Goal: Transaction & Acquisition: Book appointment/travel/reservation

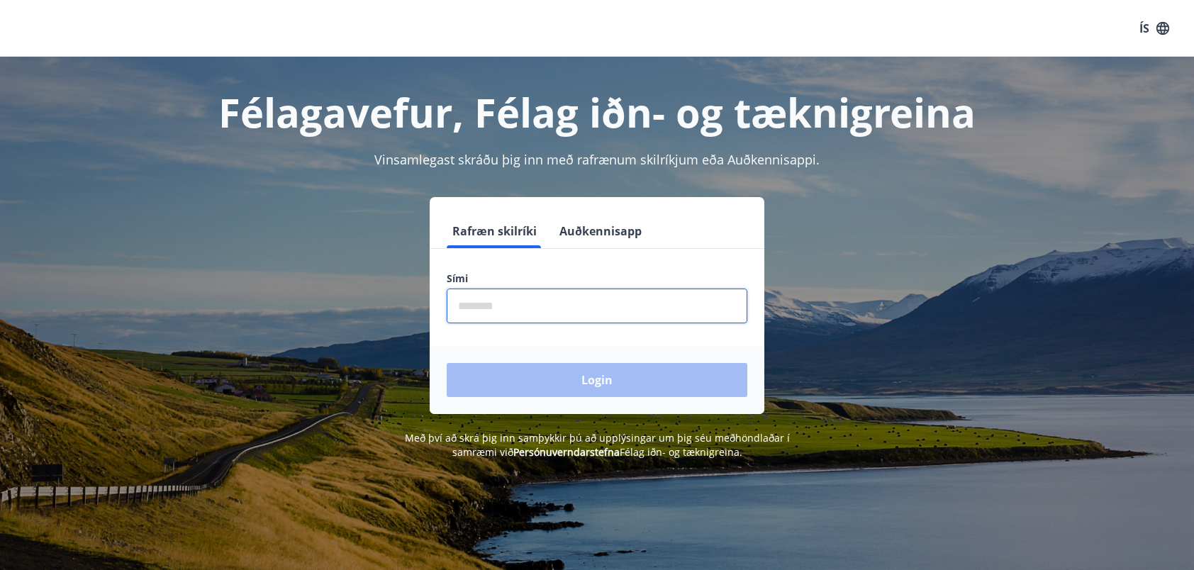
click at [607, 309] on input "phone" at bounding box center [597, 306] width 301 height 35
type input "********"
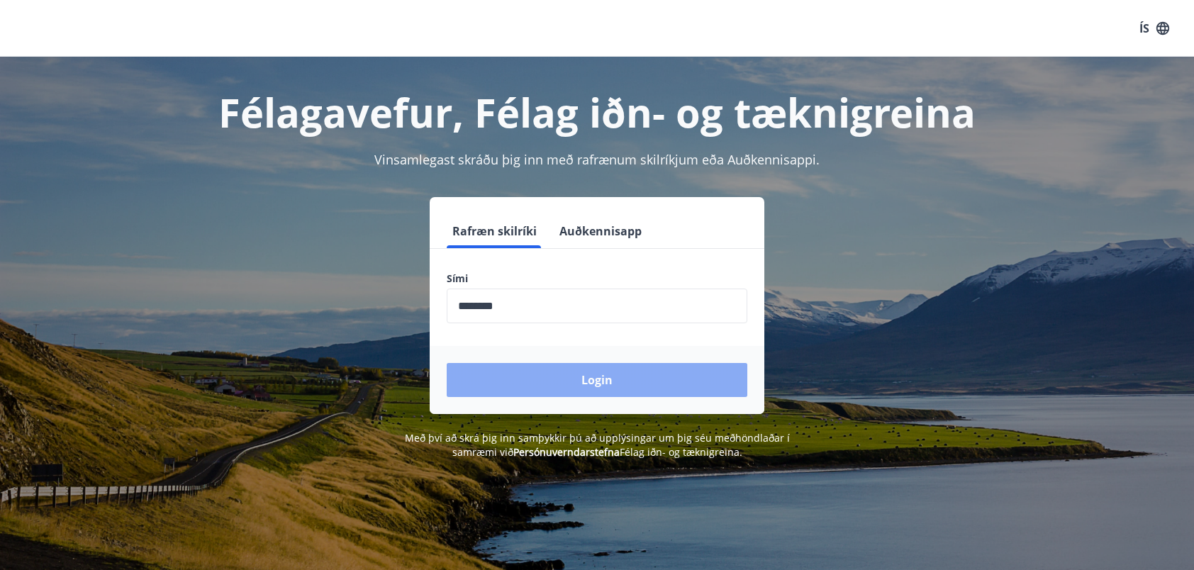
click at [591, 382] on button "Login" at bounding box center [597, 380] width 301 height 34
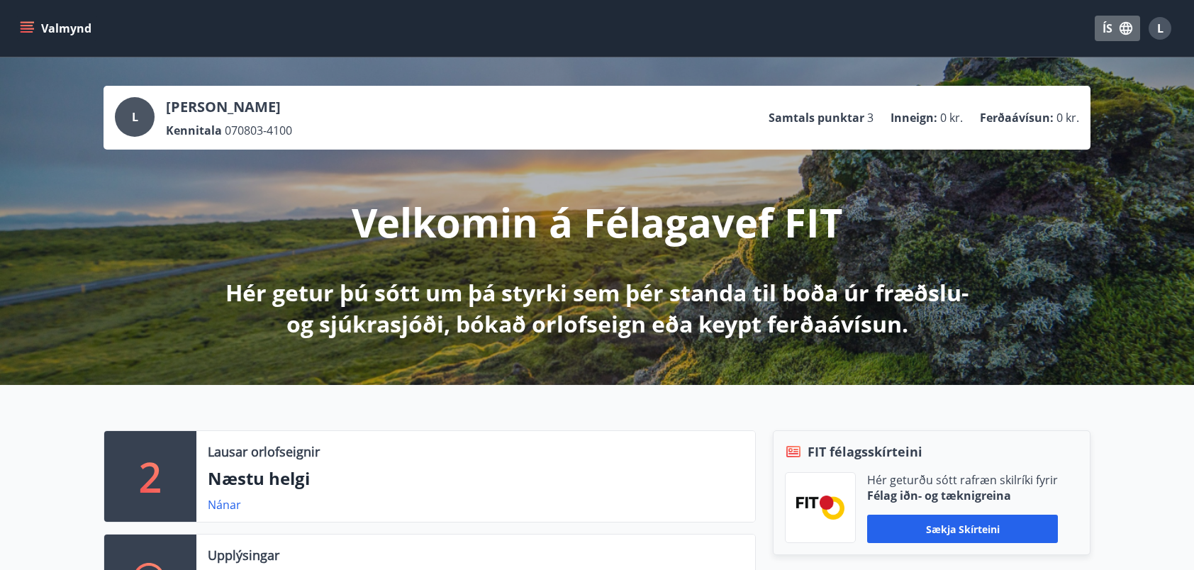
click at [1120, 28] on icon "button" at bounding box center [1126, 28] width 13 height 13
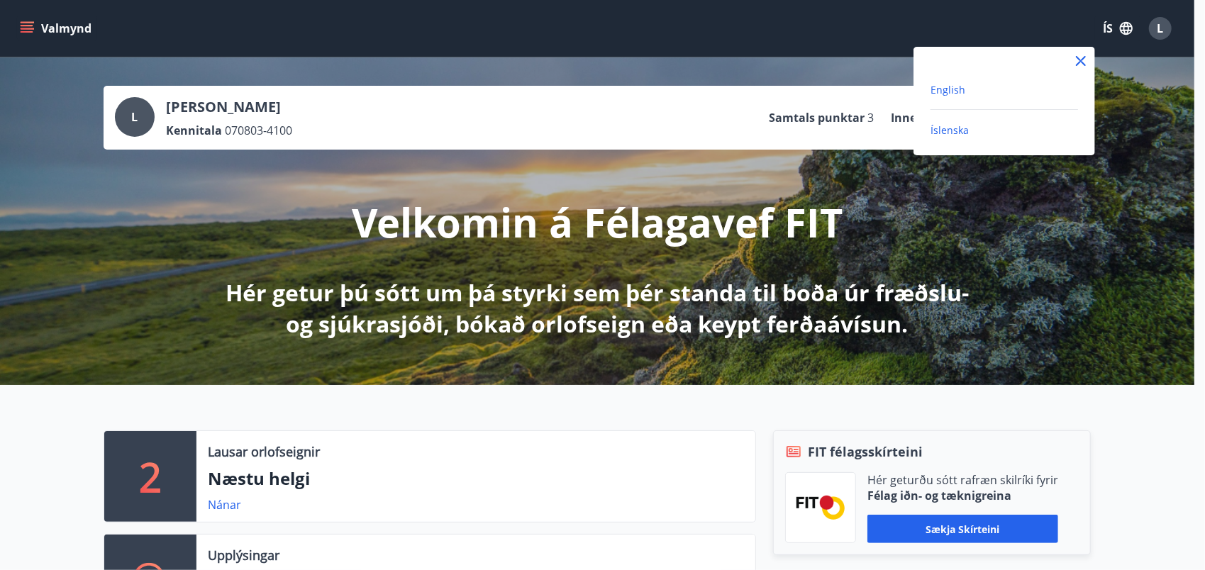
click at [954, 89] on span "English" at bounding box center [947, 89] width 35 height 13
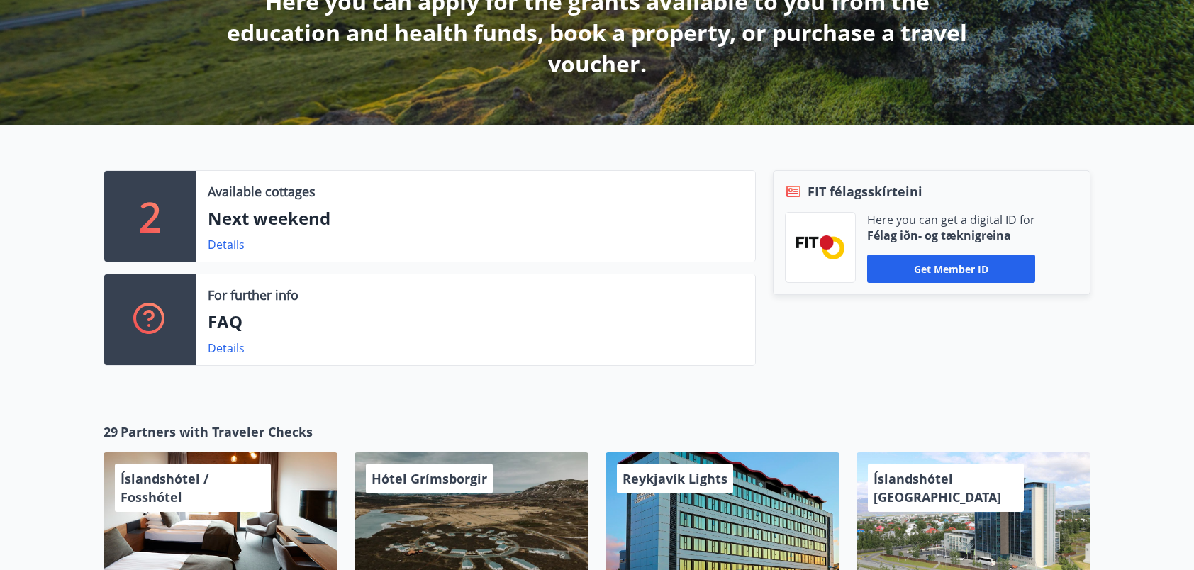
scroll to position [286, 0]
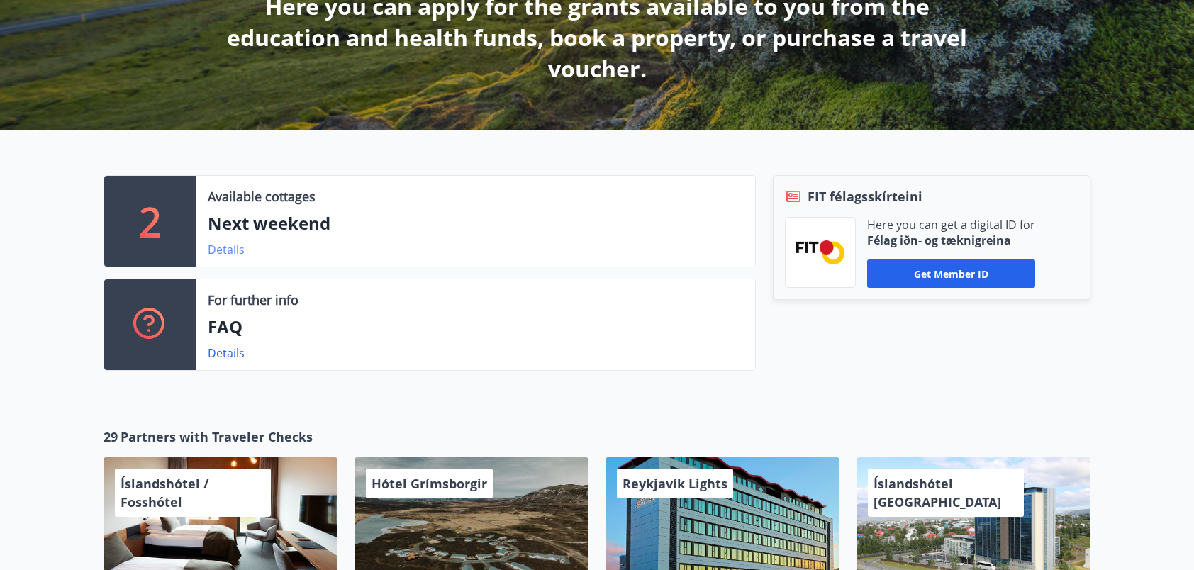
click at [231, 248] on link "Details" at bounding box center [226, 250] width 37 height 16
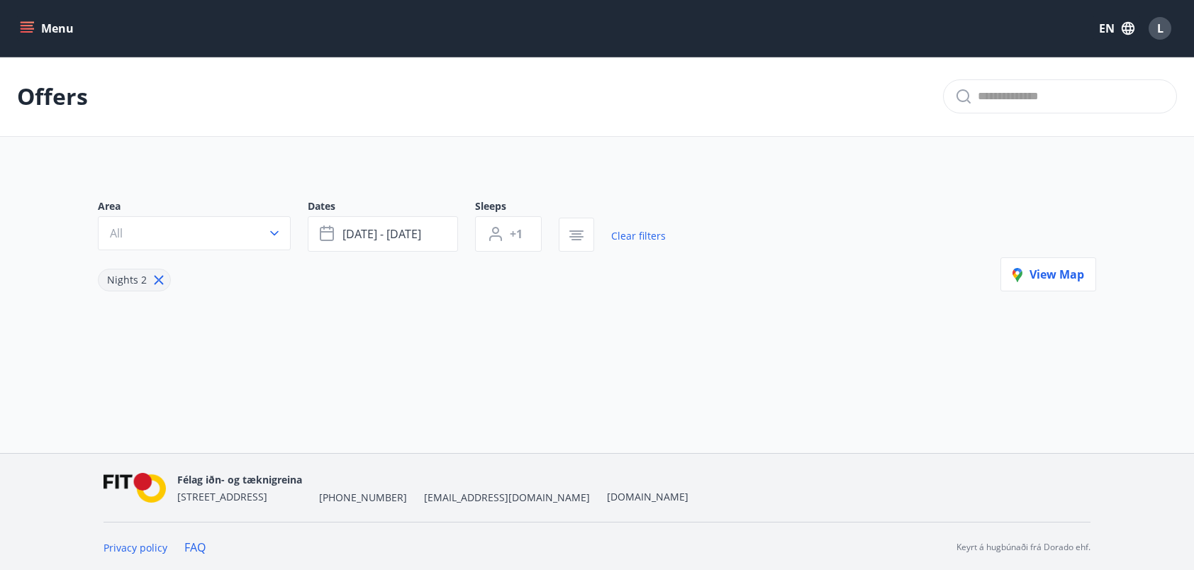
type input "*"
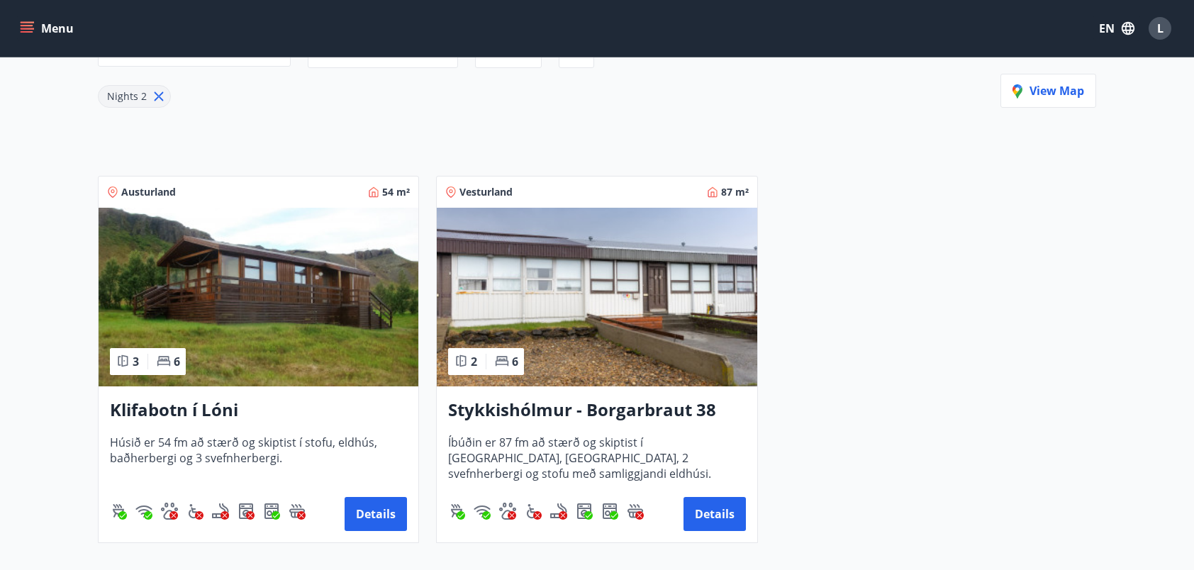
scroll to position [184, 0]
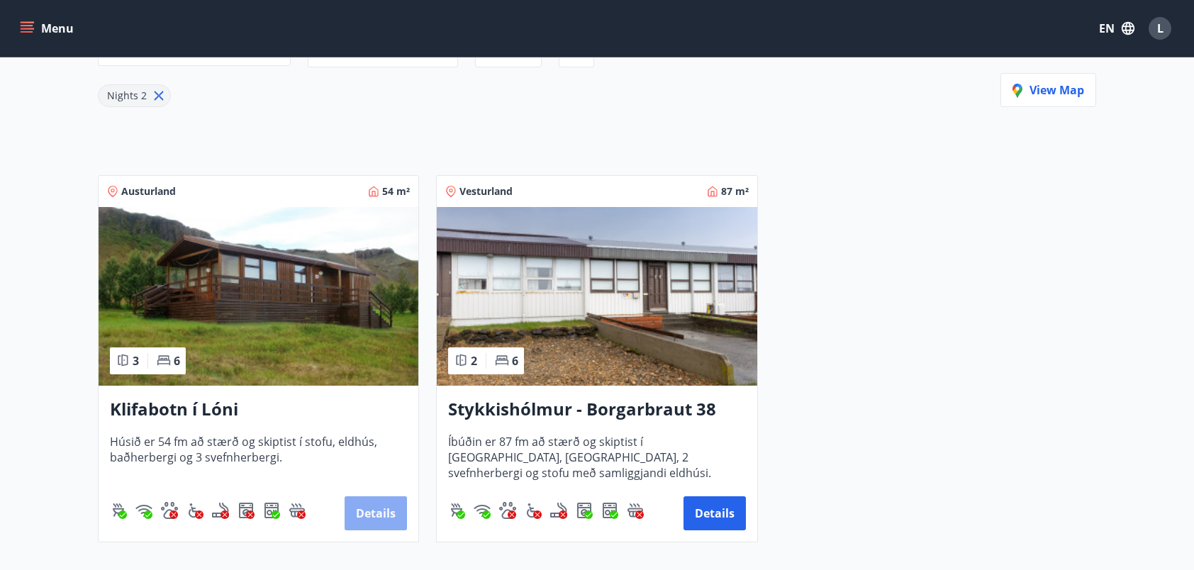
click at [369, 511] on button "Details" at bounding box center [376, 513] width 62 height 34
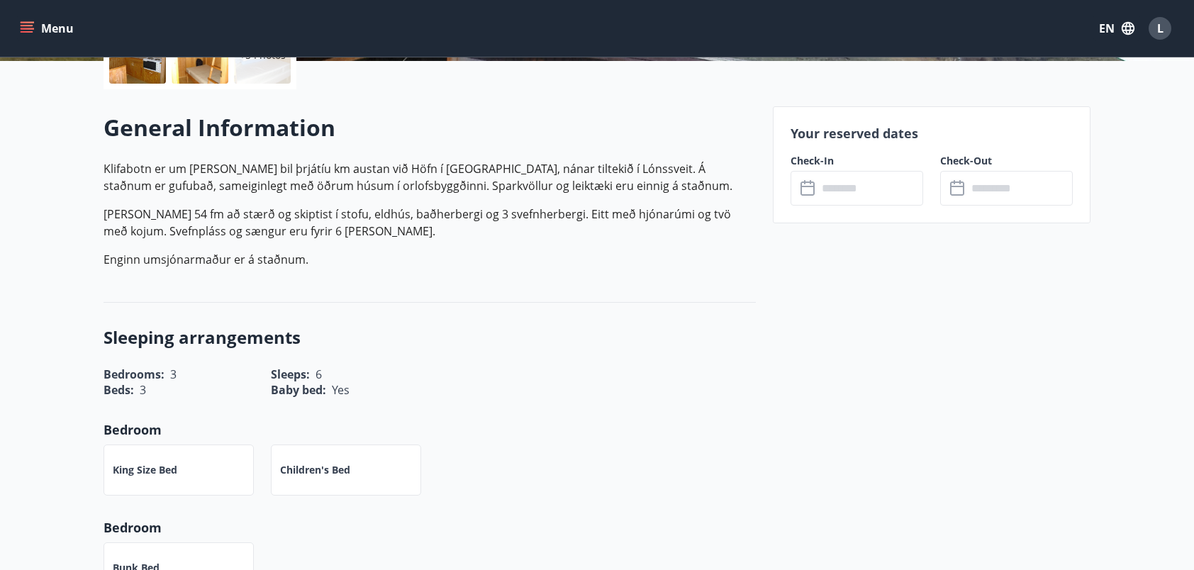
scroll to position [364, 0]
click at [864, 199] on input "text" at bounding box center [871, 189] width 106 height 35
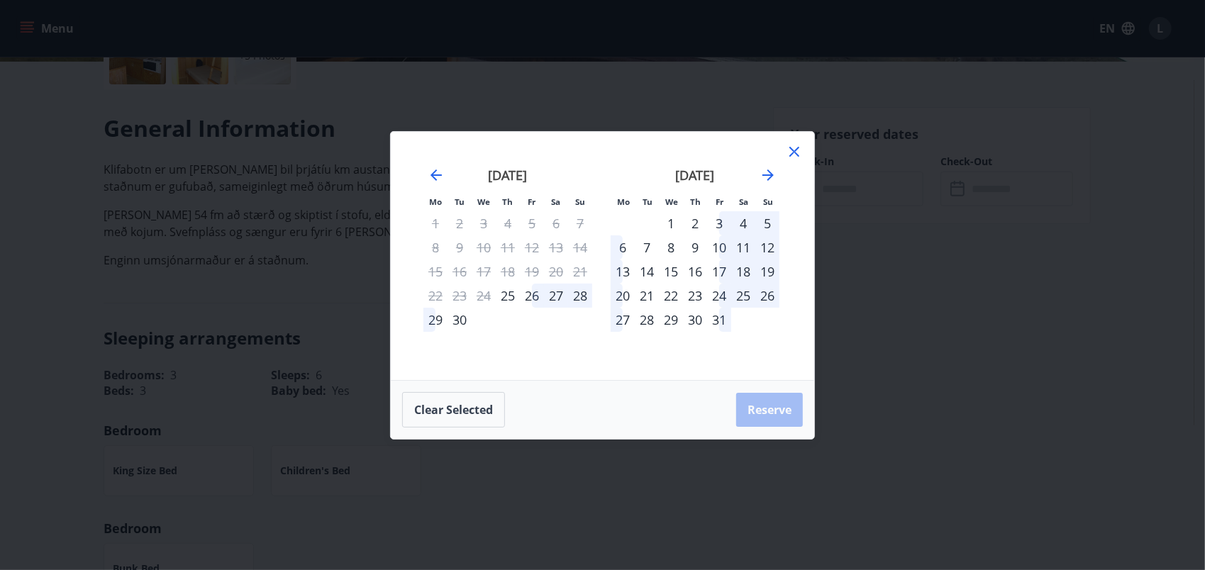
click at [711, 271] on div "17" at bounding box center [719, 272] width 24 height 24
click at [763, 269] on div "19" at bounding box center [767, 272] width 24 height 24
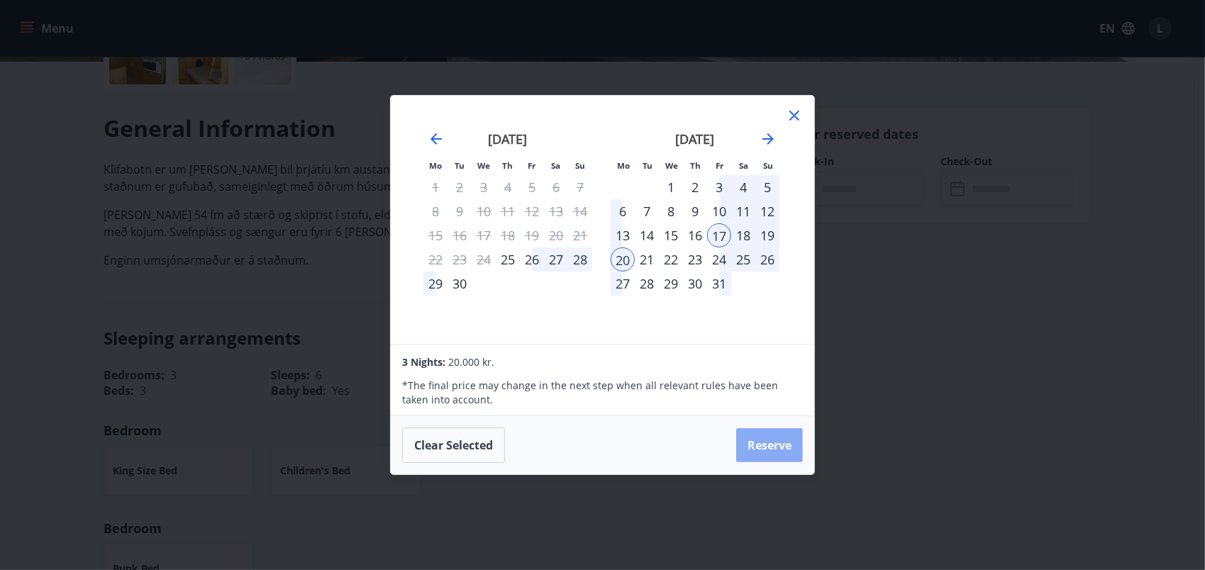
click at [773, 448] on button "Reserve" at bounding box center [769, 445] width 67 height 34
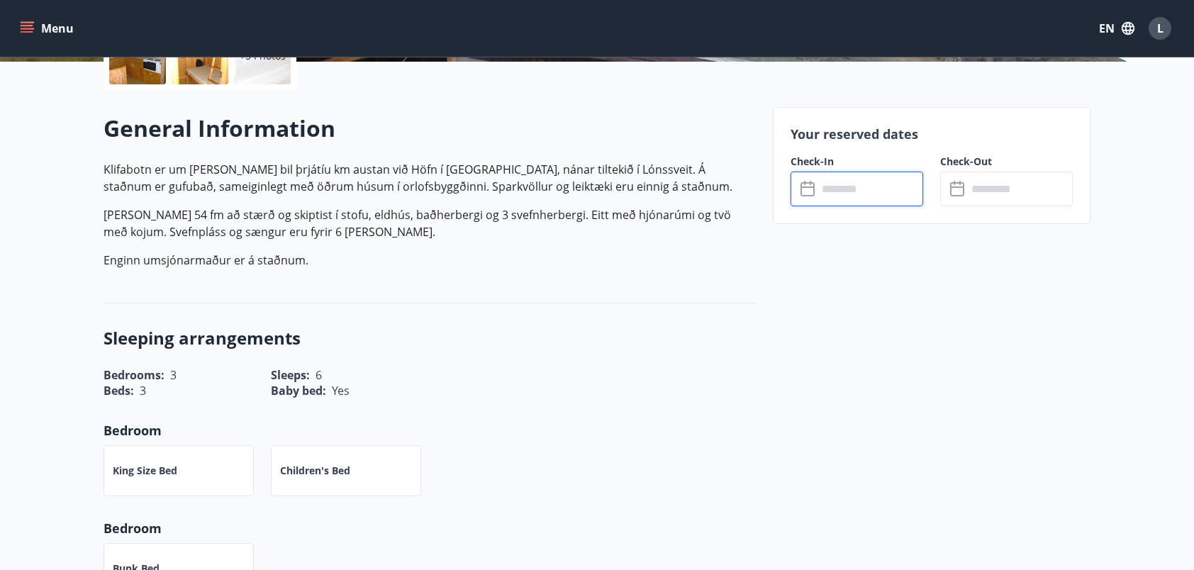
type input "******"
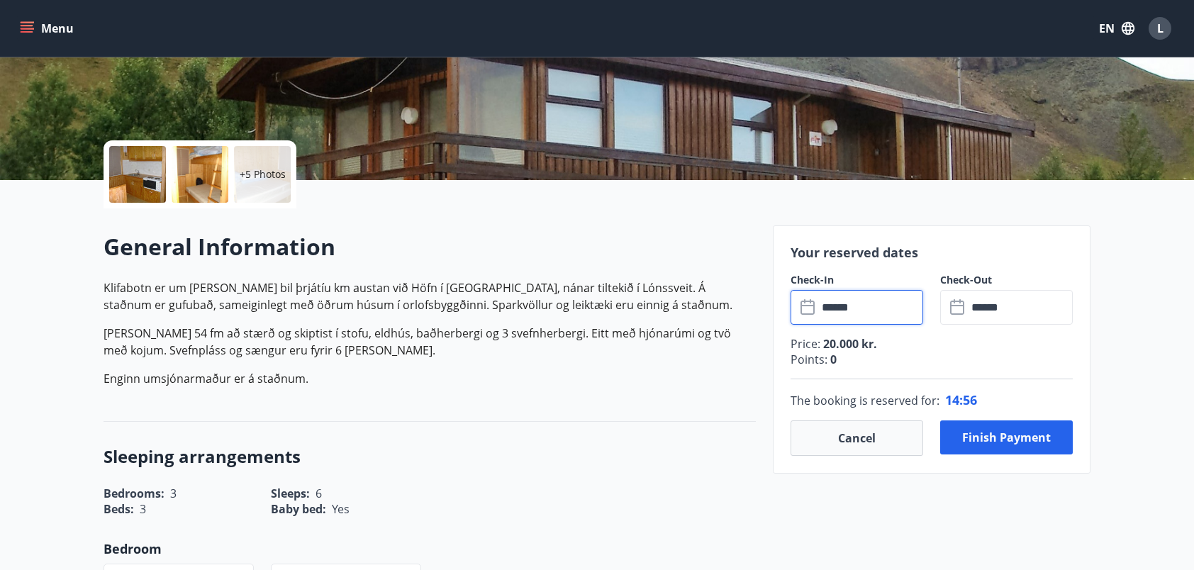
scroll to position [184, 0]
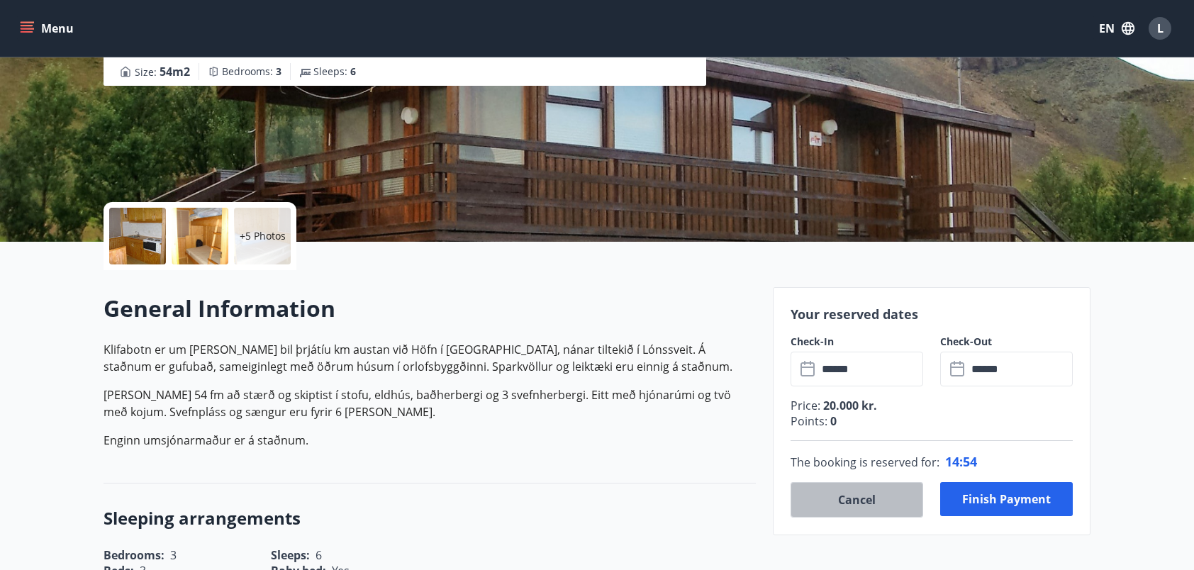
click at [851, 491] on button "Cancel" at bounding box center [857, 499] width 133 height 35
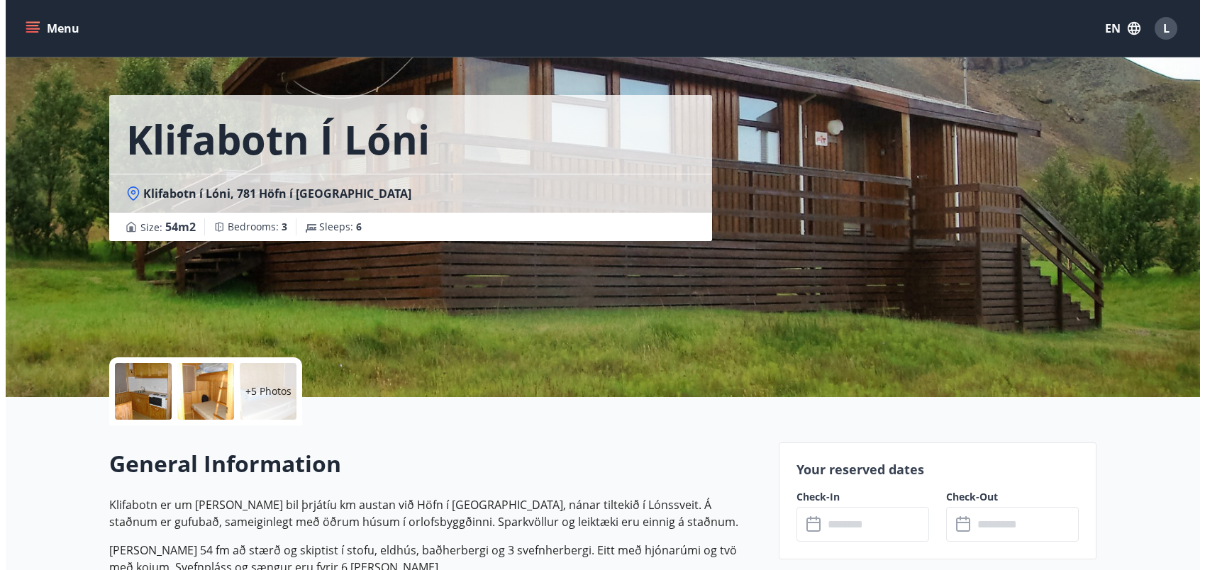
scroll to position [25, 0]
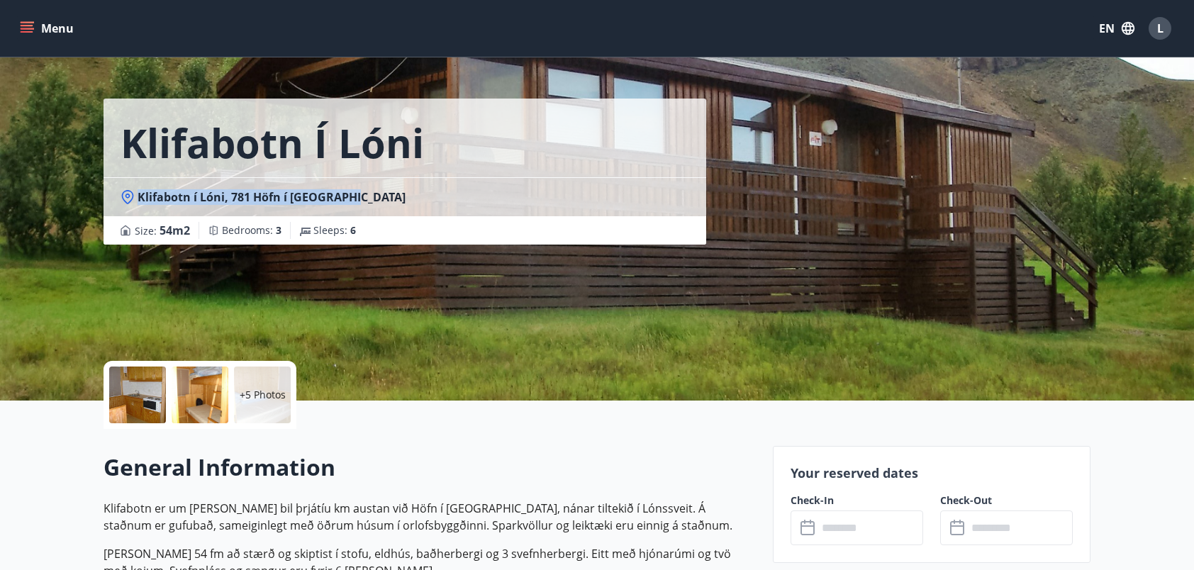
drag, startPoint x: 138, startPoint y: 196, endPoint x: 346, endPoint y: 201, distance: 208.5
click at [346, 201] on span "Klifabotn í Lóni, 781 Höfn í [GEOGRAPHIC_DATA]" at bounding box center [272, 197] width 268 height 16
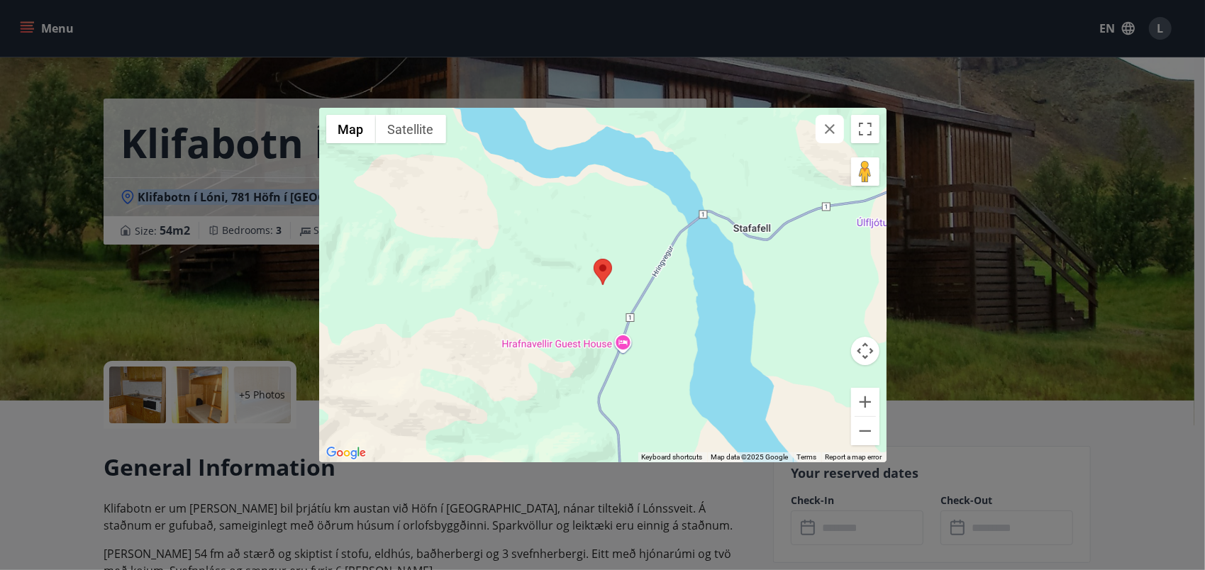
copy span "Klifabotn í Lóni, 781 Höfn í [GEOGRAPHIC_DATA]"
click at [832, 137] on icon "button" at bounding box center [829, 129] width 17 height 17
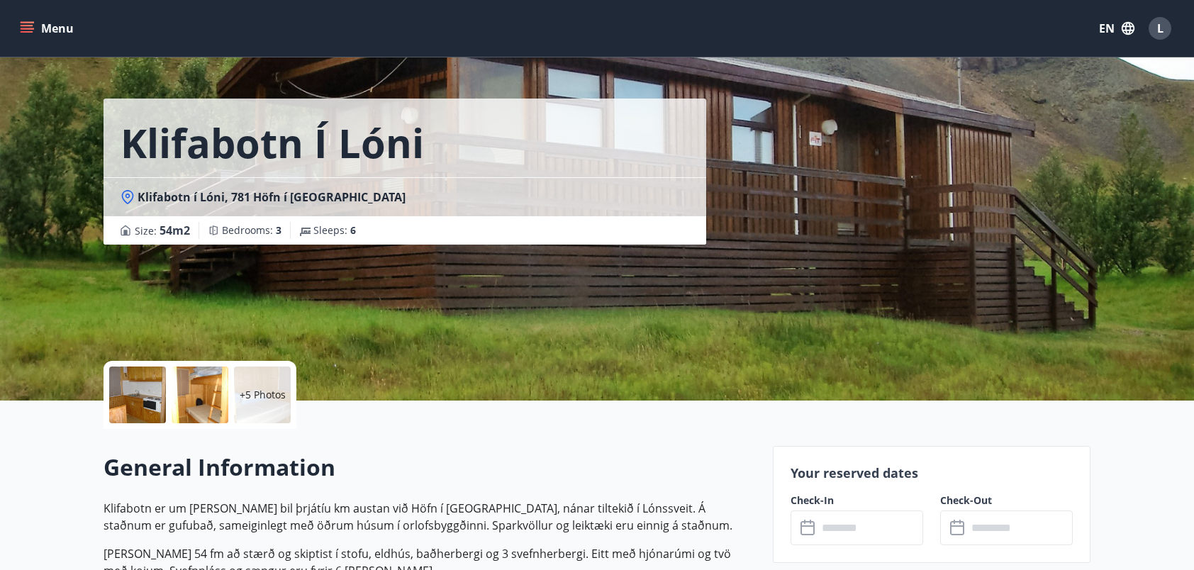
click at [153, 399] on div at bounding box center [137, 395] width 57 height 57
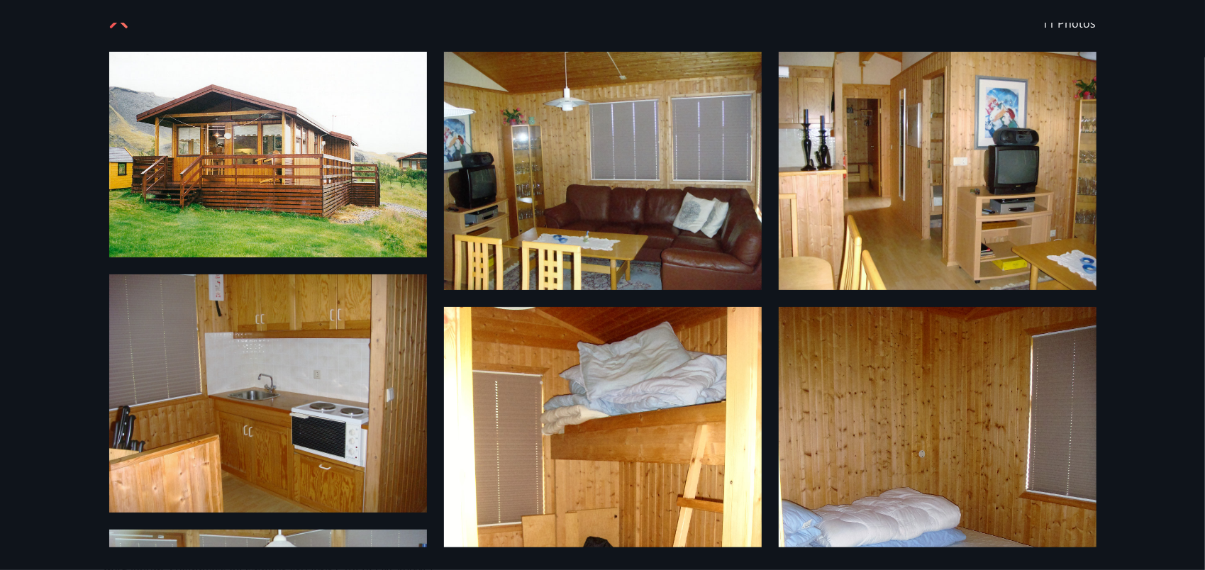
scroll to position [0, 0]
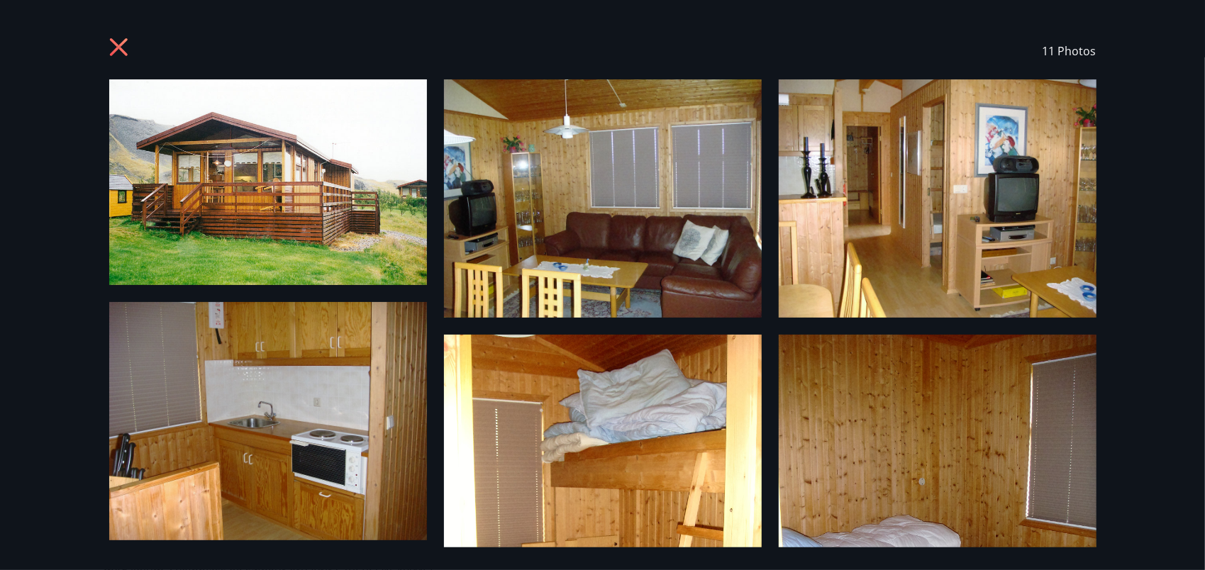
click at [316, 232] on img at bounding box center [268, 182] width 318 height 206
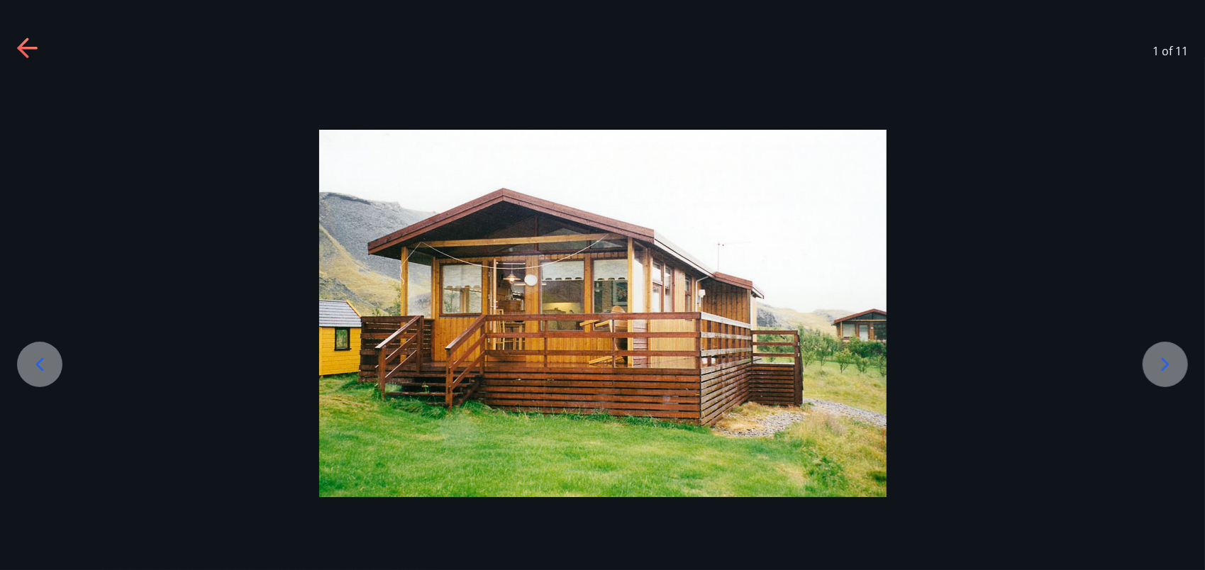
click at [1166, 360] on icon at bounding box center [1165, 364] width 23 height 23
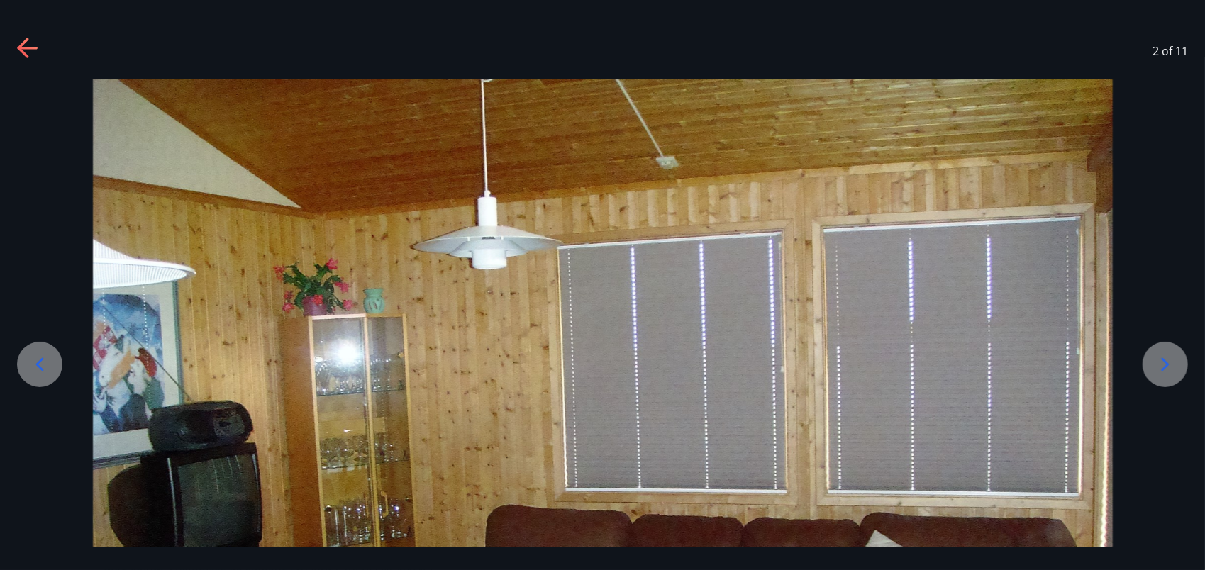
click at [1166, 360] on icon at bounding box center [1165, 364] width 23 height 23
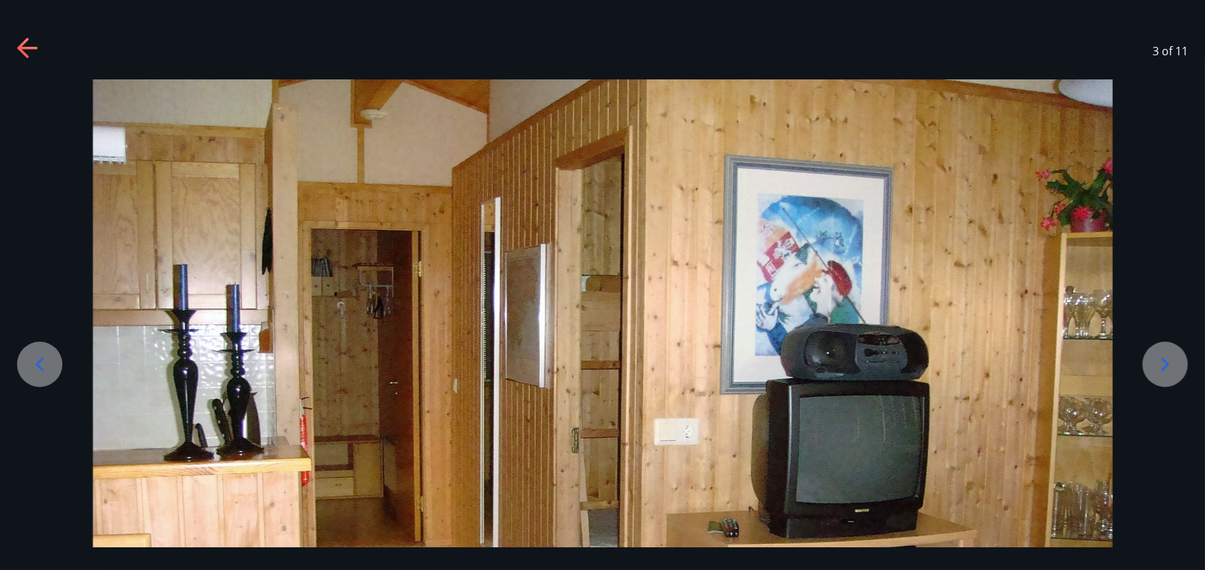
click at [1166, 360] on icon at bounding box center [1165, 364] width 23 height 23
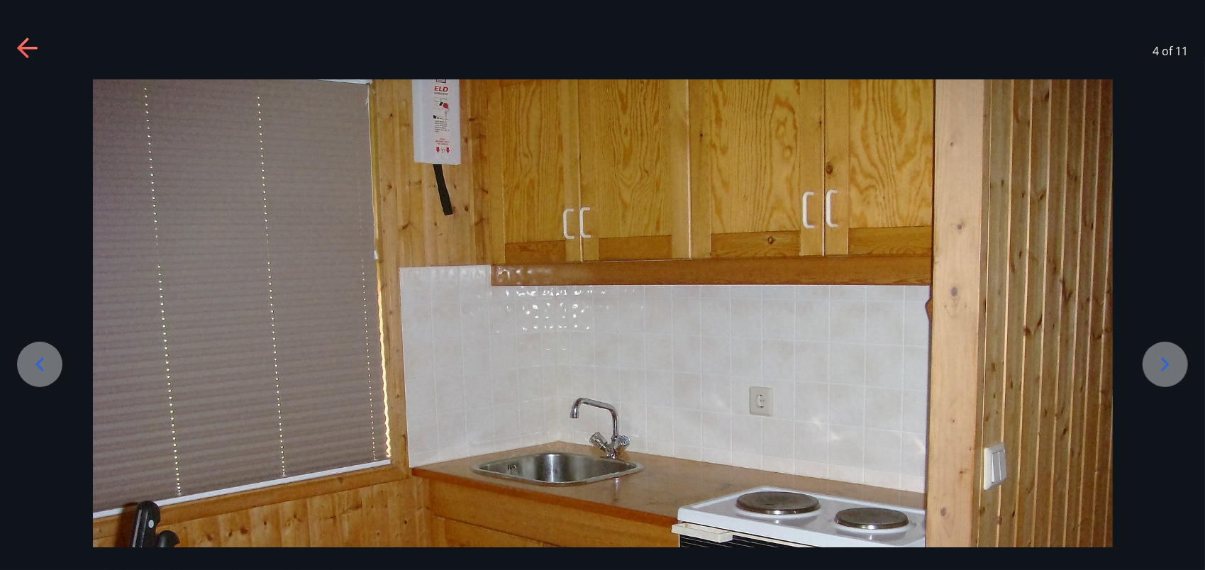
click at [1172, 369] on icon at bounding box center [1165, 364] width 23 height 23
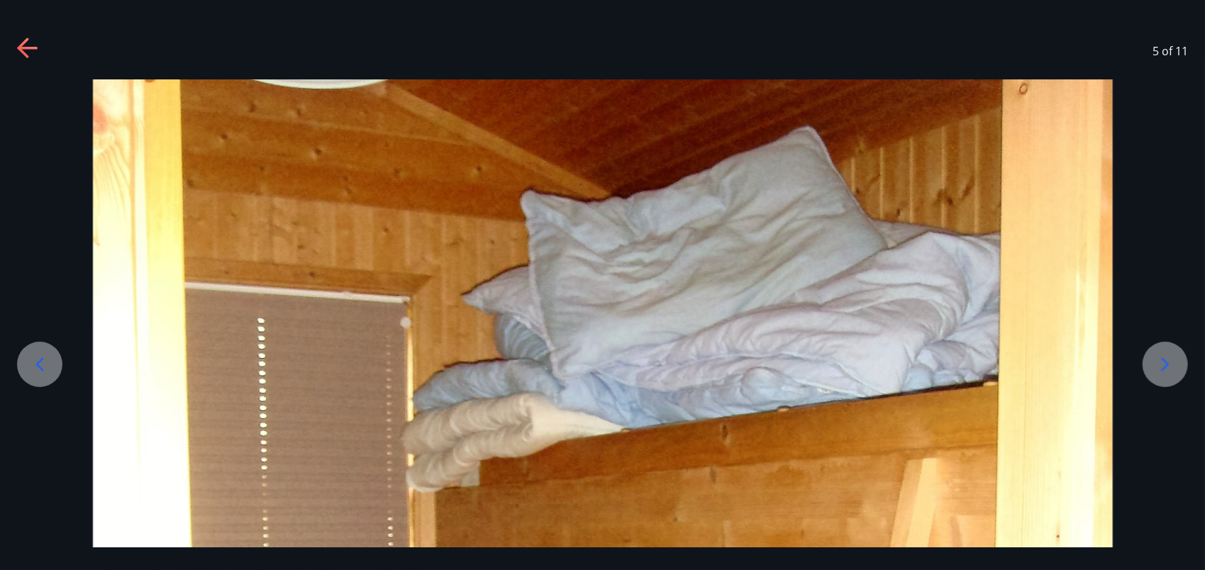
click at [1172, 369] on icon at bounding box center [1165, 364] width 23 height 23
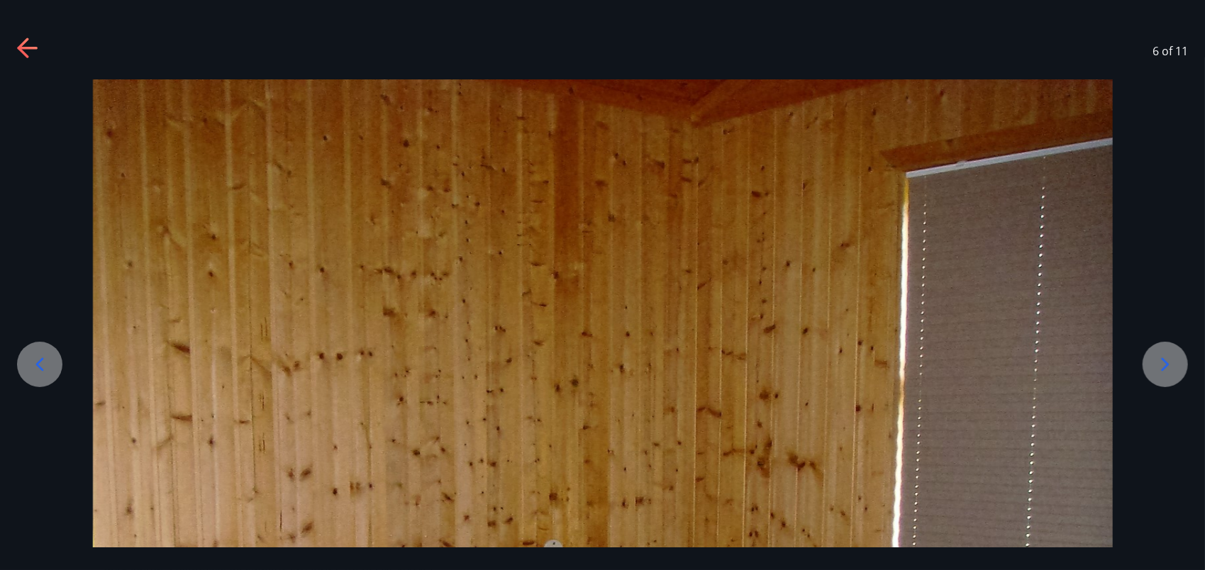
drag, startPoint x: 45, startPoint y: 47, endPoint x: 28, endPoint y: 45, distance: 17.2
click at [28, 45] on div "6 of 11" at bounding box center [602, 51] width 1205 height 57
click at [28, 45] on icon at bounding box center [28, 49] width 23 height 23
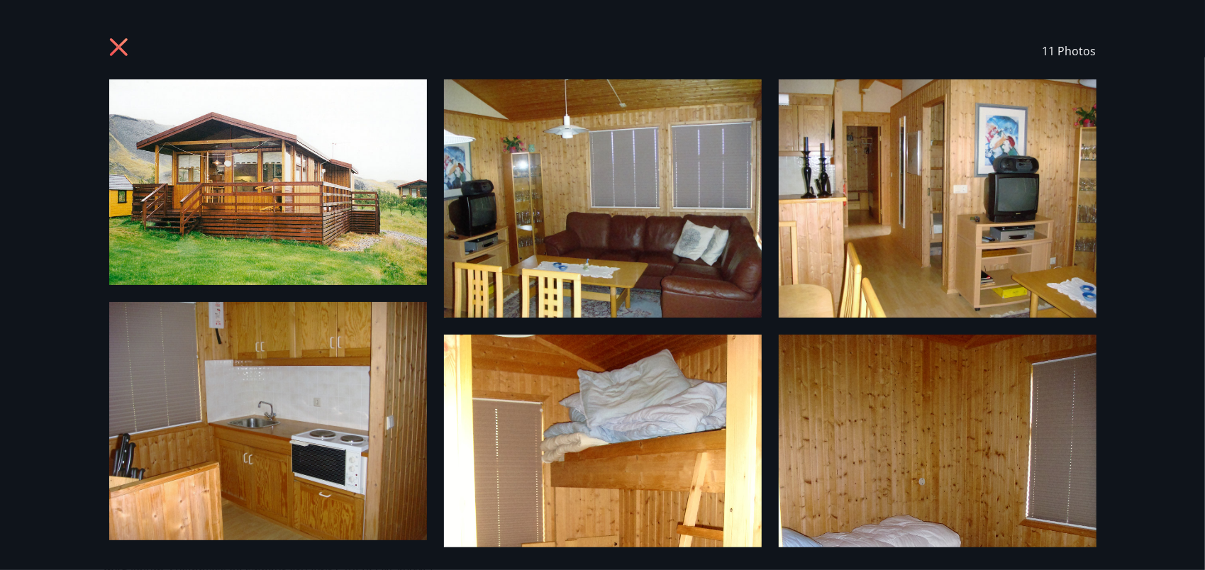
click at [119, 41] on icon at bounding box center [120, 49] width 23 height 23
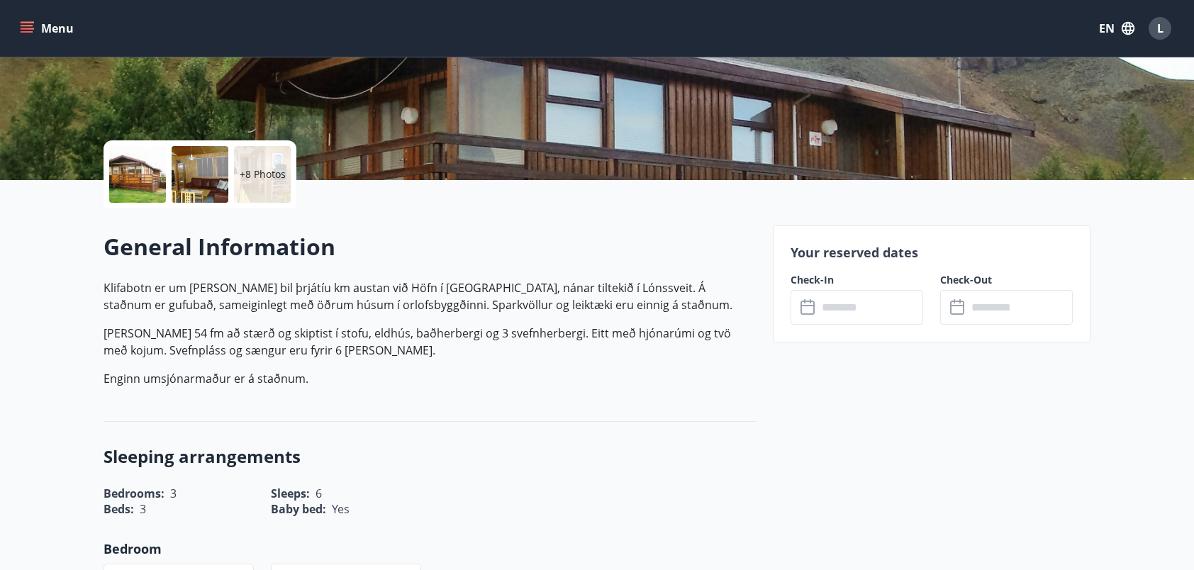
scroll to position [135, 0]
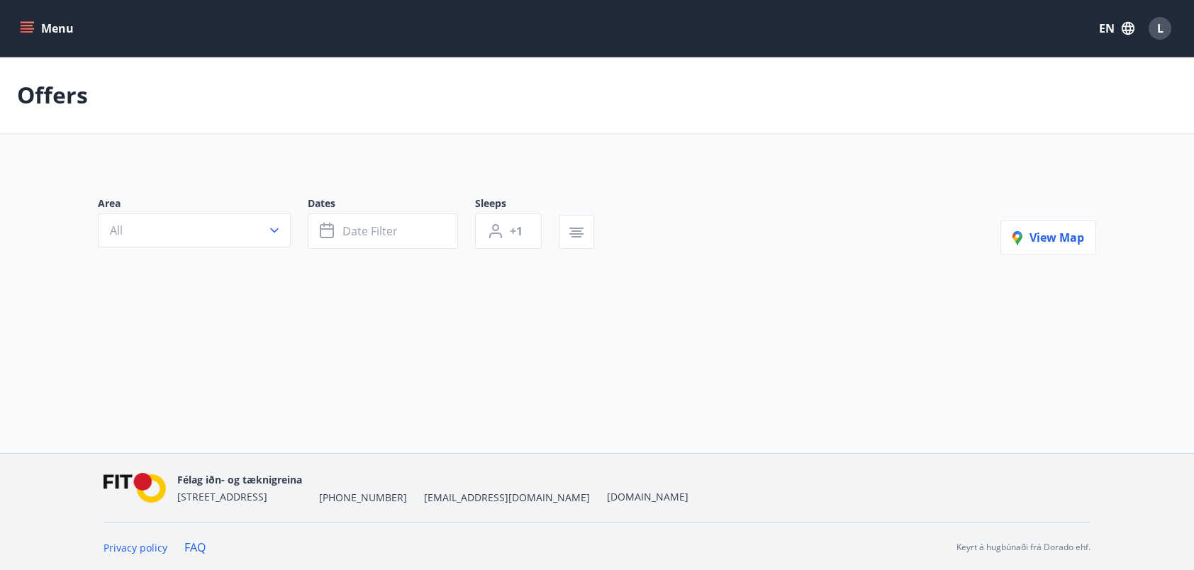
type input "*"
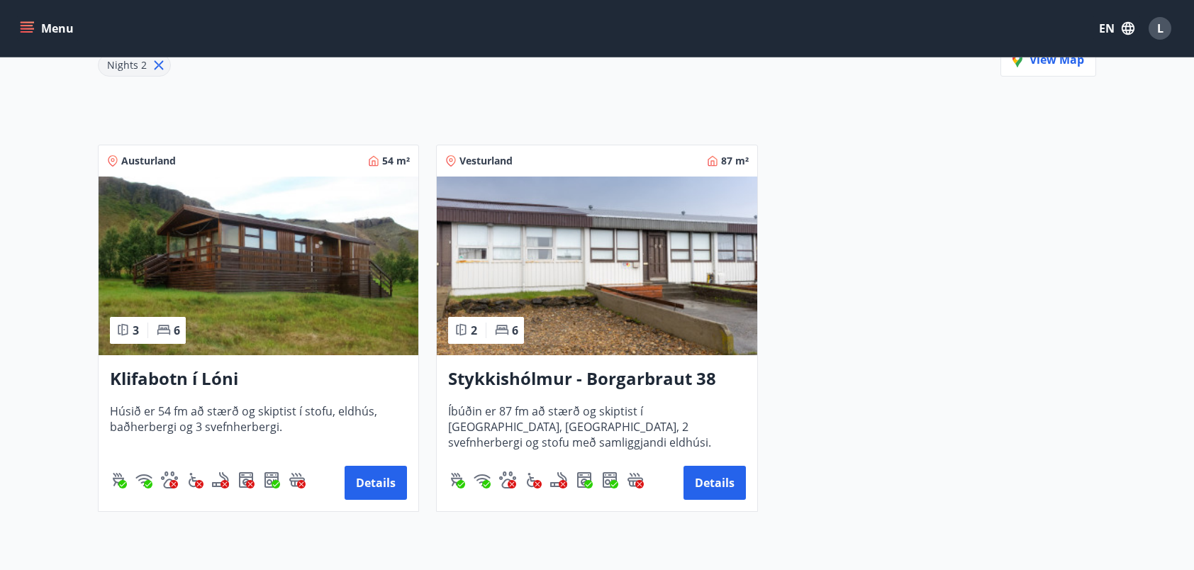
scroll to position [214, 0]
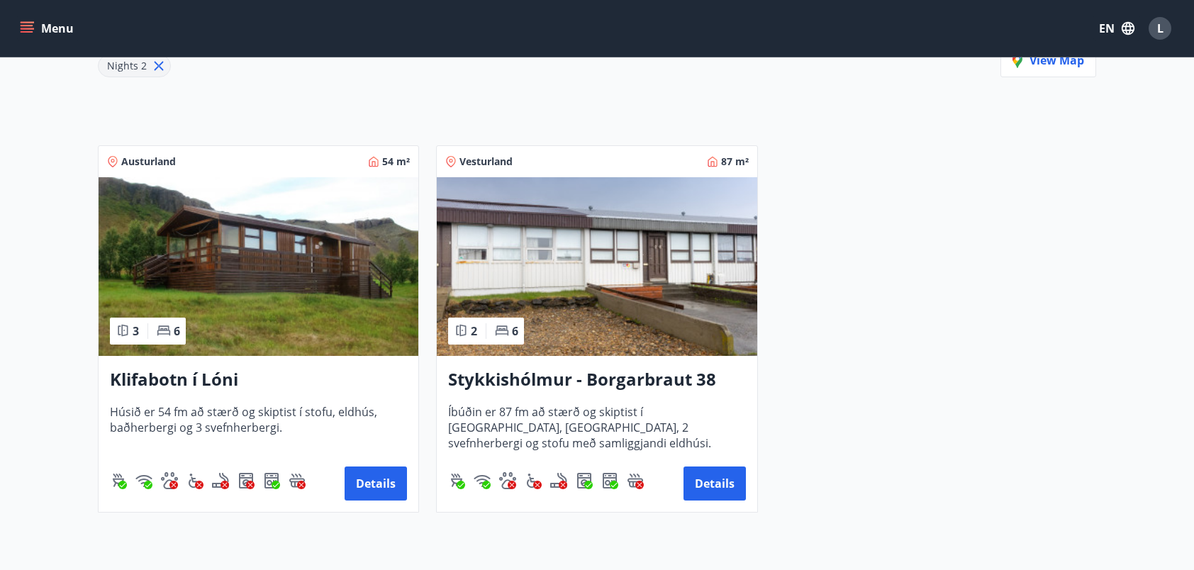
click at [575, 314] on img at bounding box center [597, 266] width 320 height 179
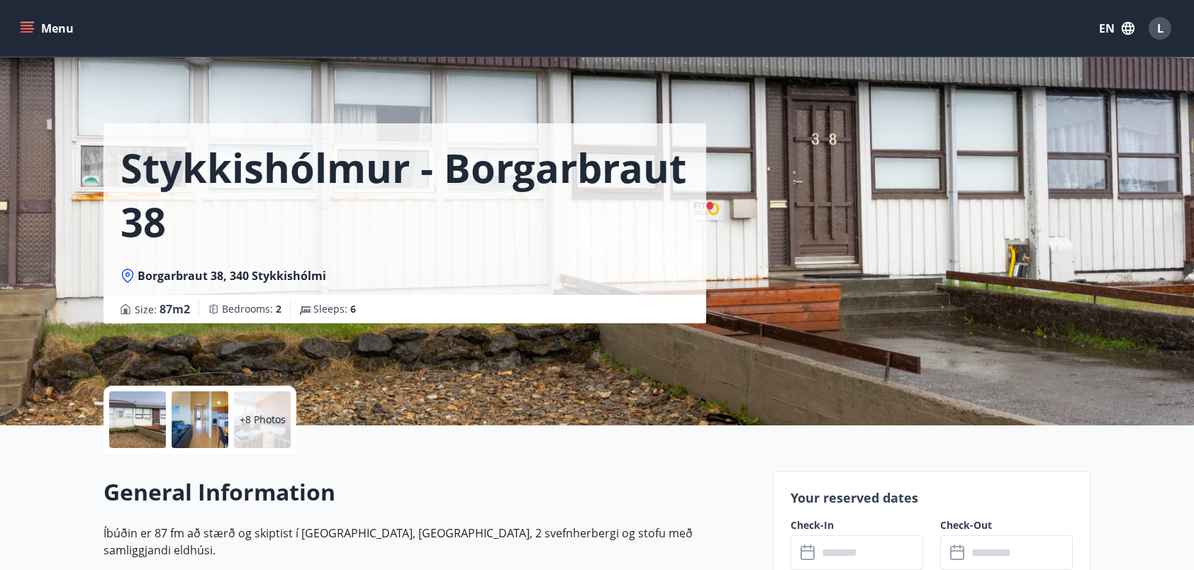
click at [203, 427] on div at bounding box center [200, 419] width 57 height 57
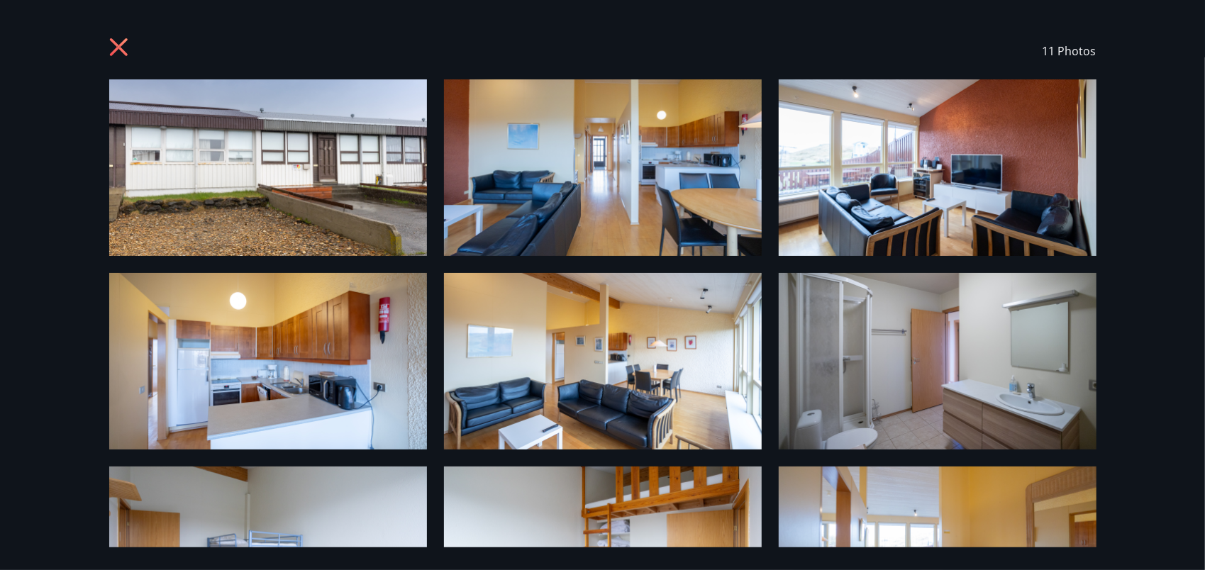
click at [121, 47] on icon at bounding box center [120, 49] width 23 height 23
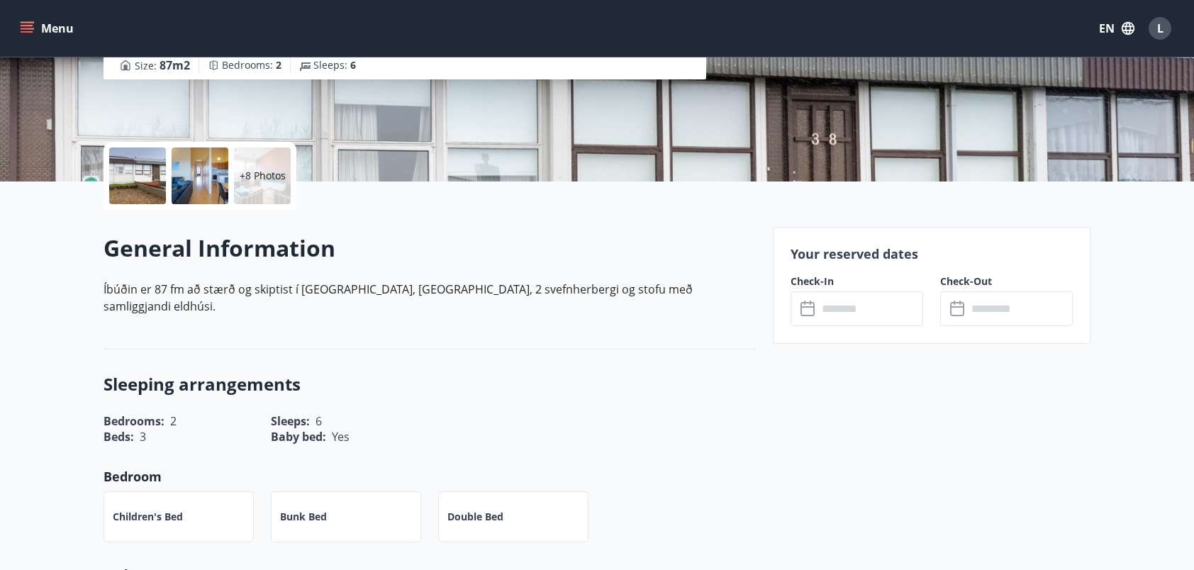
scroll to position [243, 0]
click at [794, 306] on div "​ ​" at bounding box center [857, 309] width 133 height 35
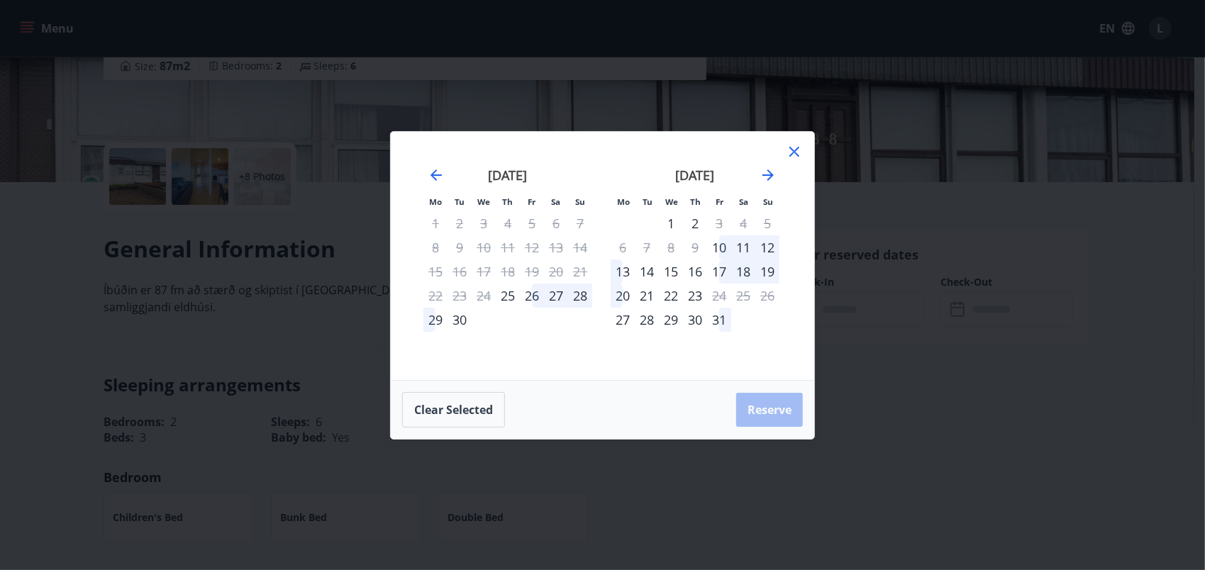
click at [716, 273] on div "17" at bounding box center [719, 272] width 24 height 24
click at [726, 273] on div "17" at bounding box center [719, 272] width 24 height 24
click at [723, 270] on div "17" at bounding box center [719, 272] width 24 height 24
click at [719, 272] on div "17" at bounding box center [719, 272] width 24 height 24
click at [718, 272] on div "17" at bounding box center [719, 272] width 24 height 24
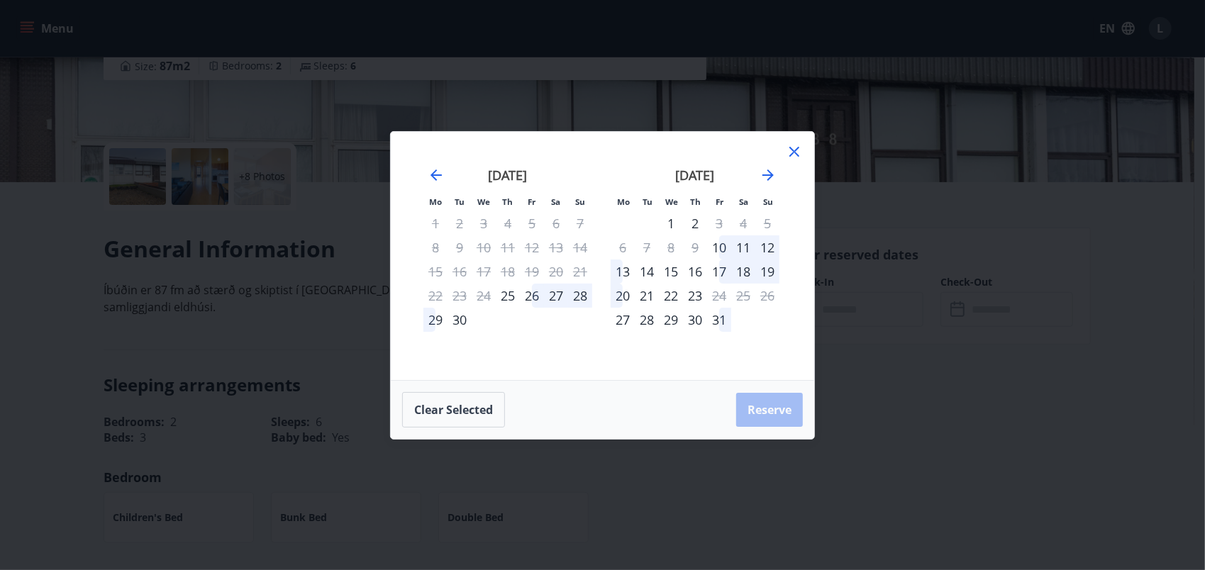
click at [718, 272] on div "17" at bounding box center [719, 272] width 24 height 24
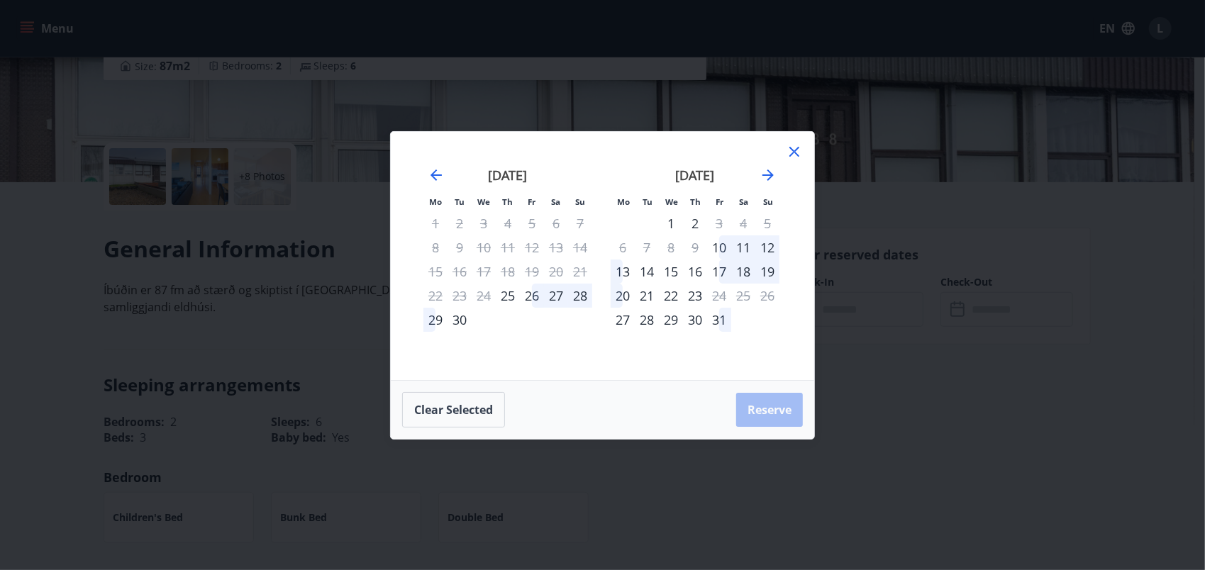
click at [718, 272] on div "17" at bounding box center [719, 272] width 24 height 24
click at [771, 176] on icon "Move forward to switch to the next month." at bounding box center [767, 174] width 11 height 11
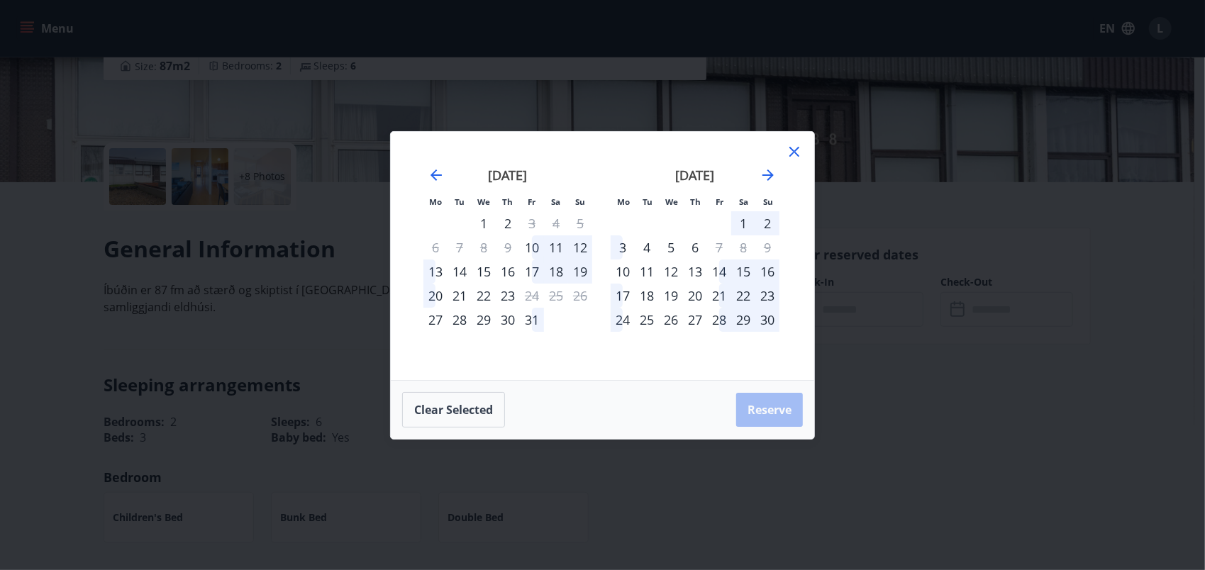
click at [664, 295] on div "19" at bounding box center [671, 296] width 24 height 24
click at [432, 179] on icon "Move backward to switch to the previous month." at bounding box center [436, 175] width 17 height 17
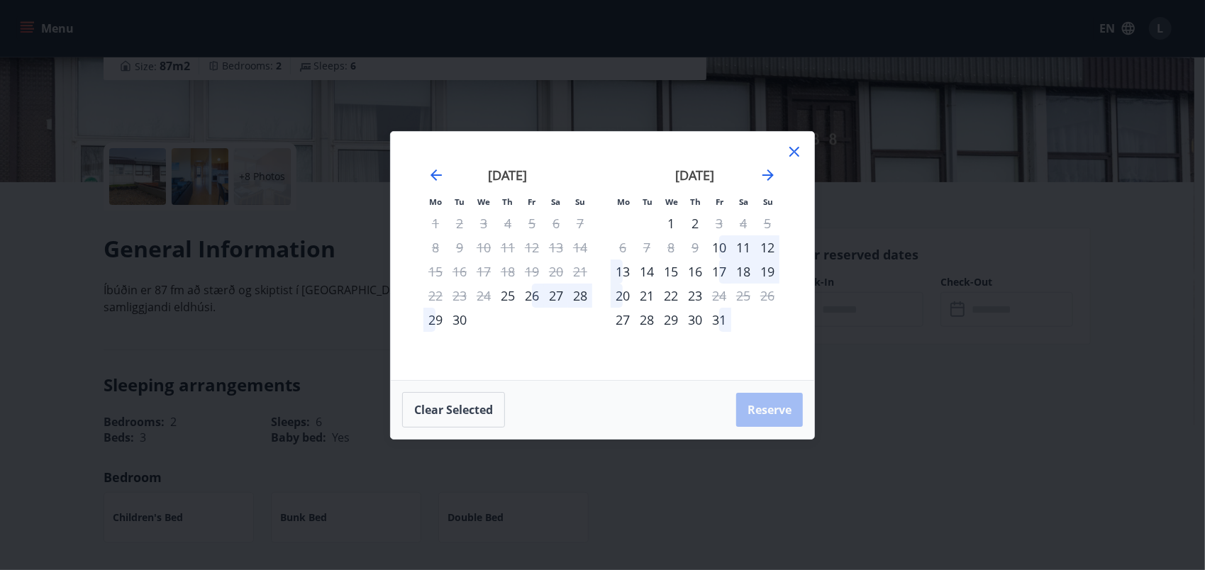
drag, startPoint x: 498, startPoint y: 282, endPoint x: 542, endPoint y: 307, distance: 51.1
click at [542, 307] on tbody "1 2 3 4 5 6 7 8 9 10 11 12 13 14 15 16 17 18 19 20 21 22 23 24 25 26 27 28 29 30" at bounding box center [507, 271] width 169 height 121
click at [542, 307] on div "26" at bounding box center [532, 296] width 24 height 24
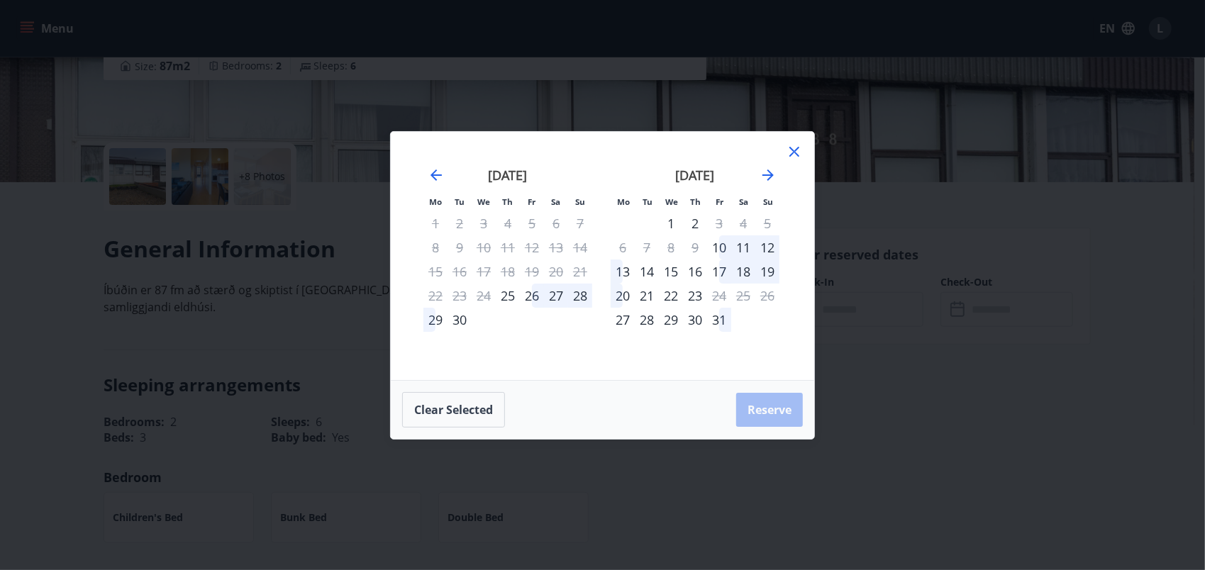
click at [794, 145] on icon at bounding box center [794, 151] width 17 height 17
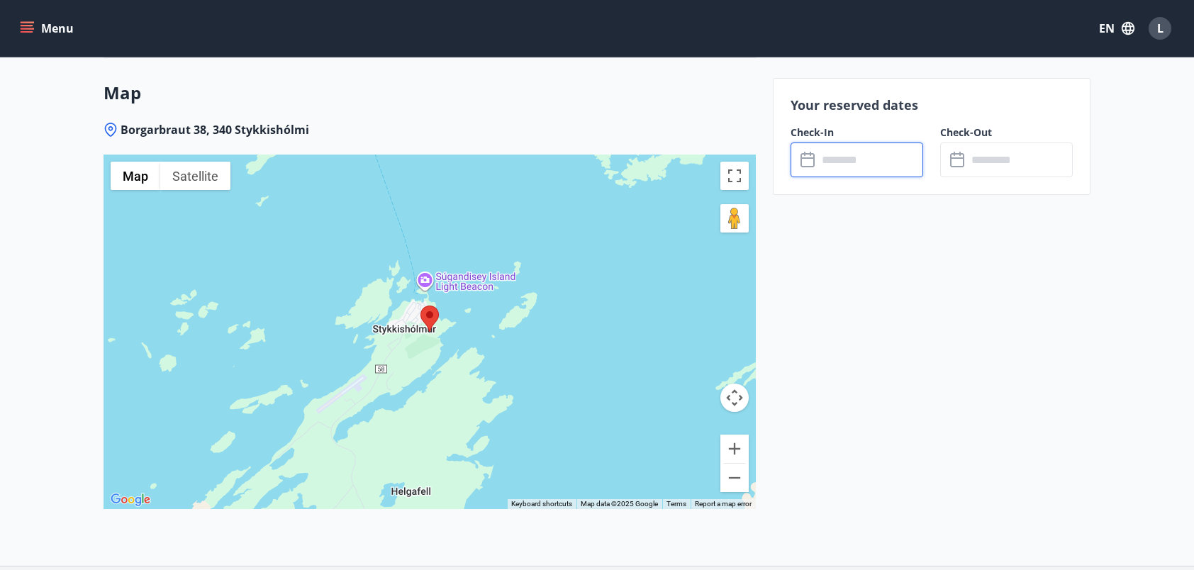
scroll to position [1695, 0]
click at [469, 265] on div at bounding box center [430, 332] width 652 height 355
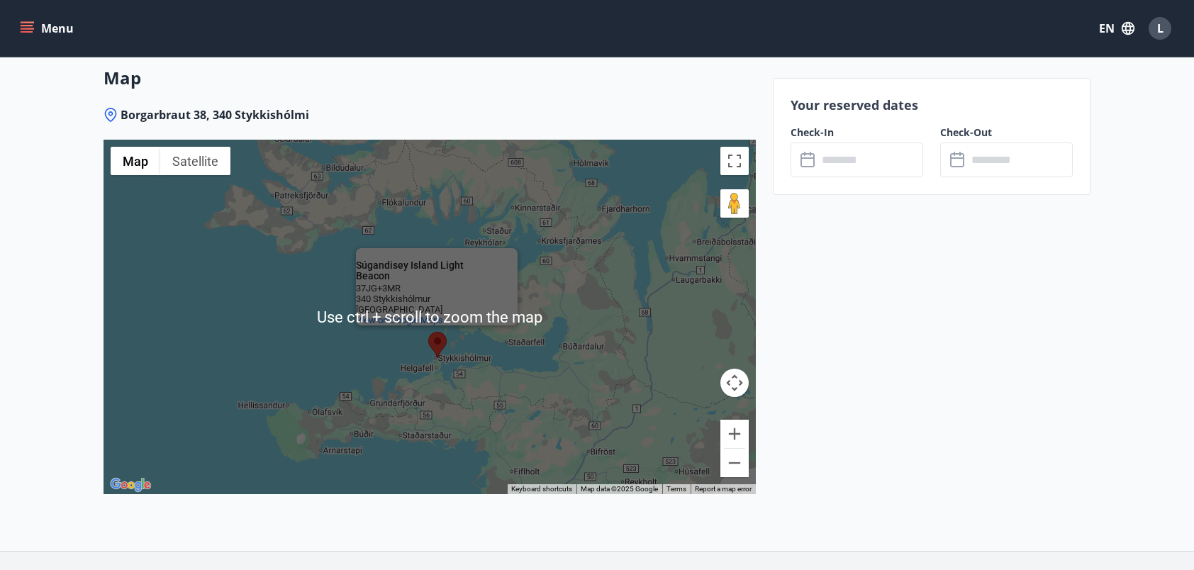
scroll to position [1706, 0]
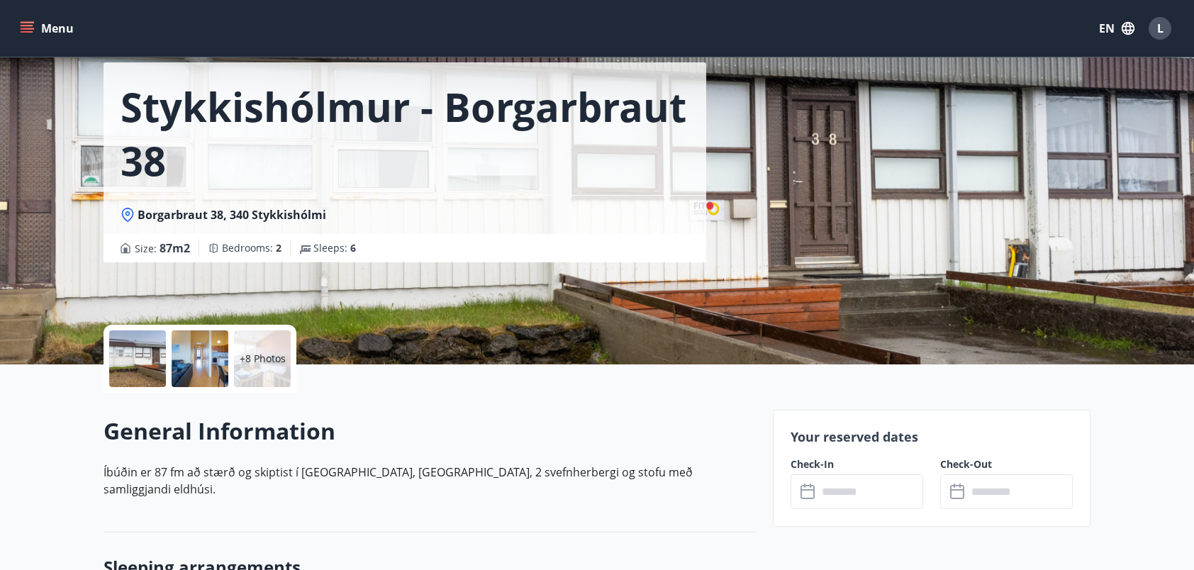
scroll to position [0, 0]
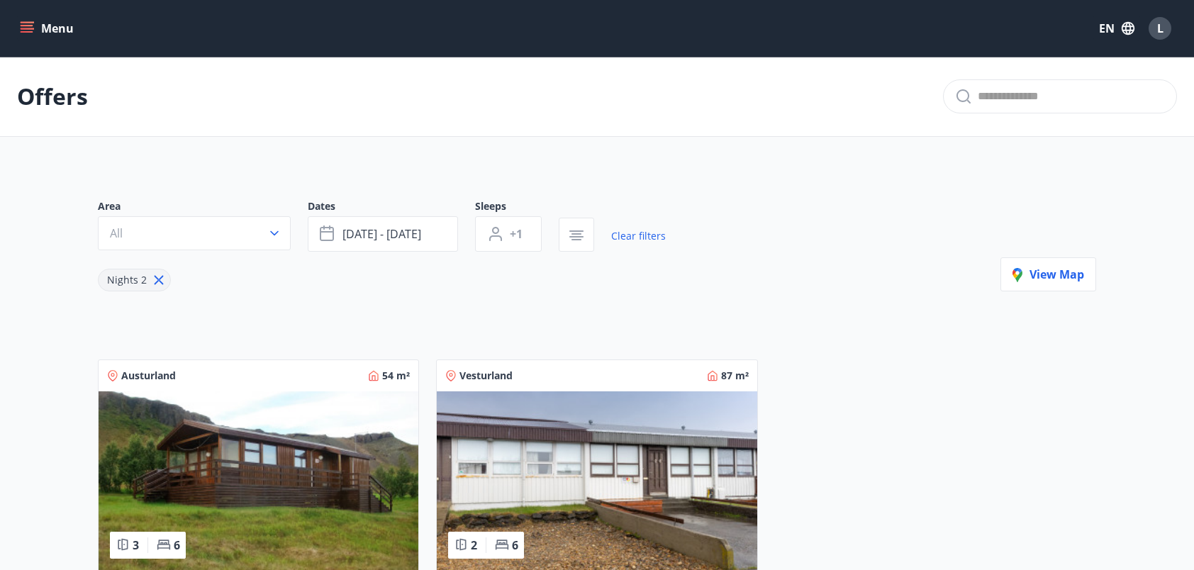
click at [31, 25] on icon "menu" at bounding box center [27, 25] width 13 height 1
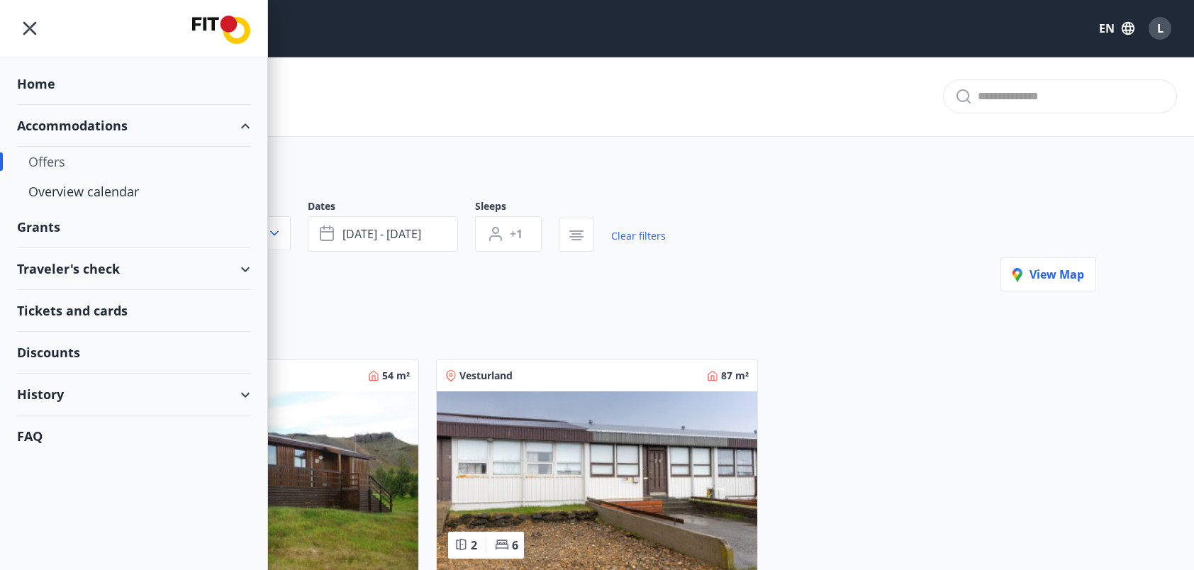
click at [55, 265] on div "Traveler's check" at bounding box center [133, 269] width 233 height 42
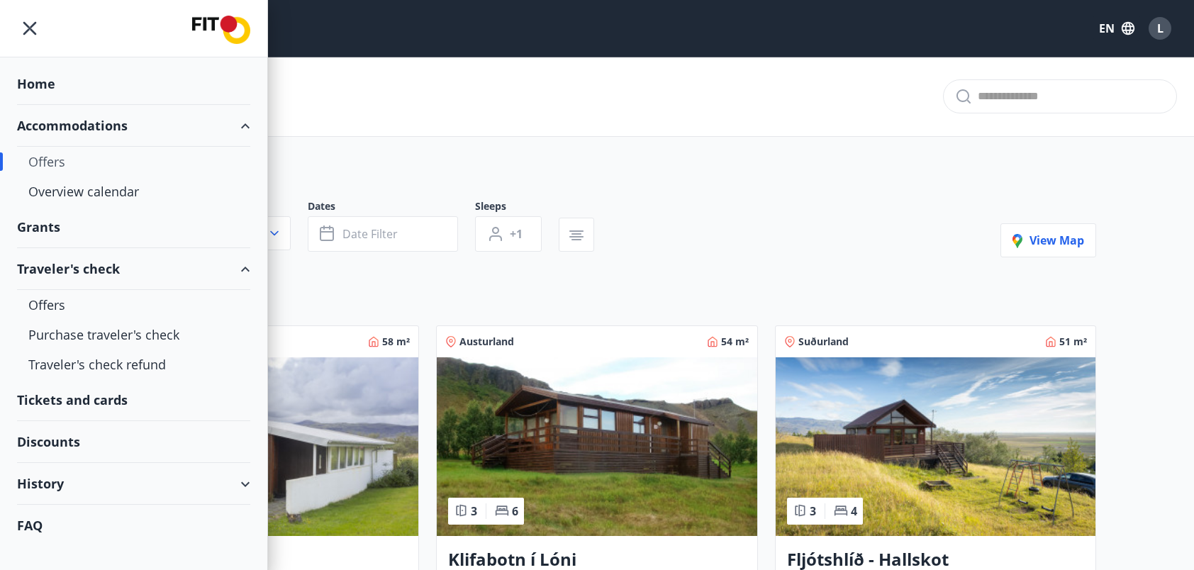
type input "*"
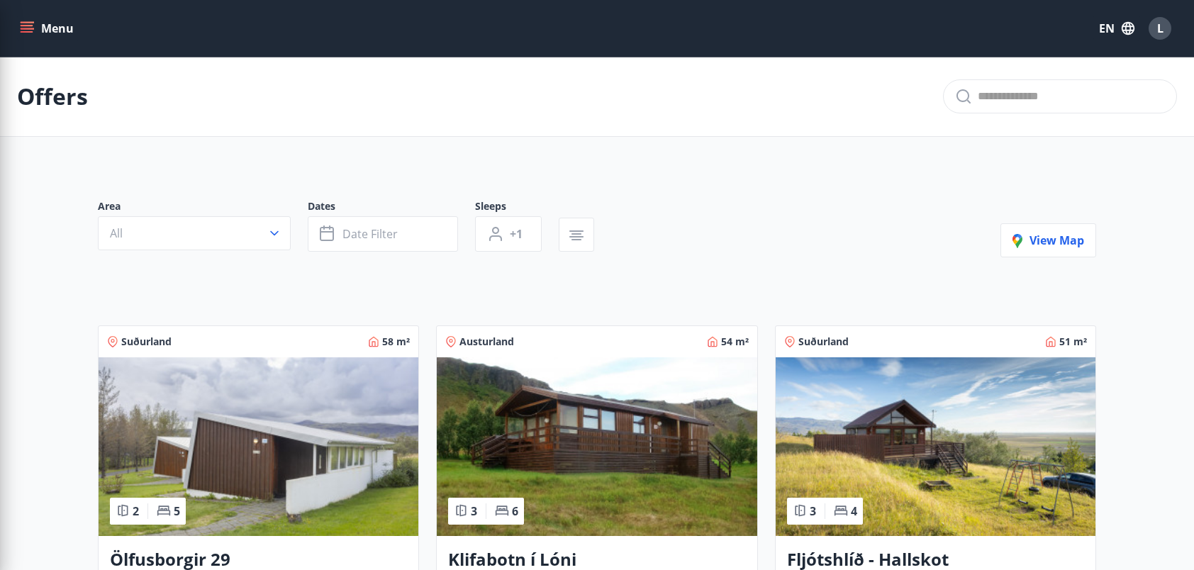
click at [528, 123] on div "Offers" at bounding box center [597, 97] width 1194 height 80
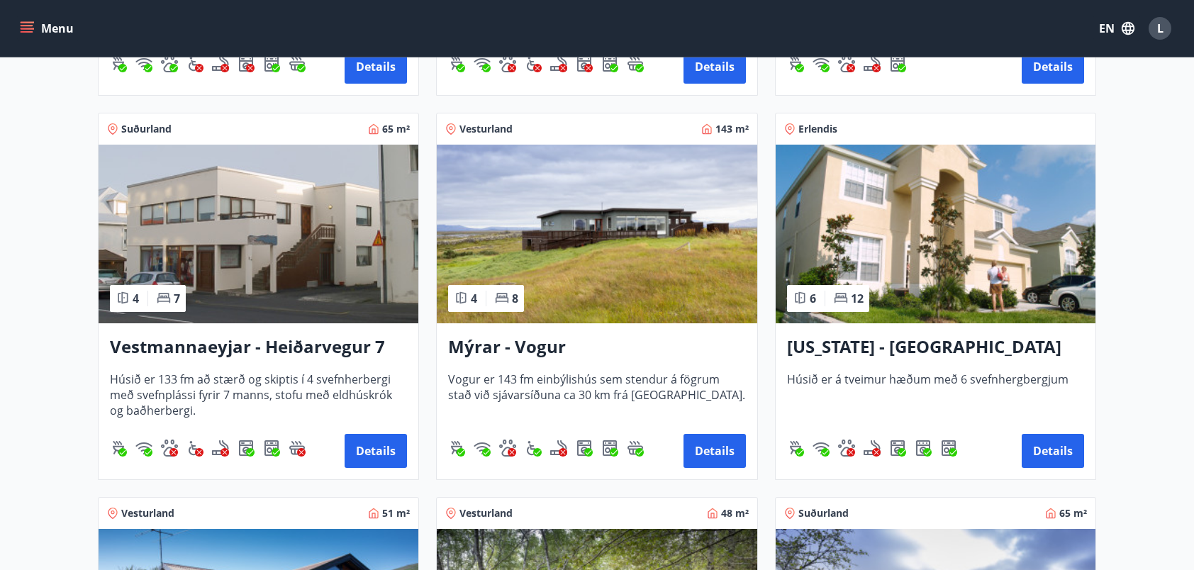
scroll to position [1366, 0]
click at [708, 452] on button "Details" at bounding box center [715, 450] width 62 height 34
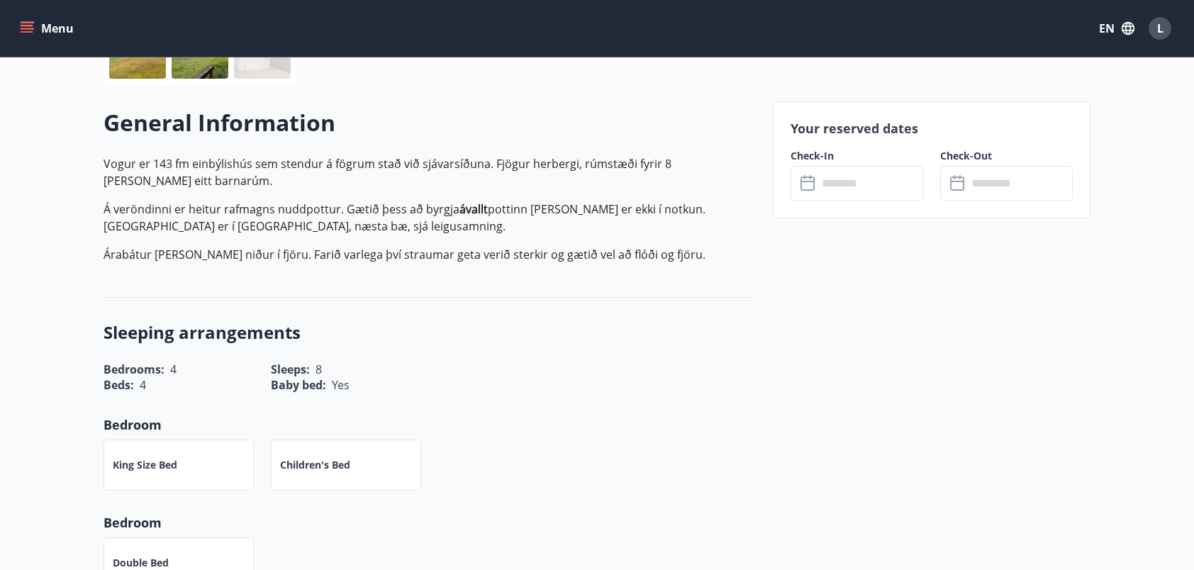
scroll to position [371, 0]
click at [834, 186] on input "text" at bounding box center [871, 182] width 106 height 35
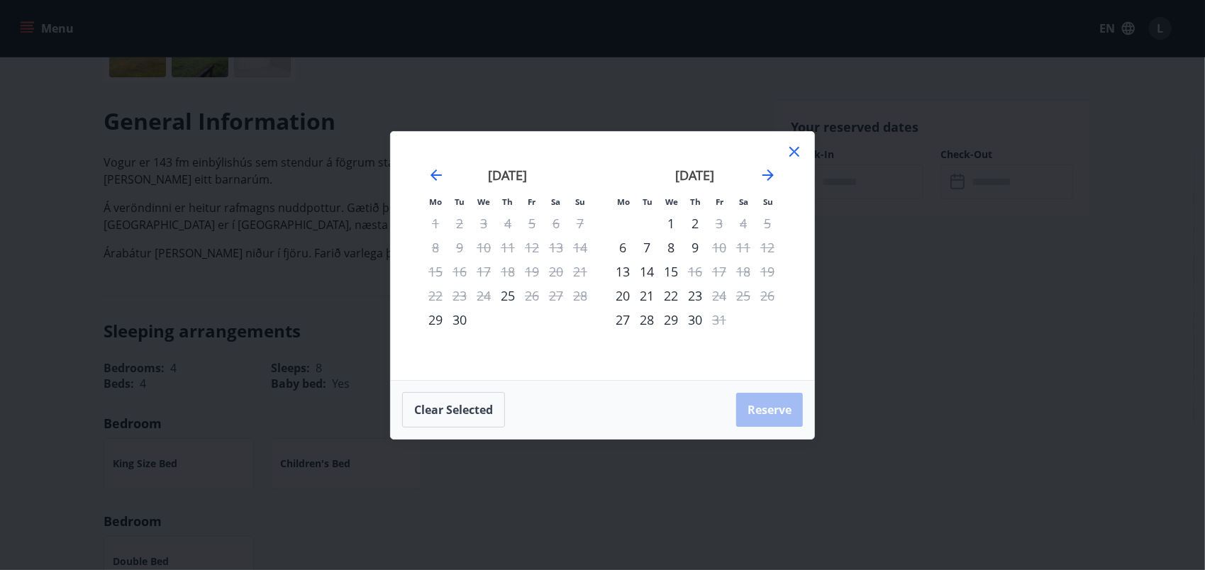
click at [793, 152] on icon at bounding box center [794, 152] width 10 height 10
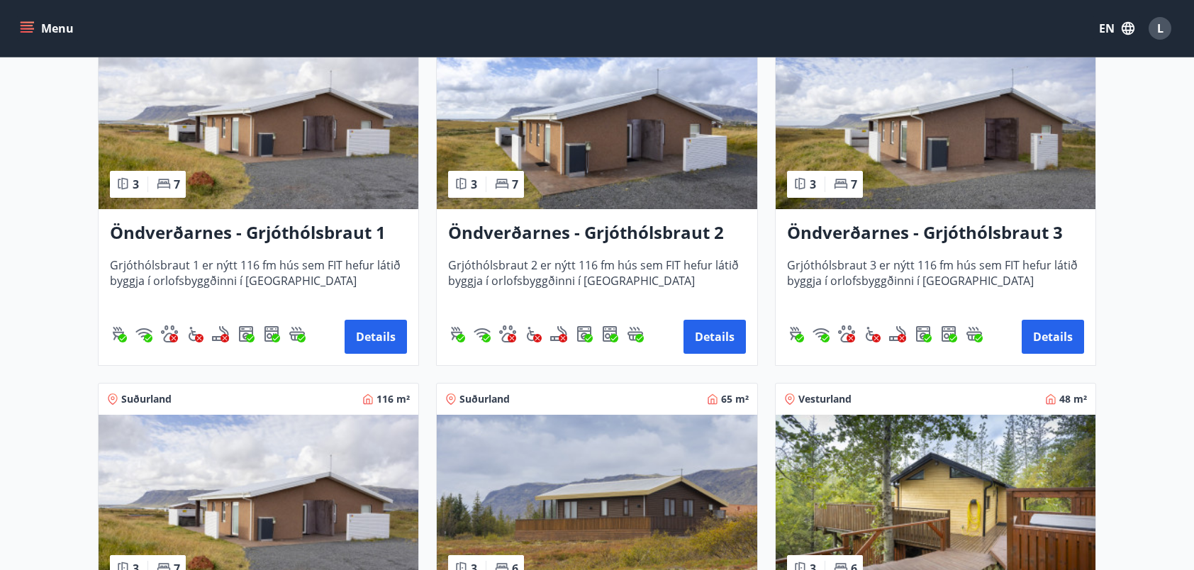
scroll to position [2632, 0]
click at [606, 264] on span "Grjóthólsbraut 2 er nýtt 116 fm hús sem FIT hefur látið byggja í orlofsbyggðinn…" at bounding box center [596, 281] width 297 height 47
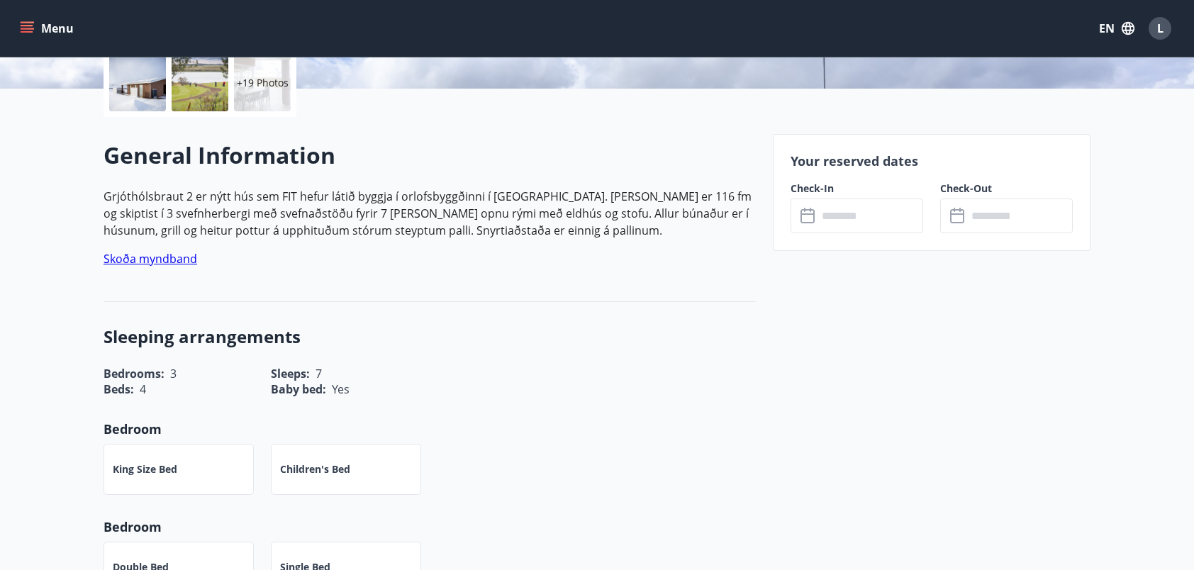
scroll to position [338, 0]
click at [843, 223] on input "text" at bounding box center [871, 215] width 106 height 35
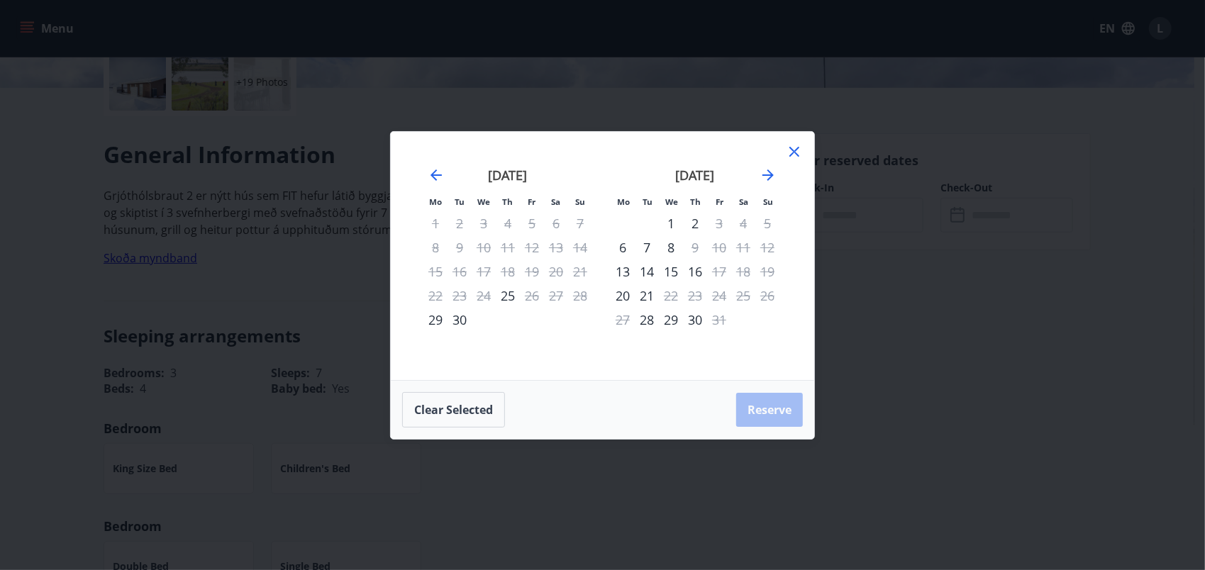
click at [790, 157] on icon at bounding box center [794, 151] width 17 height 17
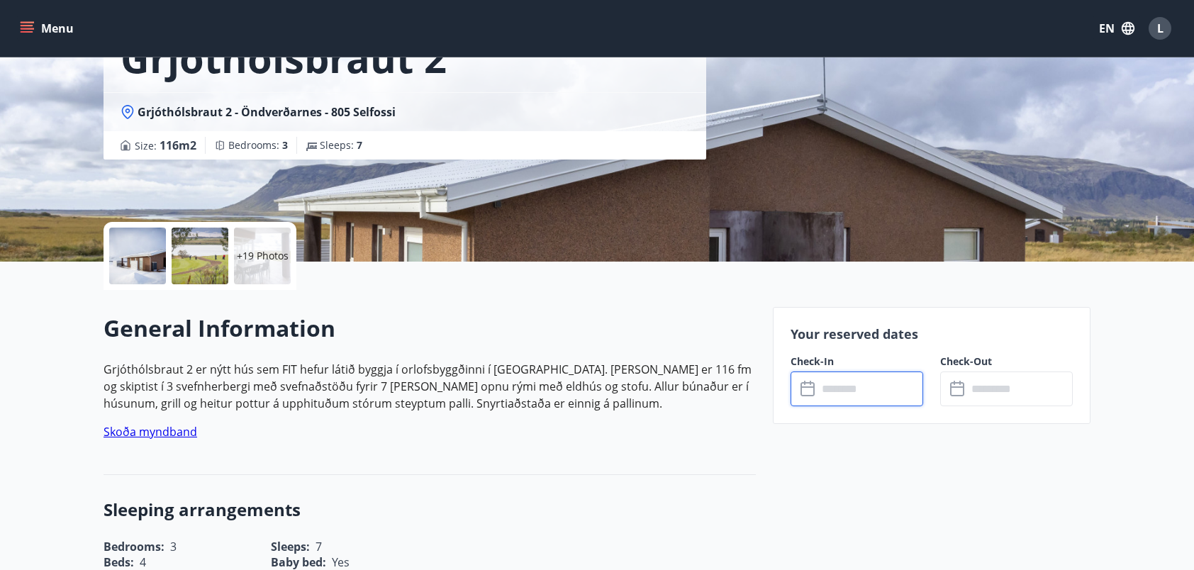
scroll to position [0, 0]
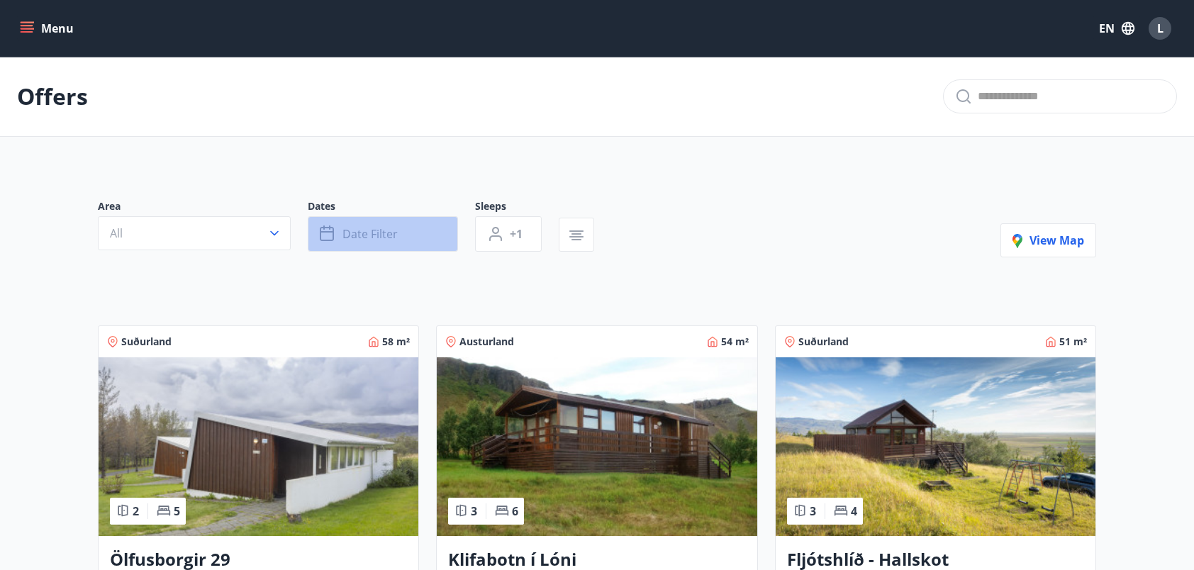
click at [394, 223] on button "Date filter" at bounding box center [383, 233] width 150 height 35
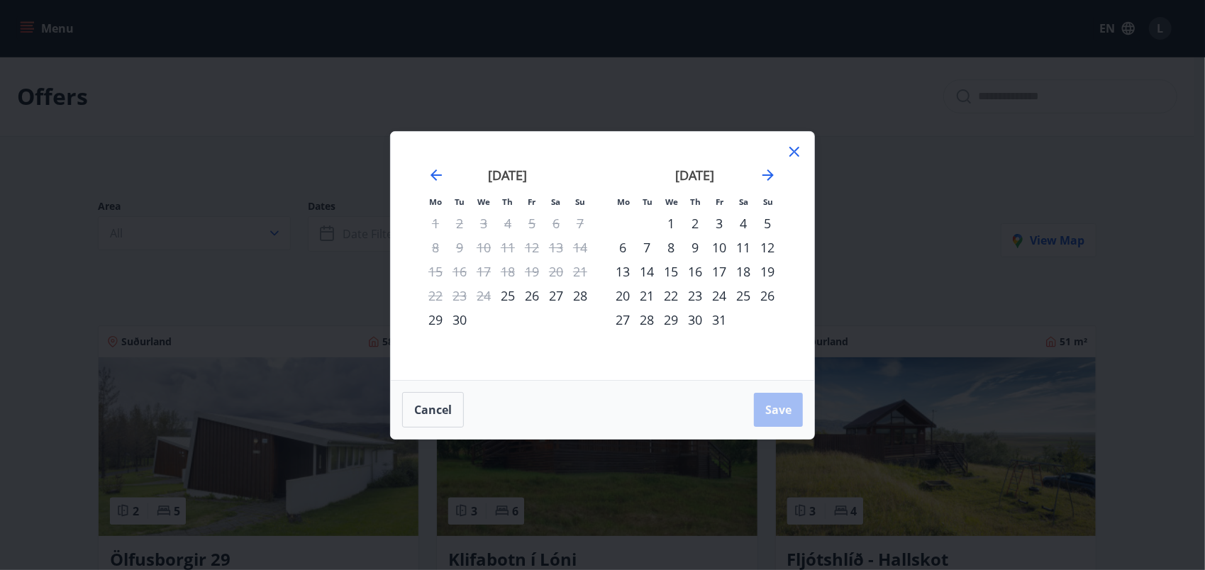
click at [716, 268] on div "17" at bounding box center [719, 272] width 24 height 24
click at [626, 291] on div "20" at bounding box center [623, 296] width 24 height 24
click at [771, 402] on span "Save" at bounding box center [778, 410] width 26 height 16
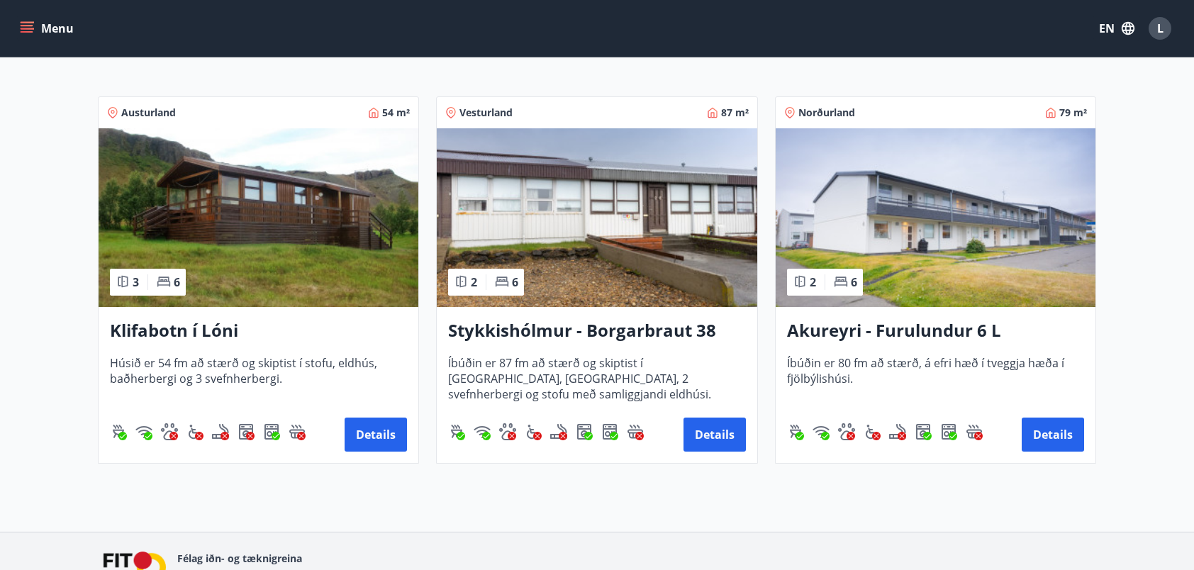
scroll to position [230, 0]
click at [895, 333] on h3 "Akureyri - Furulundur 6 L" at bounding box center [935, 331] width 297 height 26
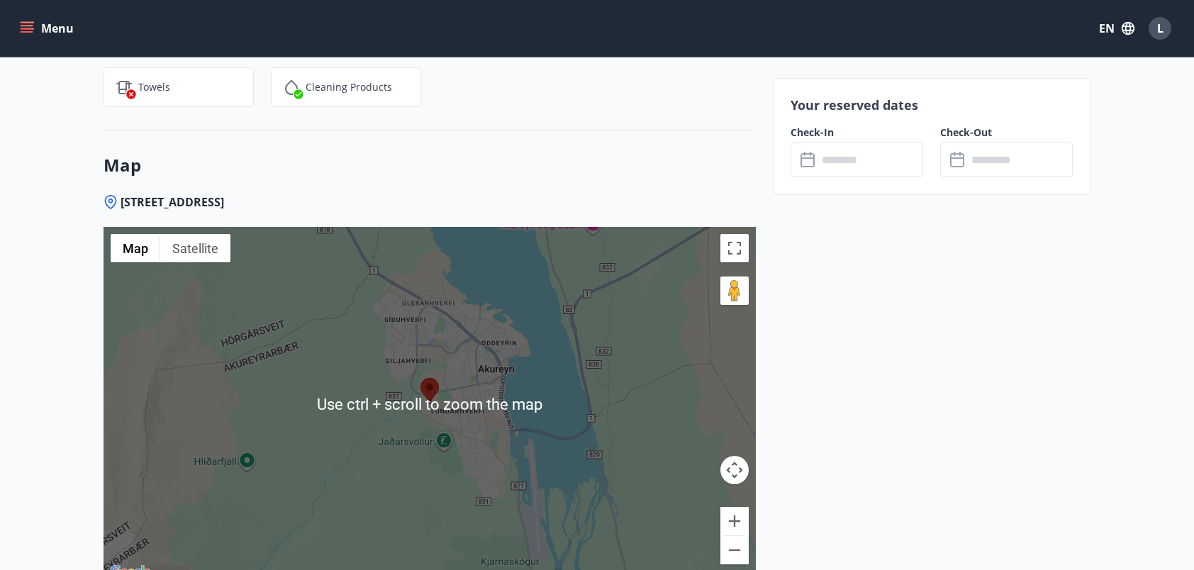
scroll to position [1628, 0]
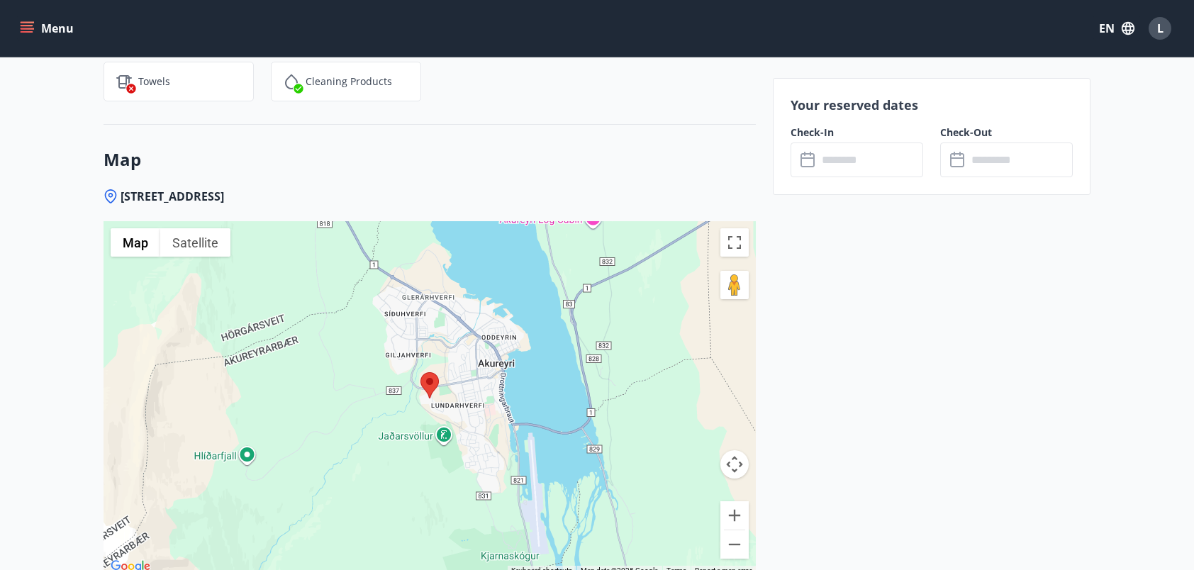
click at [104, 189] on icon at bounding box center [111, 196] width 14 height 14
click at [132, 228] on button "Map" at bounding box center [136, 242] width 50 height 28
drag, startPoint x: 121, startPoint y: 173, endPoint x: 310, endPoint y: 170, distance: 189.3
click at [310, 189] on div "[STREET_ADDRESS]" at bounding box center [430, 197] width 652 height 16
copy span "[STREET_ADDRESS]"
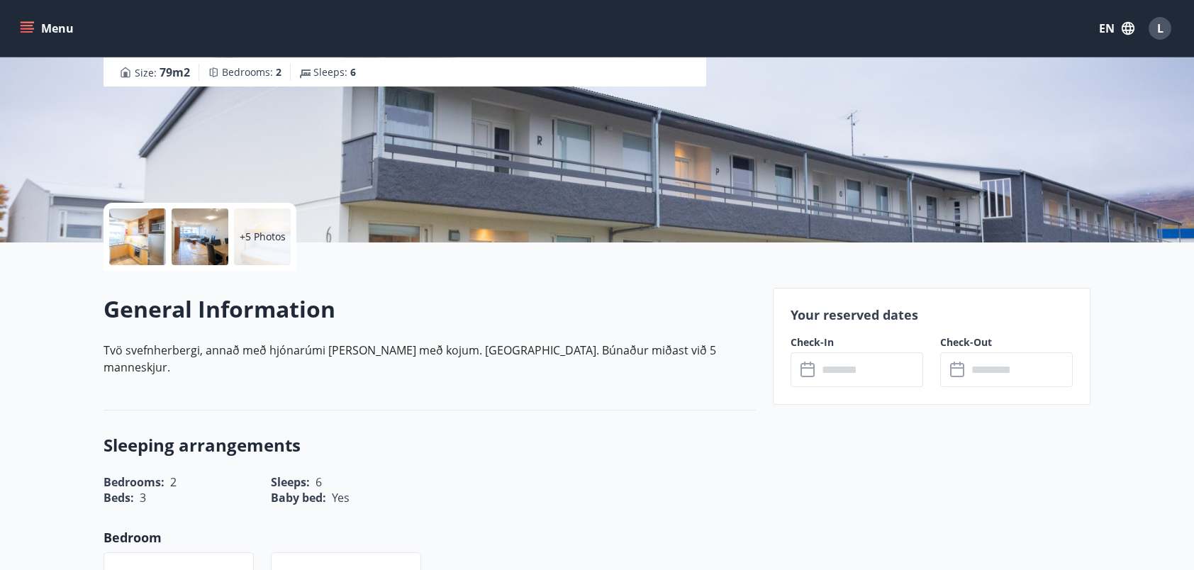
scroll to position [0, 0]
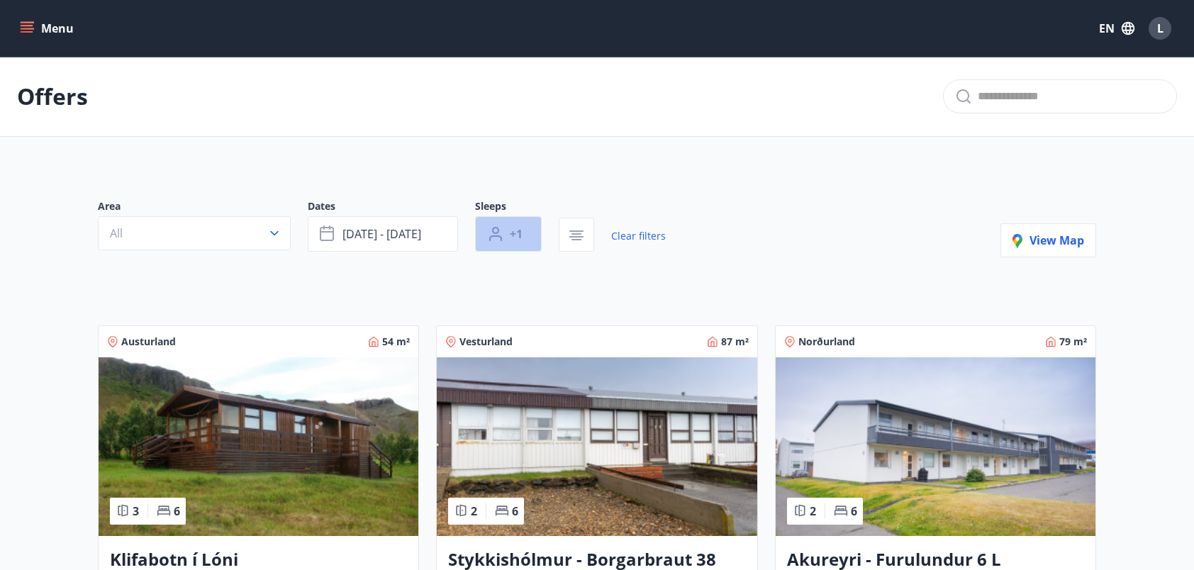
click at [516, 235] on span "+1" at bounding box center [516, 234] width 13 height 16
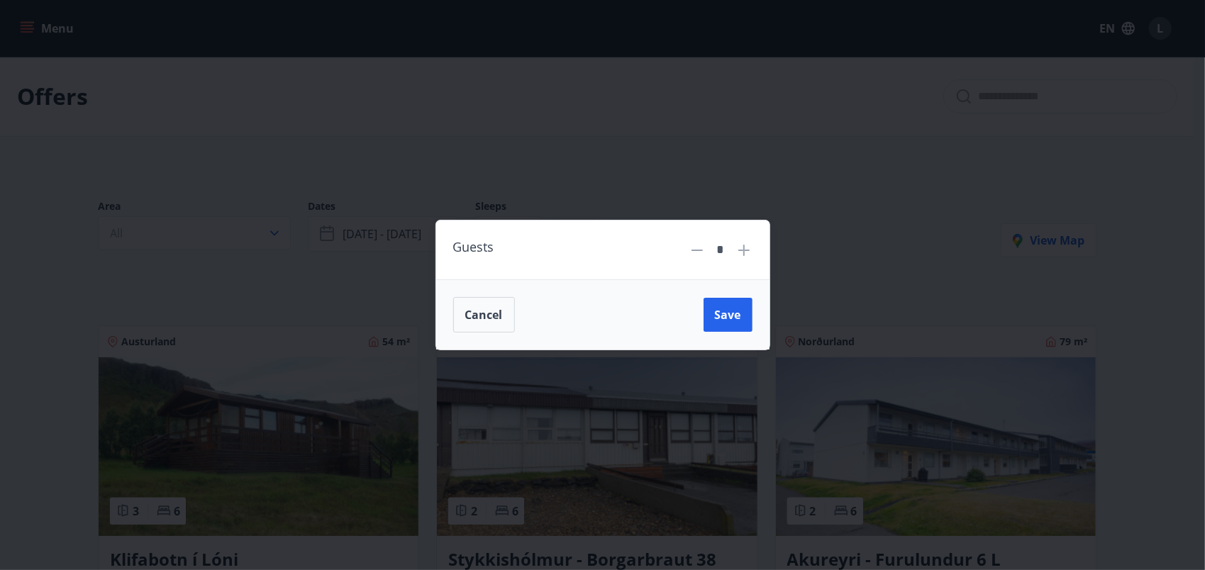
click at [740, 250] on icon at bounding box center [743, 250] width 11 height 11
type input "*"
click at [725, 311] on span "Save" at bounding box center [728, 315] width 26 height 16
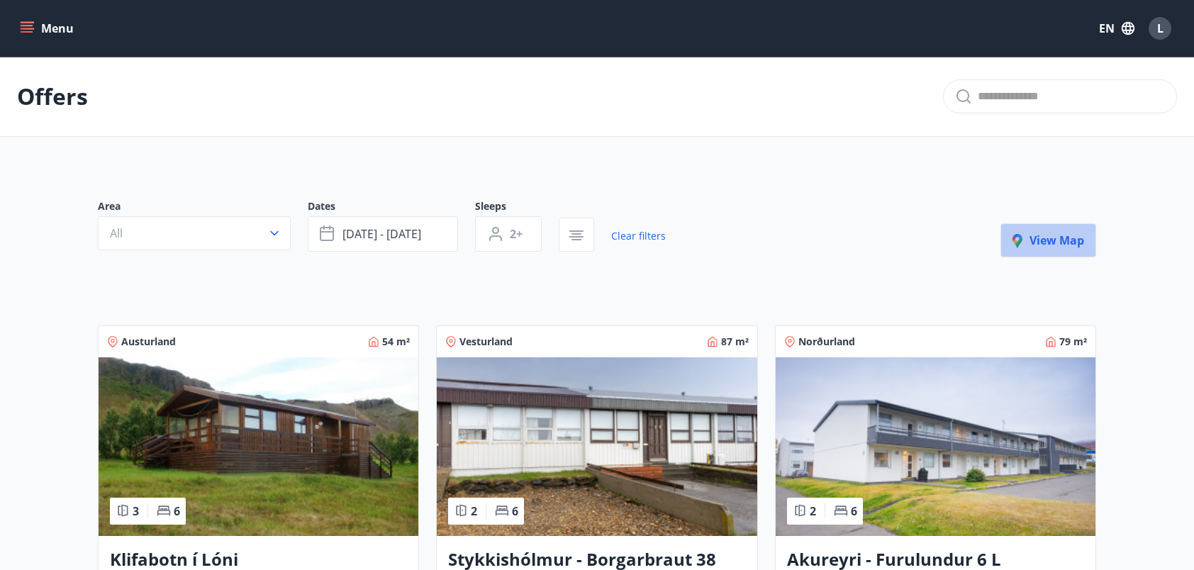
click at [1015, 230] on button "View map" at bounding box center [1049, 240] width 96 height 34
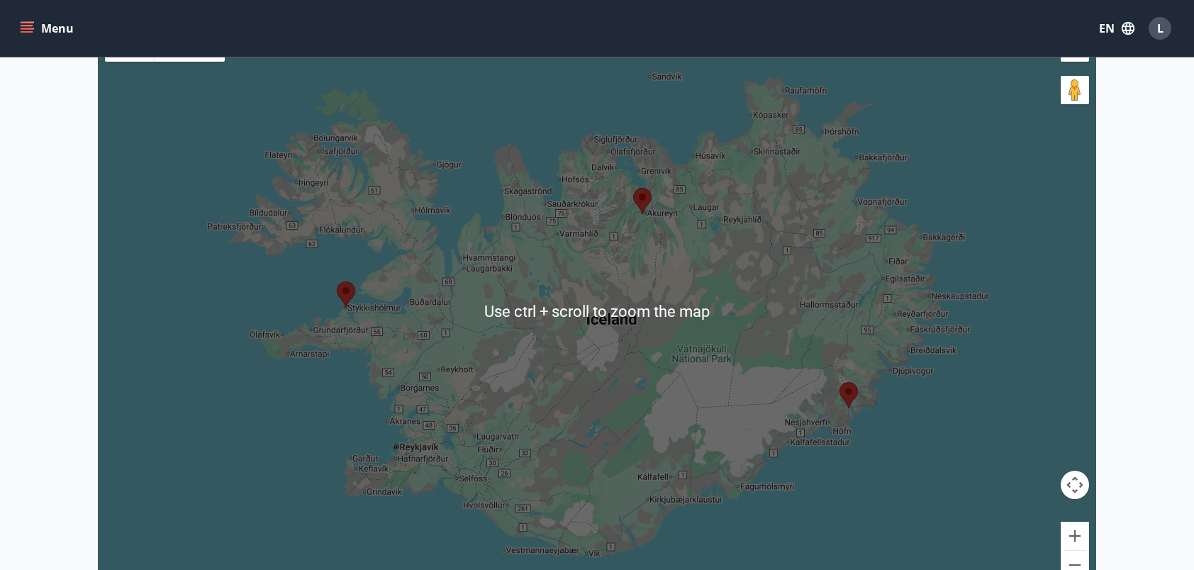
scroll to position [179, 0]
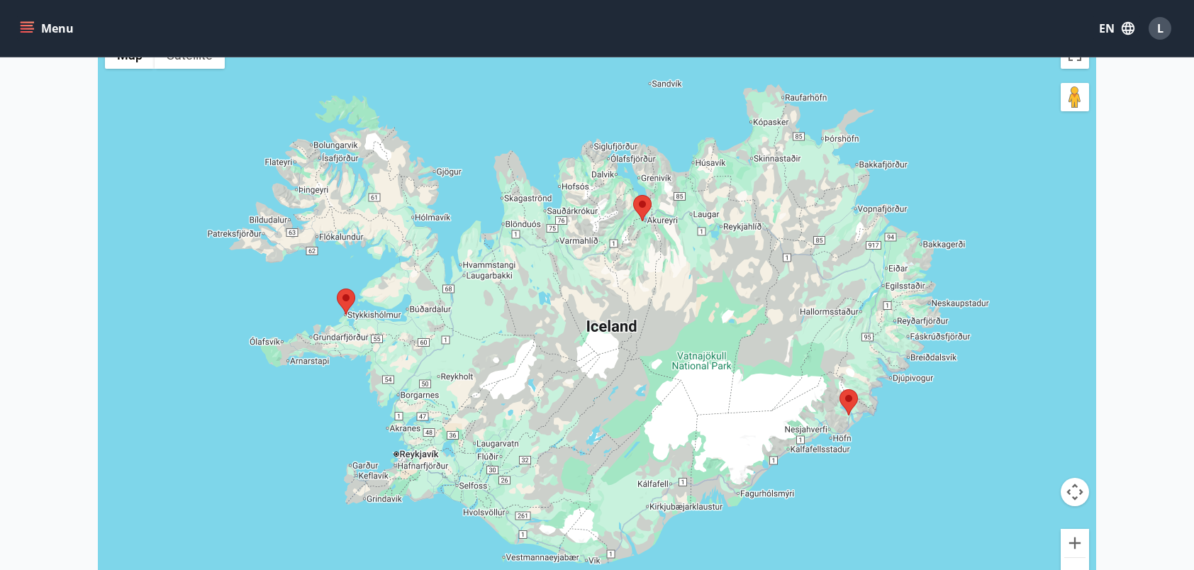
click at [731, 393] on div at bounding box center [597, 318] width 998 height 570
click at [354, 301] on img at bounding box center [346, 302] width 18 height 26
click at [341, 301] on img at bounding box center [346, 302] width 18 height 26
click at [345, 301] on img at bounding box center [346, 302] width 18 height 26
click at [1142, 125] on main "Offers Map Close map ← Move left → Move right ↑ Move up ↓ Move down + Zoom in -…" at bounding box center [597, 246] width 1194 height 737
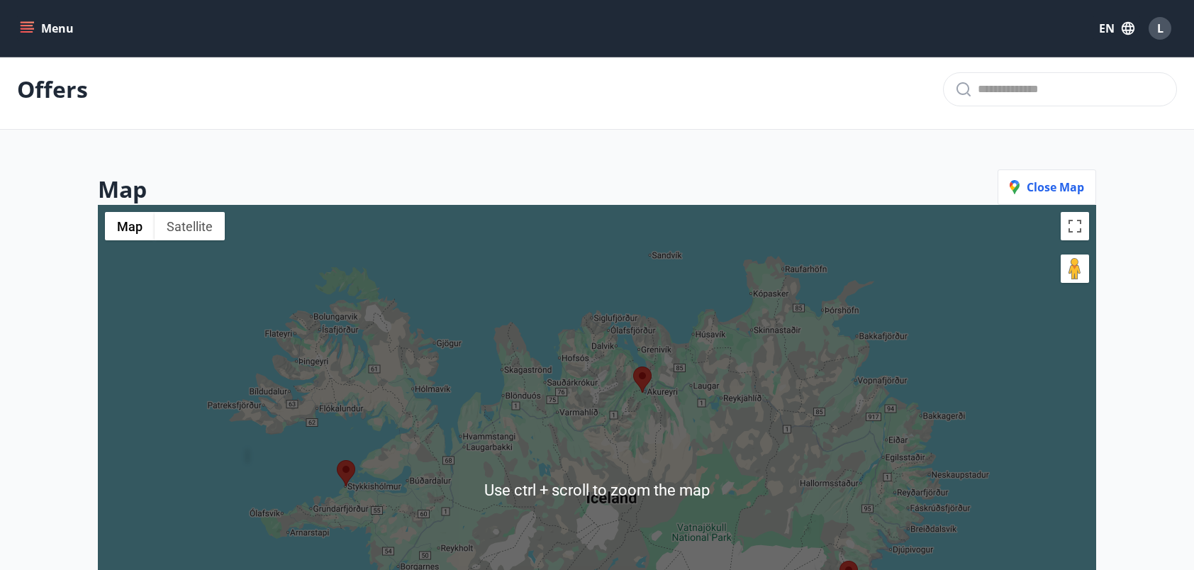
scroll to position [0, 0]
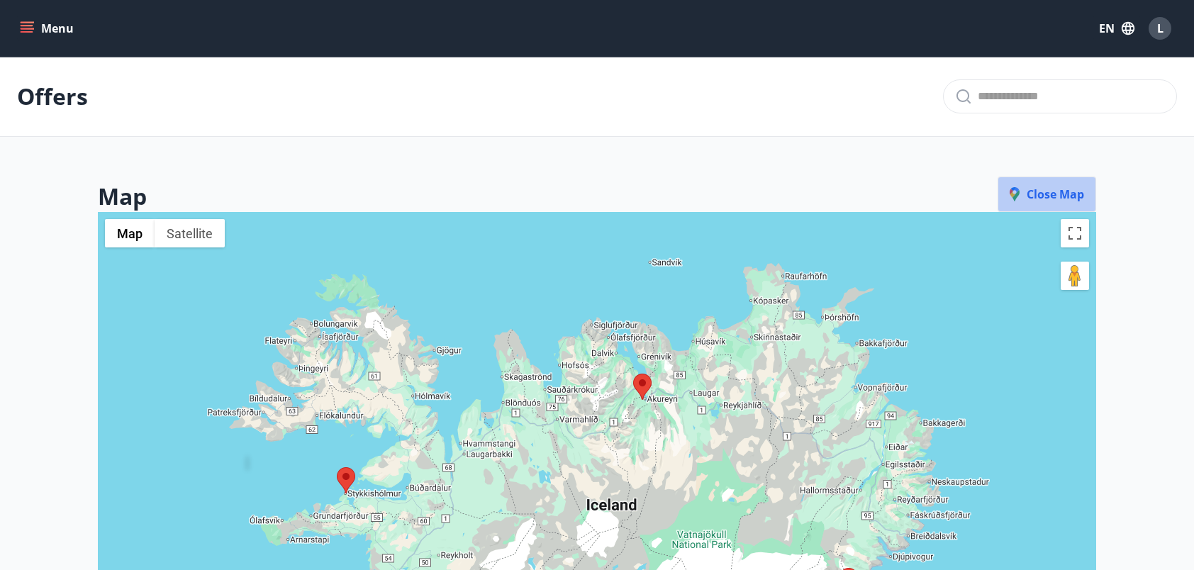
click at [1052, 194] on span "Close map" at bounding box center [1047, 194] width 74 height 16
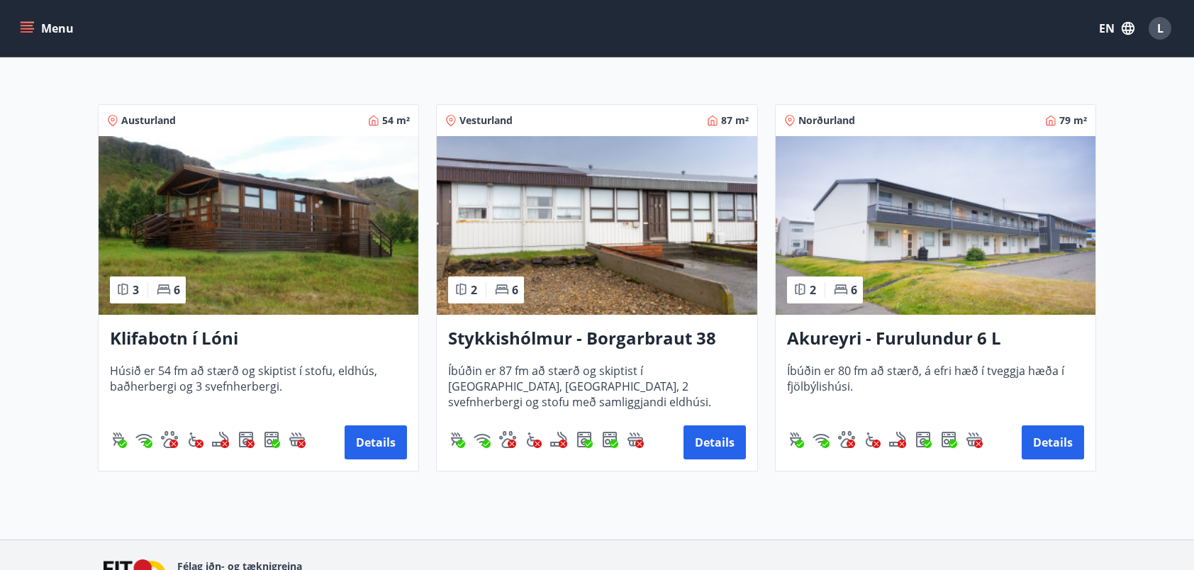
scroll to position [221, 0]
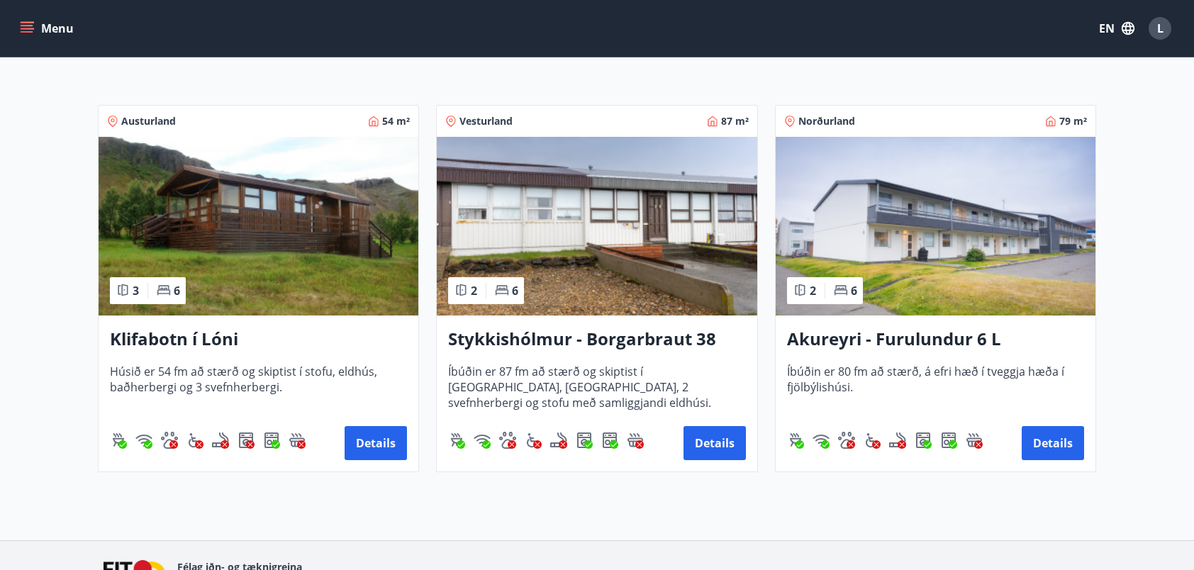
click at [629, 338] on h3 "Stykkishólmur - Borgarbraut 38" at bounding box center [596, 340] width 297 height 26
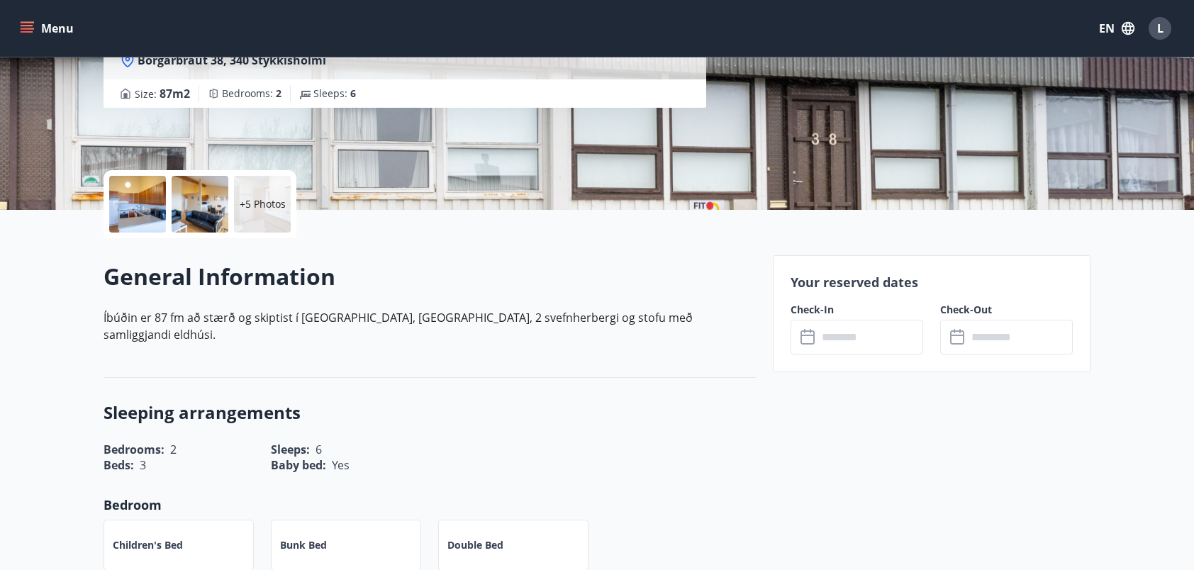
scroll to position [184, 0]
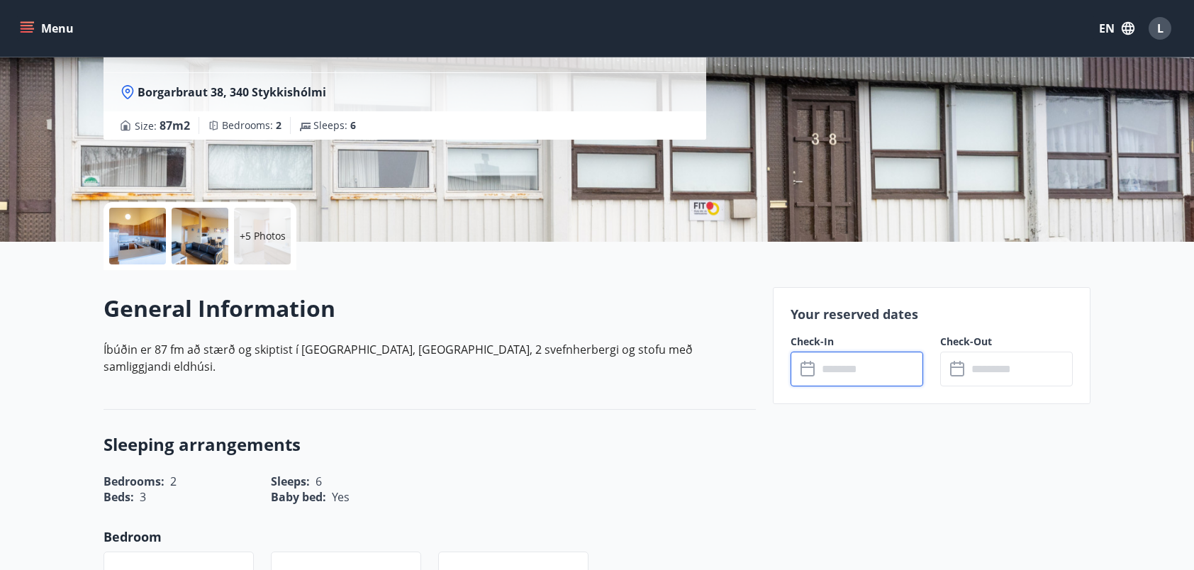
click at [852, 380] on input "text" at bounding box center [871, 369] width 106 height 35
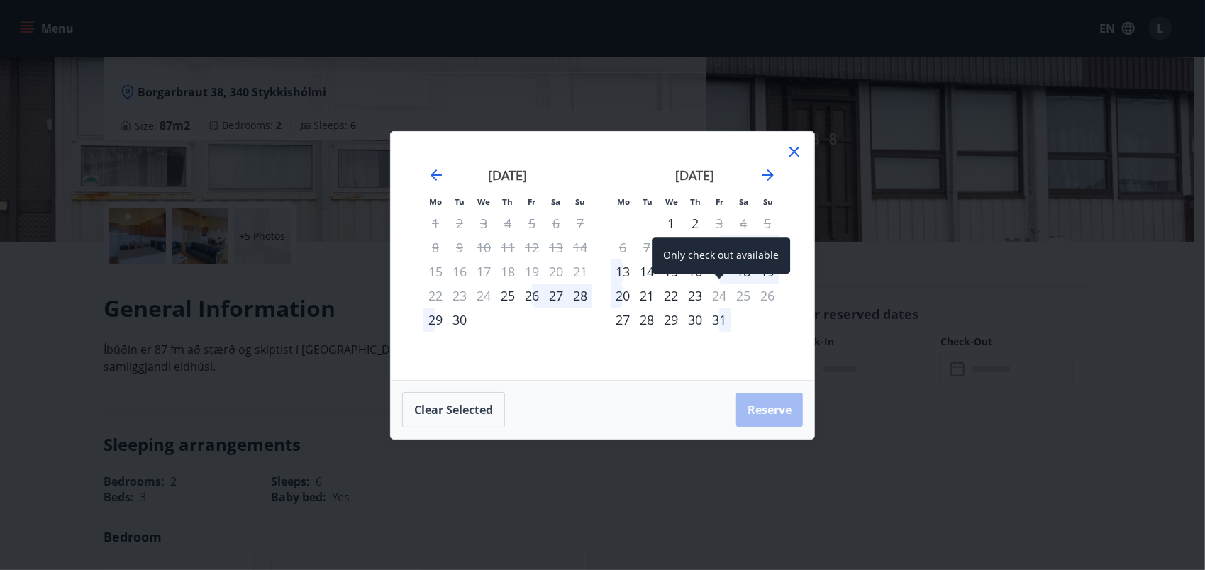
drag, startPoint x: 715, startPoint y: 274, endPoint x: 715, endPoint y: 262, distance: 12.1
click at [715, 262] on div "Only check out available" at bounding box center [721, 255] width 138 height 37
click at [716, 274] on div "17" at bounding box center [719, 272] width 24 height 24
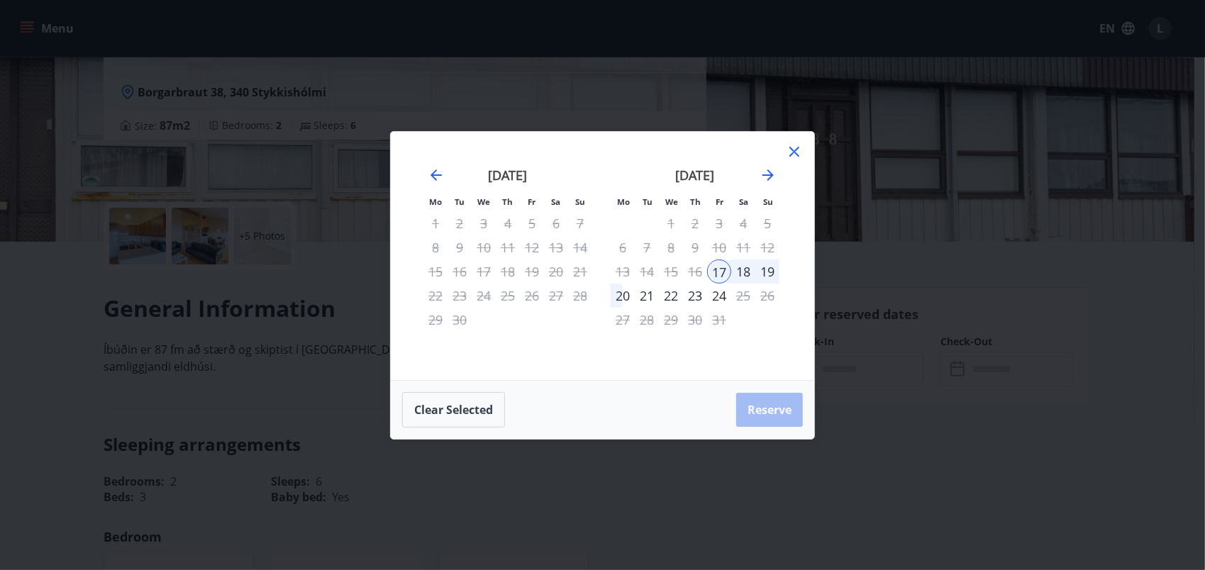
click at [716, 274] on div "17" at bounding box center [719, 272] width 24 height 24
click at [619, 296] on div "20" at bounding box center [623, 296] width 24 height 24
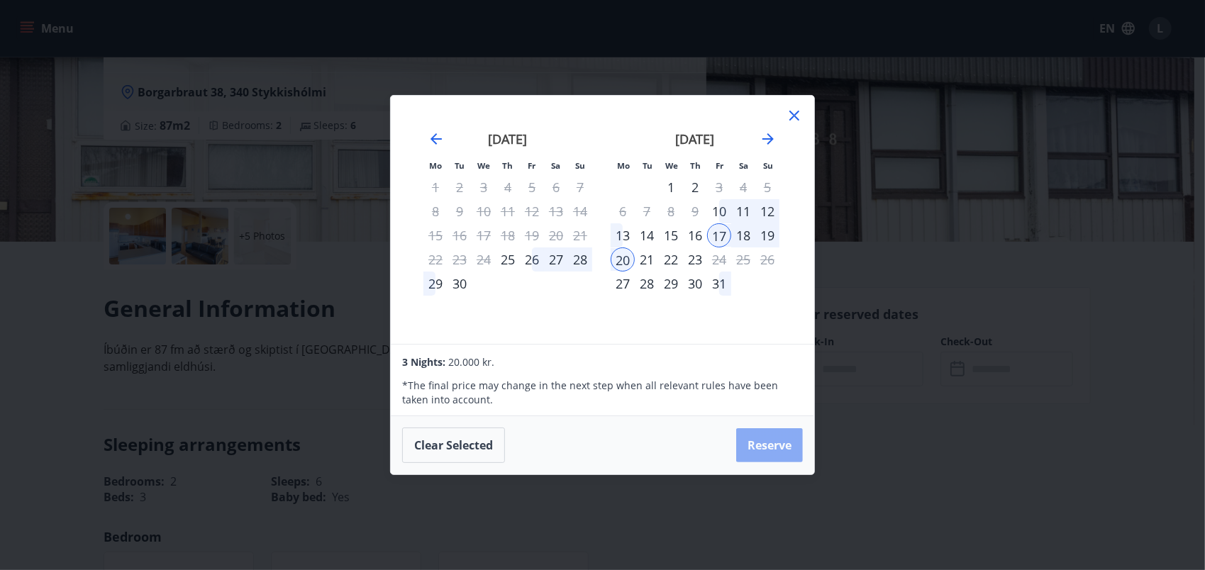
click at [757, 440] on button "Reserve" at bounding box center [769, 445] width 67 height 34
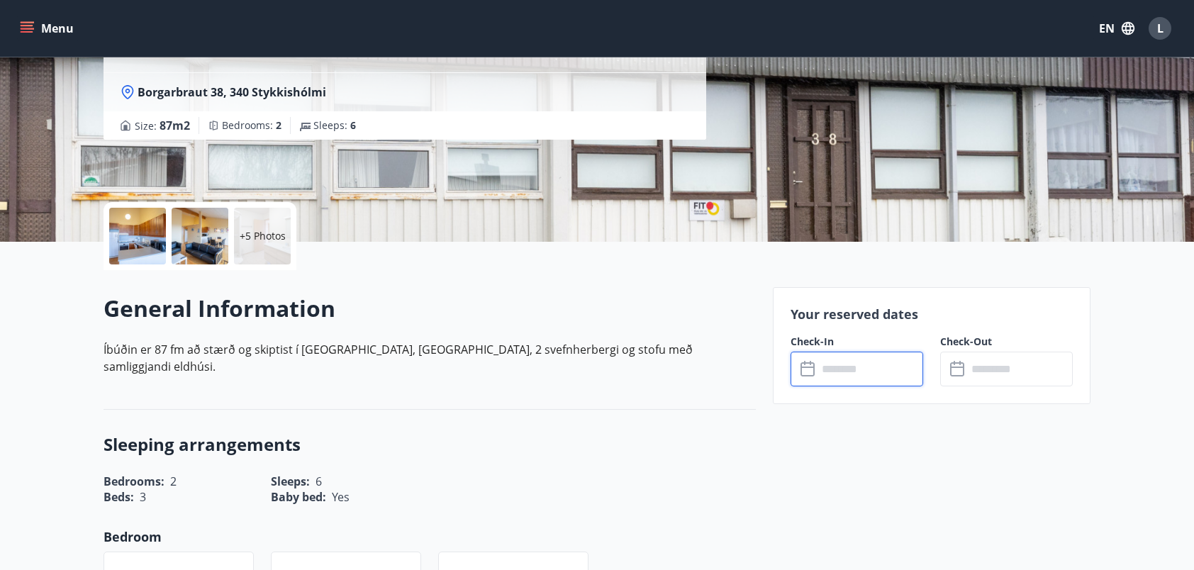
type input "******"
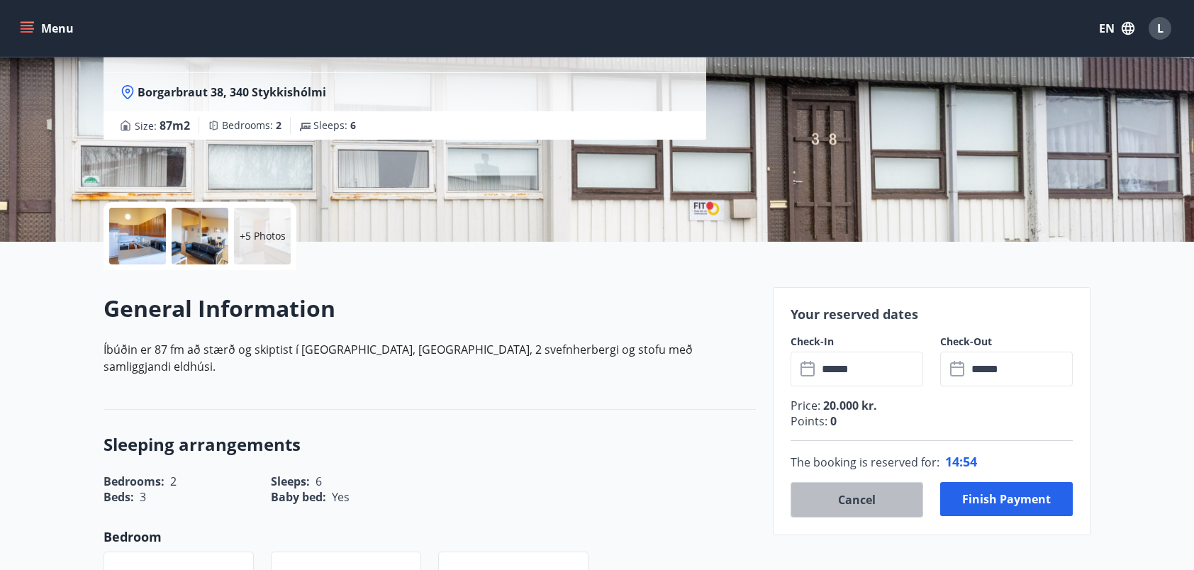
click at [837, 495] on button "Cancel" at bounding box center [857, 499] width 133 height 35
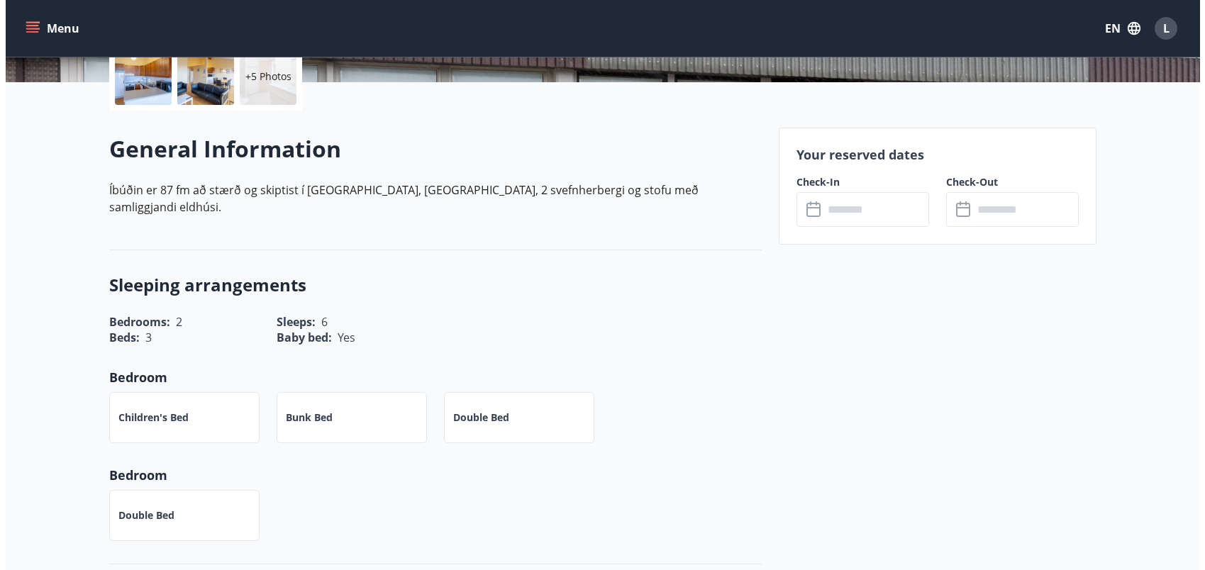
scroll to position [0, 0]
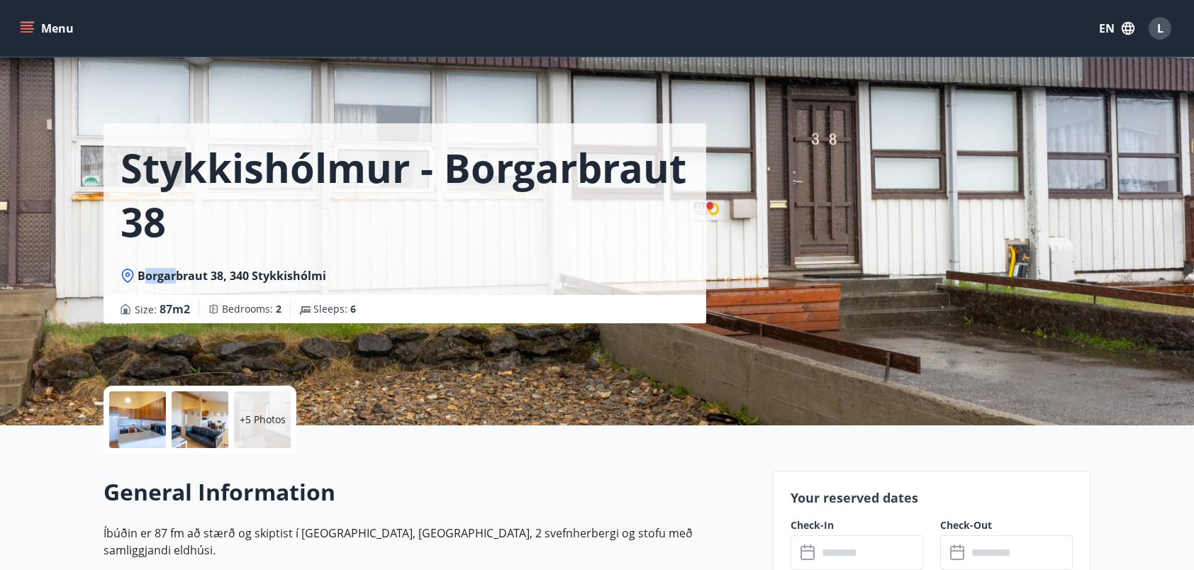
drag, startPoint x: 143, startPoint y: 274, endPoint x: 174, endPoint y: 282, distance: 32.8
click at [174, 282] on span "Borgarbraut 38, 340 Stykkishólmi" at bounding box center [232, 276] width 189 height 16
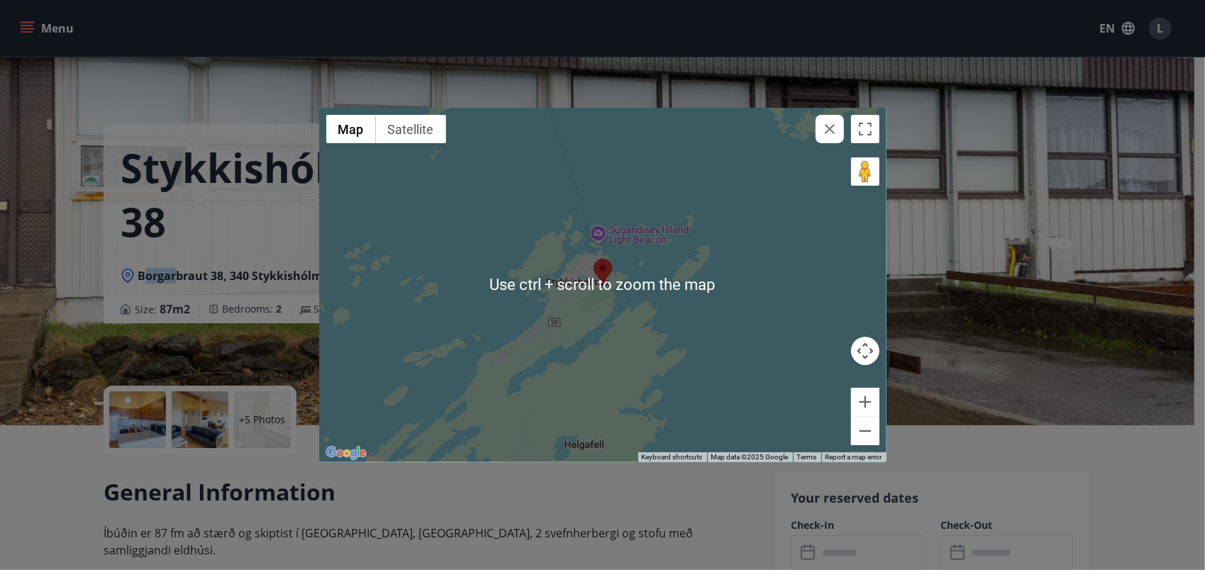
click at [516, 269] on div at bounding box center [602, 285] width 567 height 355
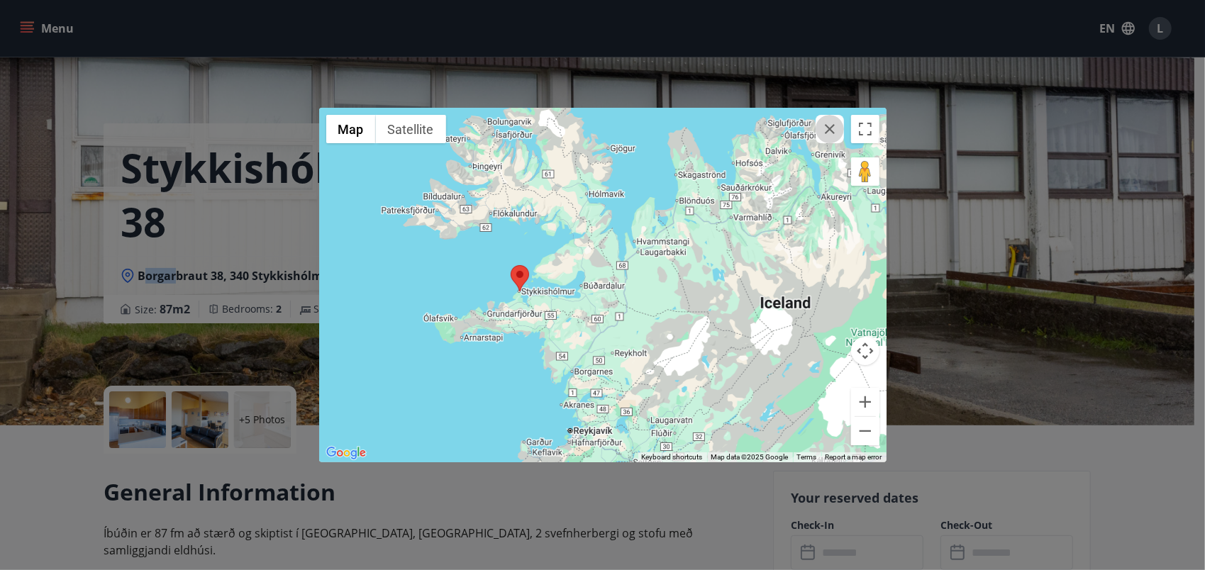
click at [829, 130] on icon "button" at bounding box center [830, 129] width 10 height 10
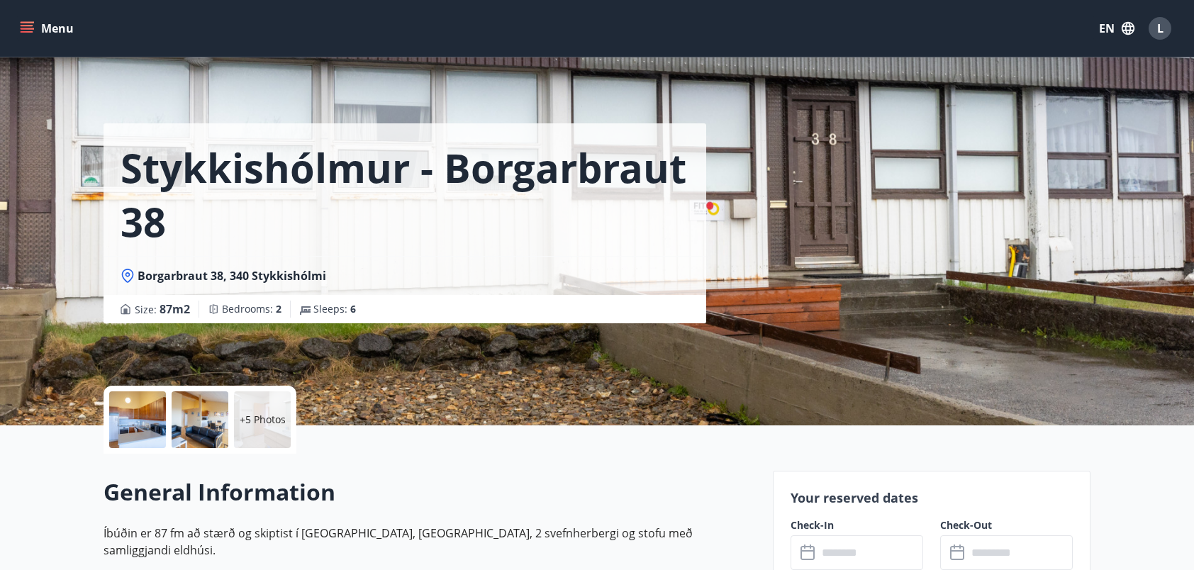
click at [363, 247] on h1 "Stykkishólmur - Borgarbraut 38" at bounding box center [405, 194] width 569 height 108
drag, startPoint x: 330, startPoint y: 272, endPoint x: 136, endPoint y: 275, distance: 194.3
click at [136, 275] on div "Borgarbraut 38, 340 Stykkishólmi" at bounding box center [405, 276] width 569 height 16
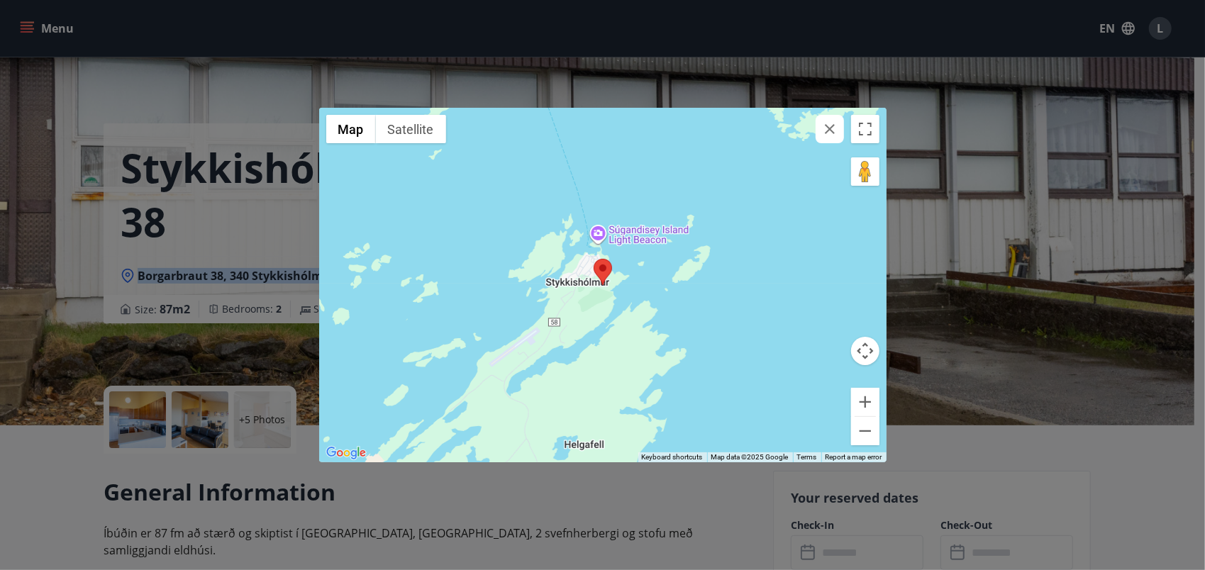
click at [828, 138] on button "button" at bounding box center [829, 129] width 28 height 28
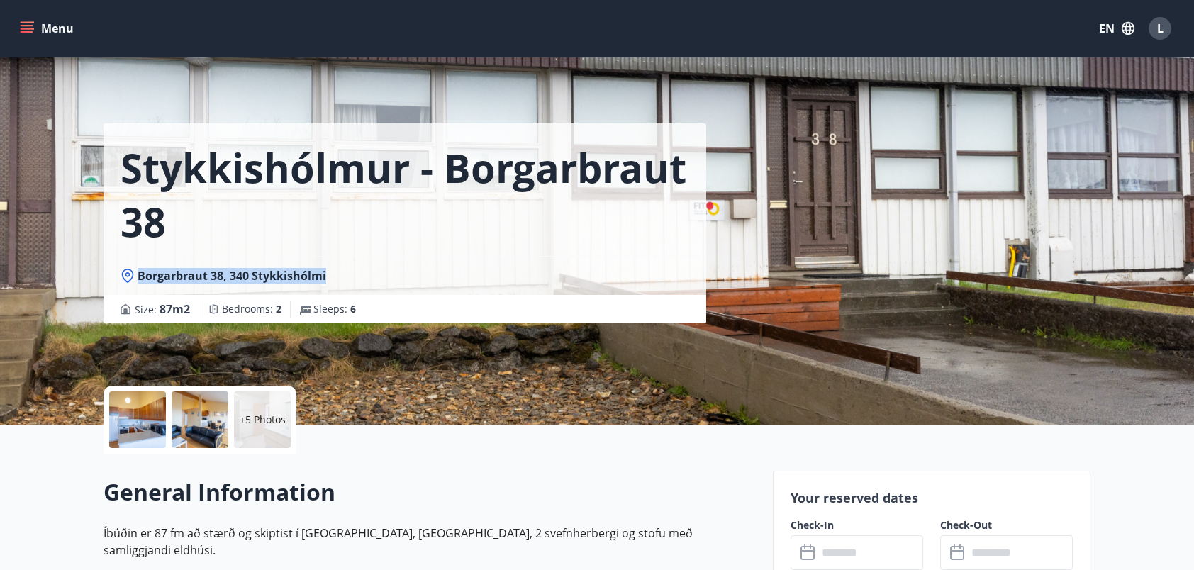
click at [284, 275] on span "Borgarbraut 38, 340 Stykkishólmi" at bounding box center [232, 276] width 189 height 16
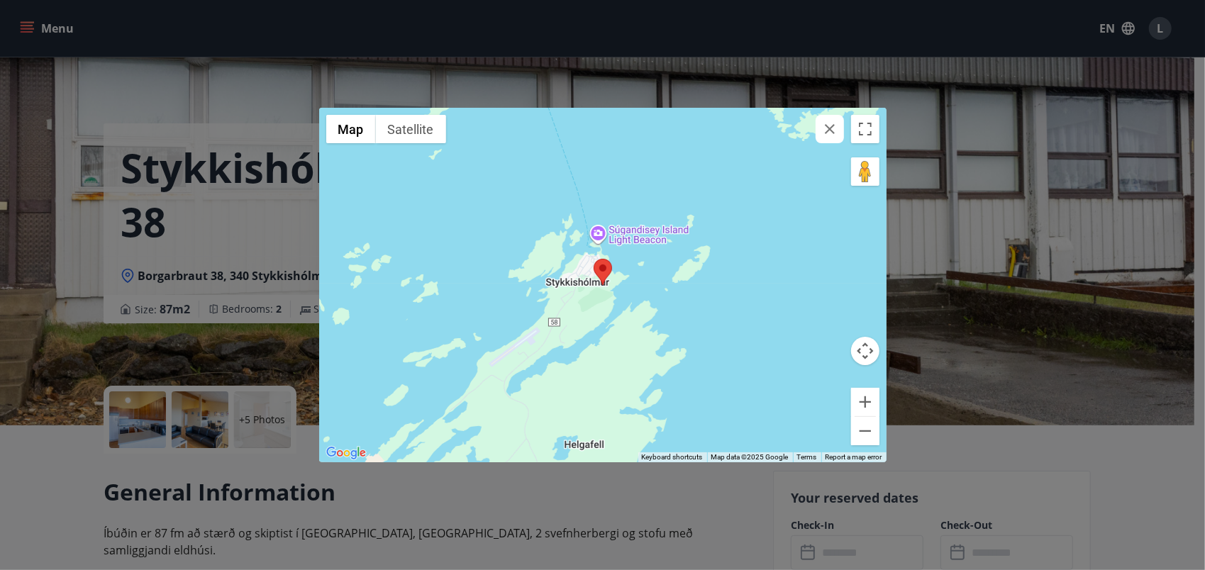
click at [284, 275] on div "← Move left → Move right ↑ Move up ↓ Move down + Zoom in - Zoom out Home Jump l…" at bounding box center [602, 285] width 1205 height 570
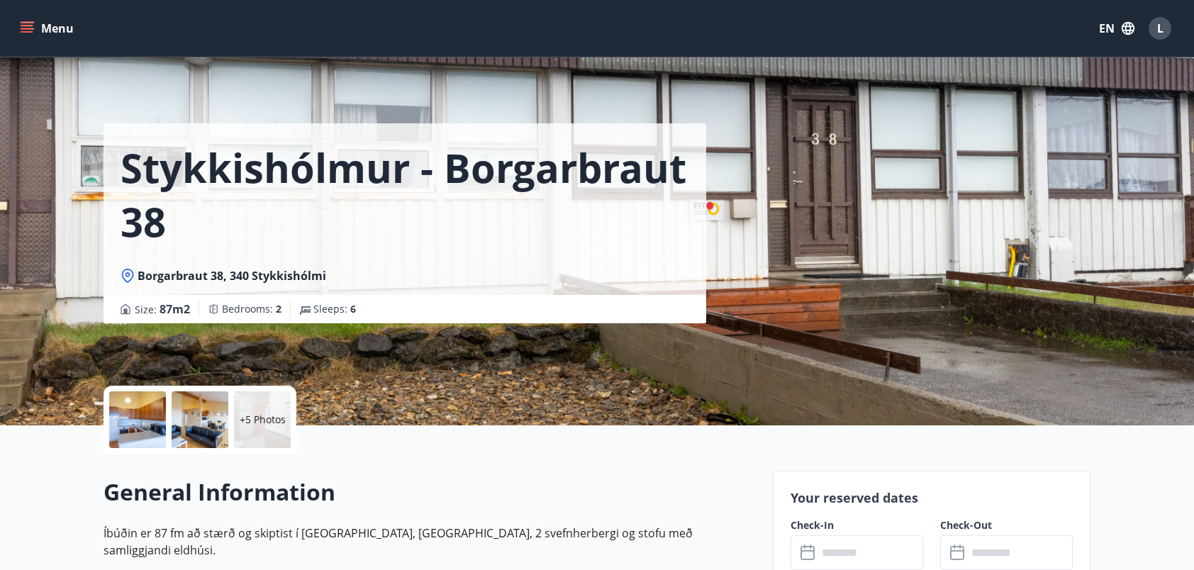
click at [284, 275] on span "Borgarbraut 38, 340 Stykkishólmi" at bounding box center [232, 276] width 189 height 16
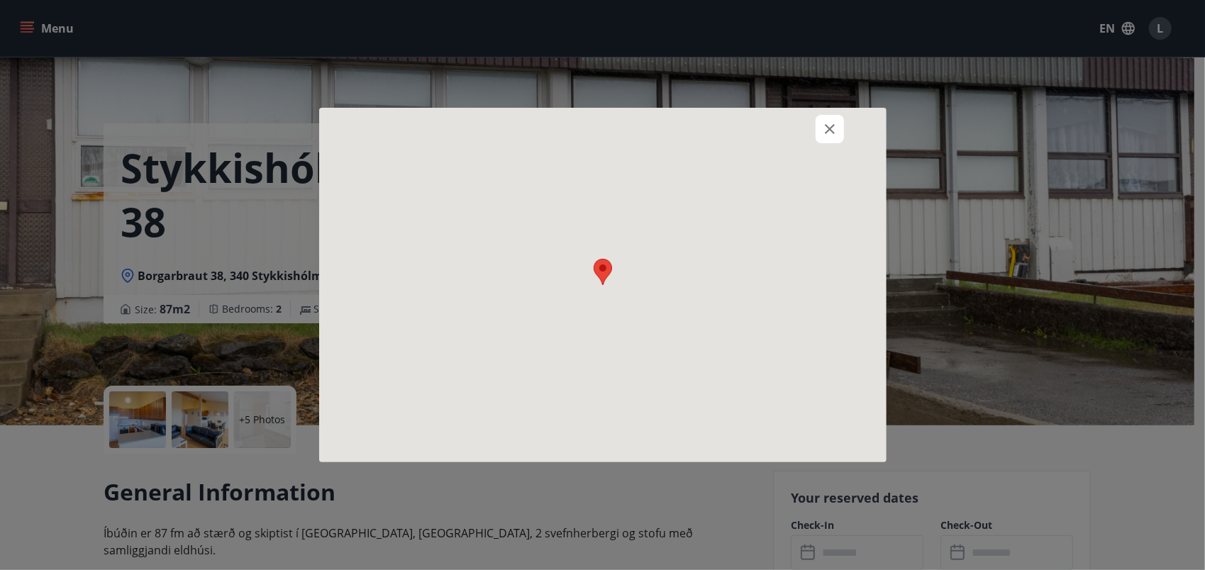
click at [284, 275] on div at bounding box center [602, 285] width 1205 height 570
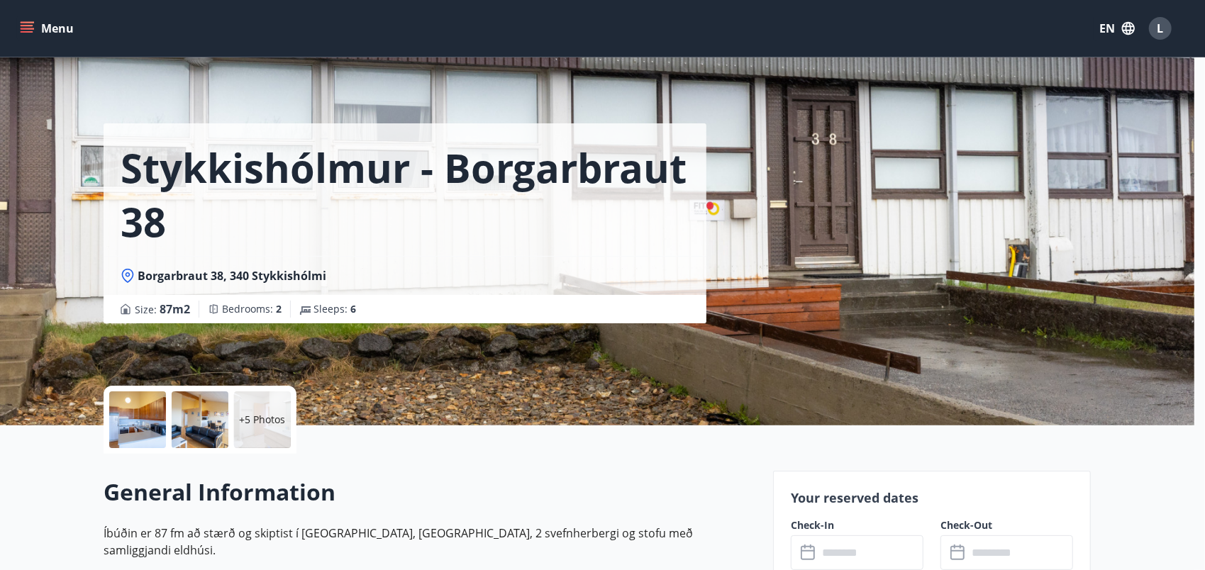
click at [284, 275] on div at bounding box center [602, 285] width 1205 height 570
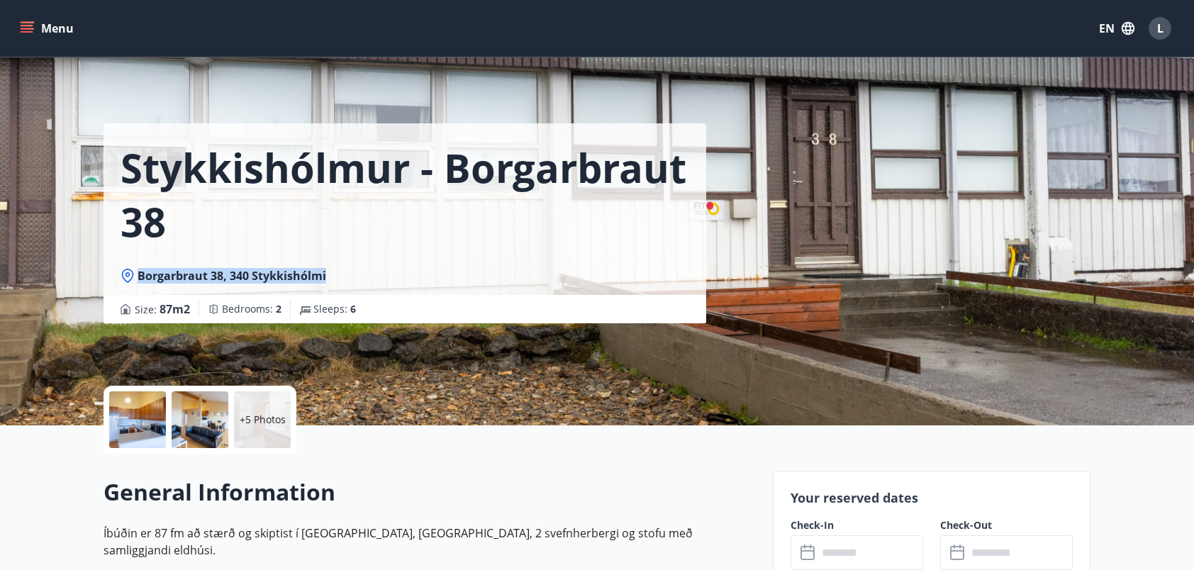
drag, startPoint x: 325, startPoint y: 274, endPoint x: 122, endPoint y: 274, distance: 202.8
click at [122, 274] on div "Borgarbraut 38, 340 Stykkishólmi" at bounding box center [405, 276] width 569 height 16
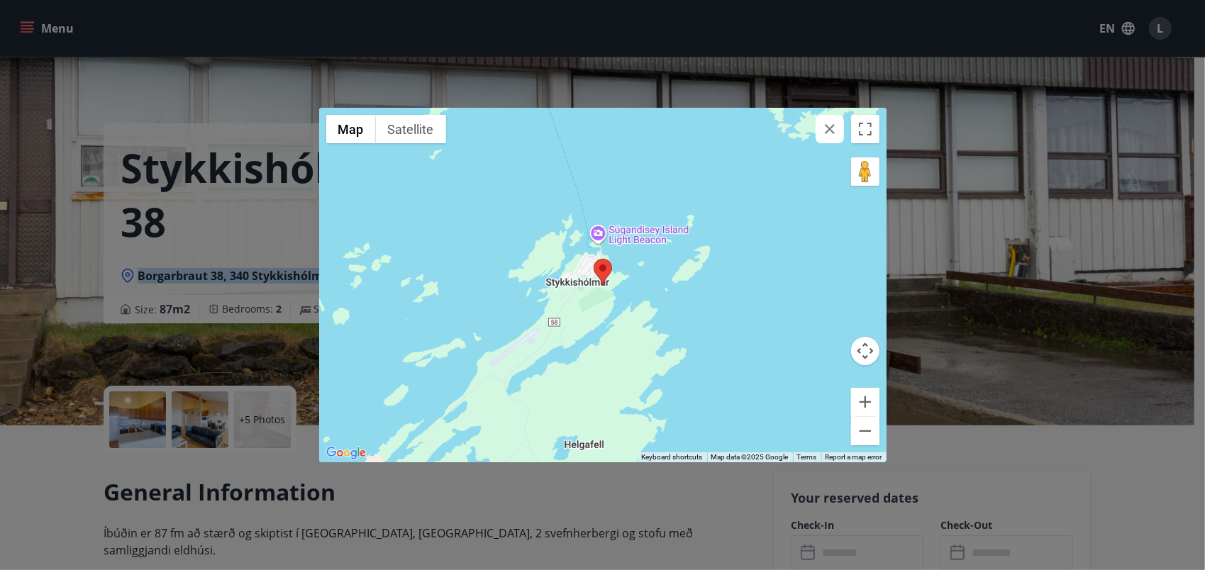
copy span "Borgarbraut 38, 340 Stykkishólmi"
click at [834, 125] on icon "button" at bounding box center [829, 129] width 17 height 17
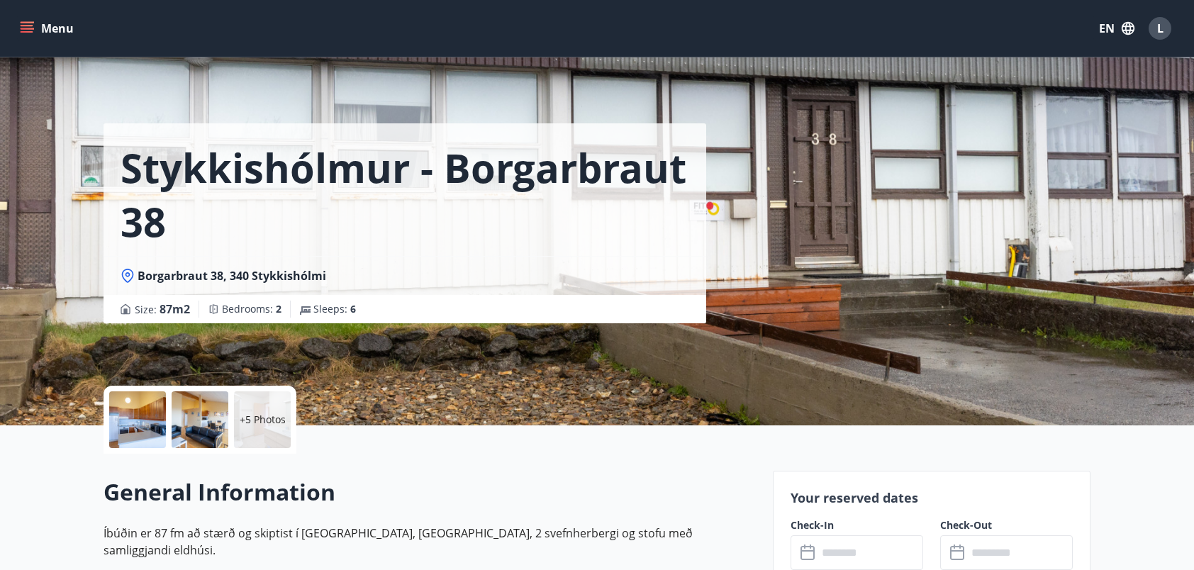
click at [146, 420] on div at bounding box center [137, 419] width 57 height 57
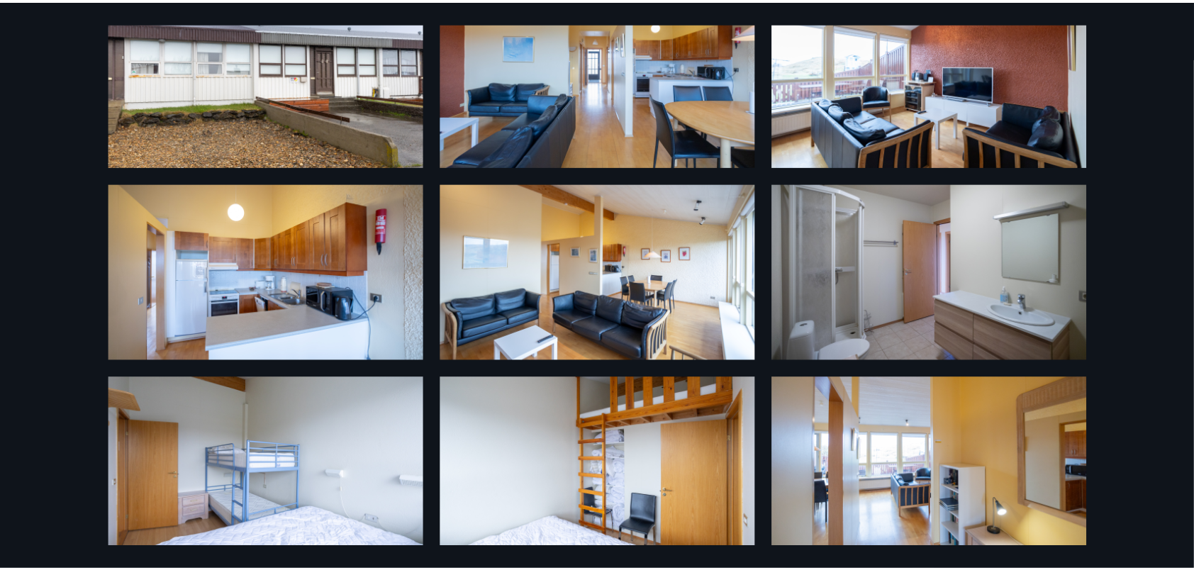
scroll to position [294, 0]
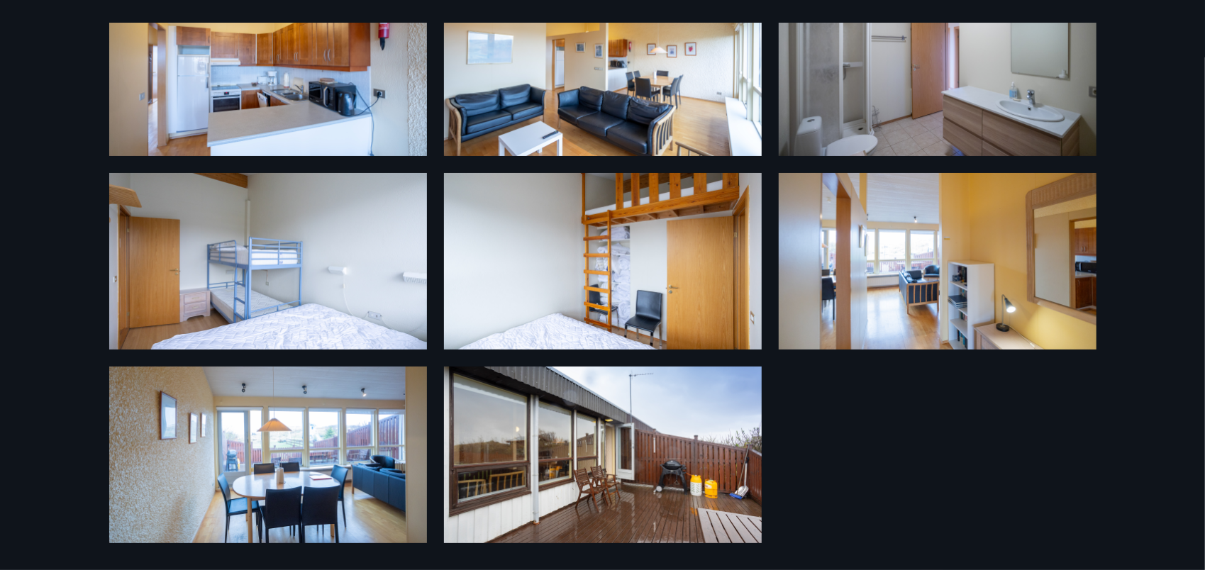
click at [338, 472] on img at bounding box center [268, 455] width 318 height 177
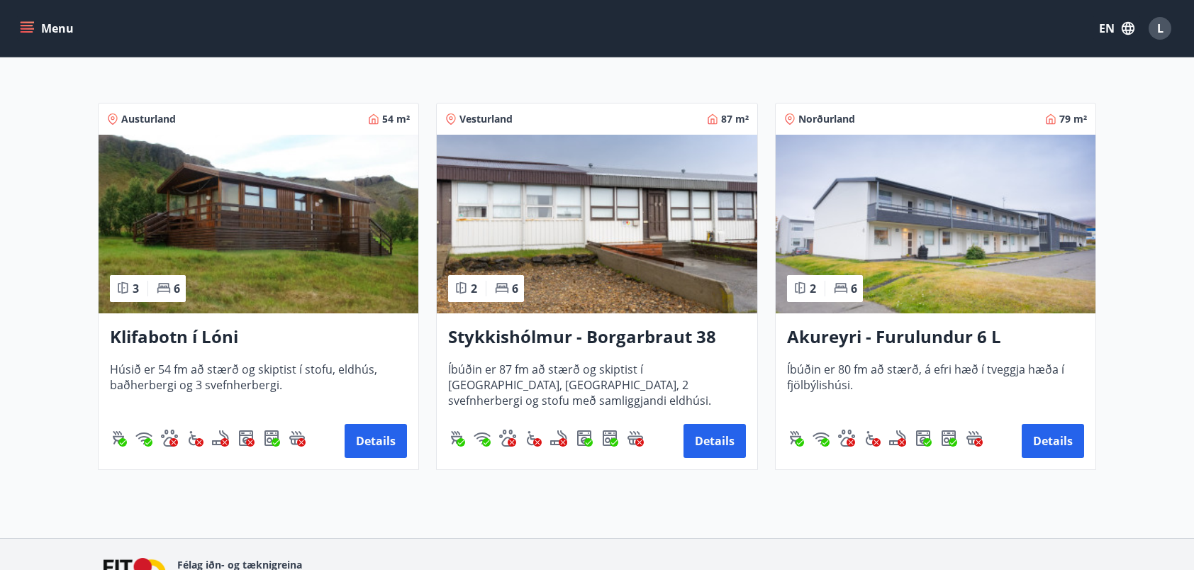
scroll to position [220, 0]
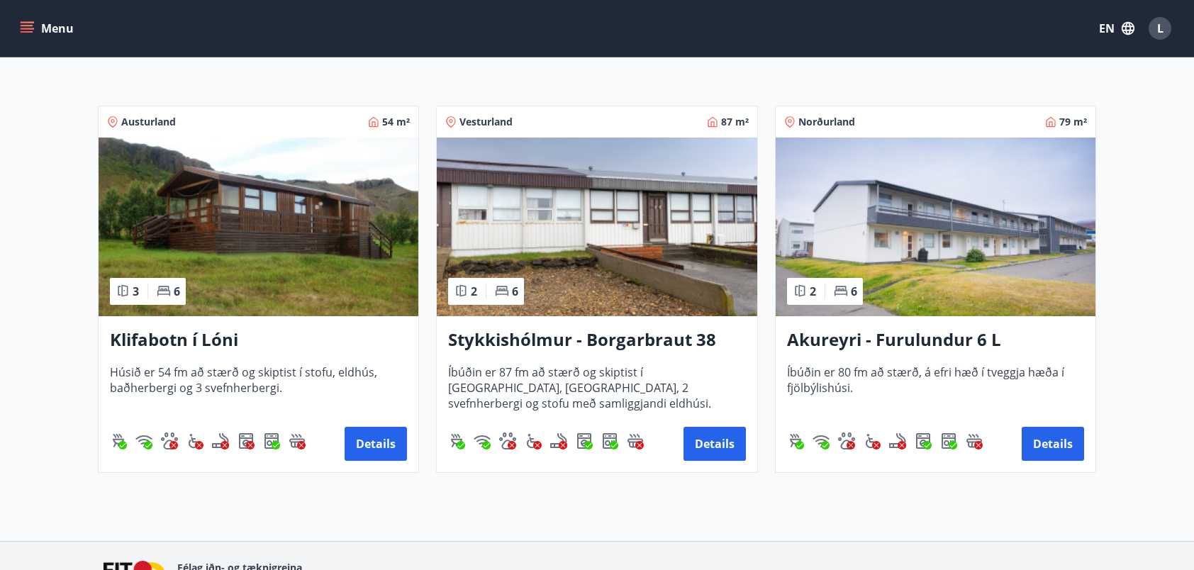
click at [901, 291] on img at bounding box center [936, 227] width 320 height 179
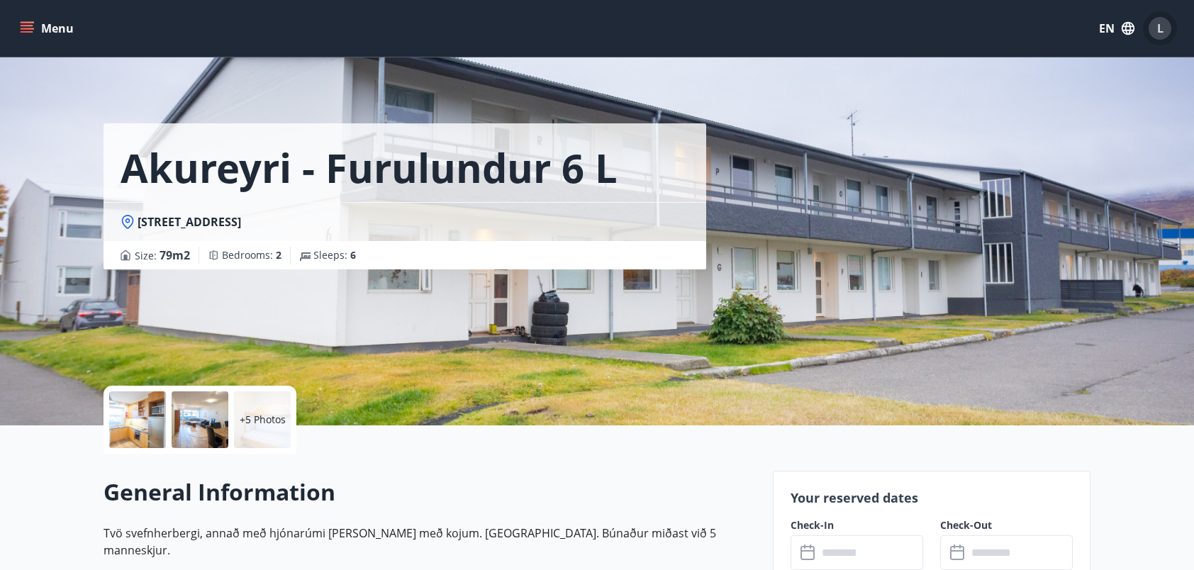
click at [1160, 28] on span "L" at bounding box center [1160, 29] width 6 height 16
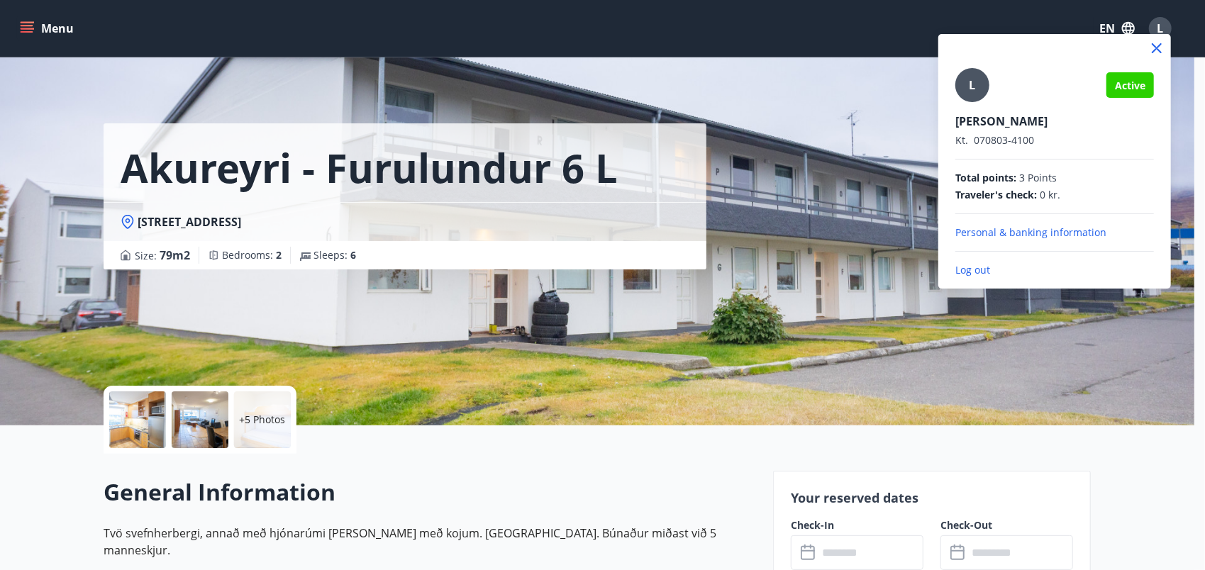
click at [859, 207] on div at bounding box center [602, 285] width 1205 height 570
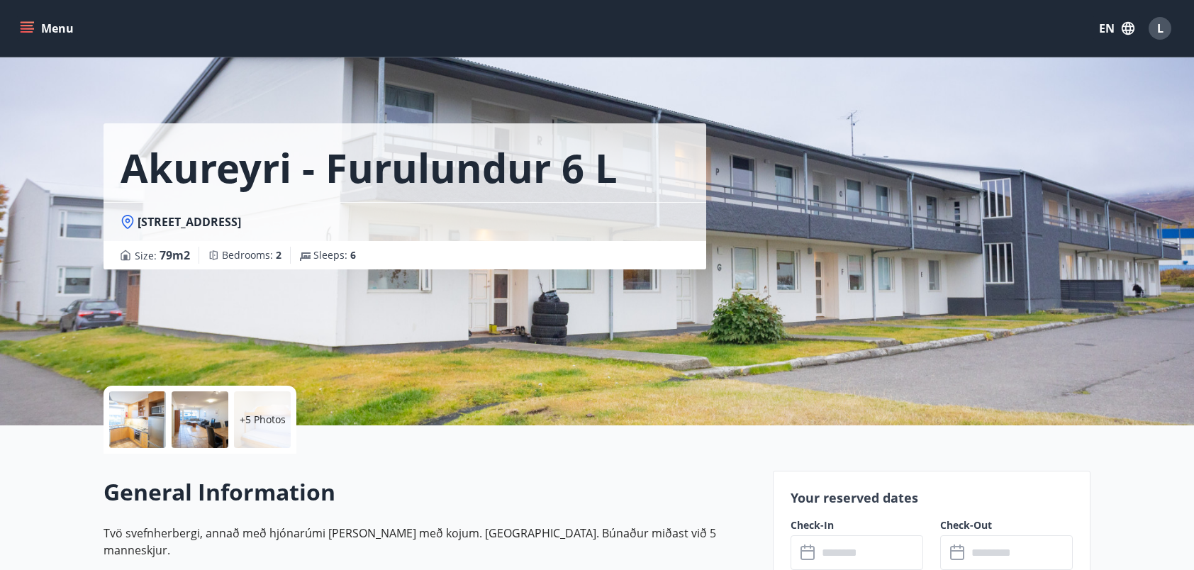
click at [35, 26] on button "Menu" at bounding box center [48, 29] width 62 height 26
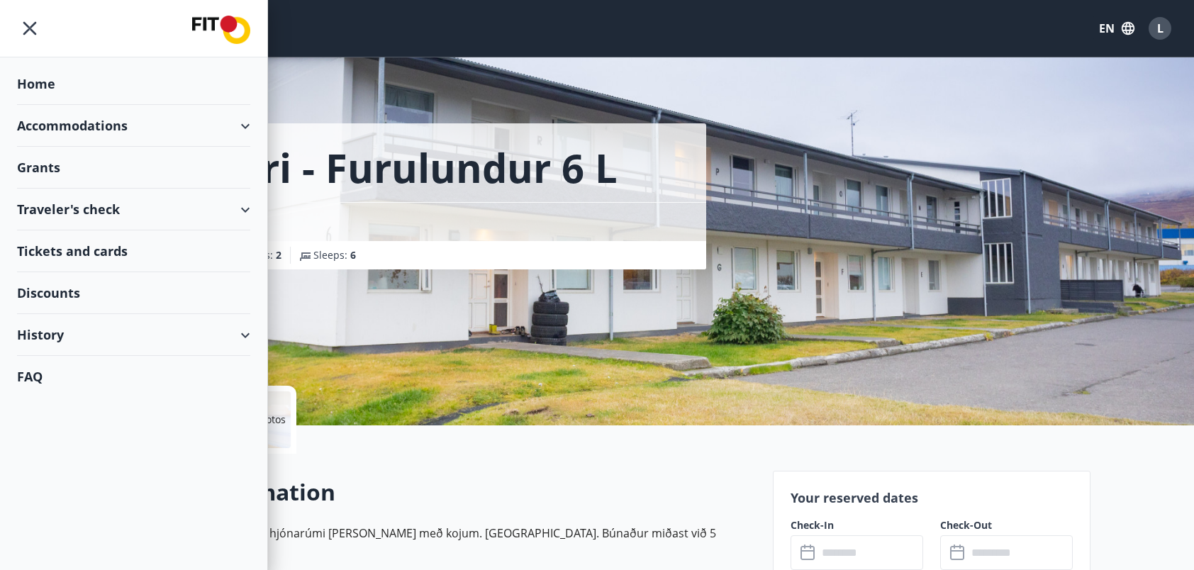
click at [62, 215] on div "Traveler's check" at bounding box center [133, 210] width 233 height 42
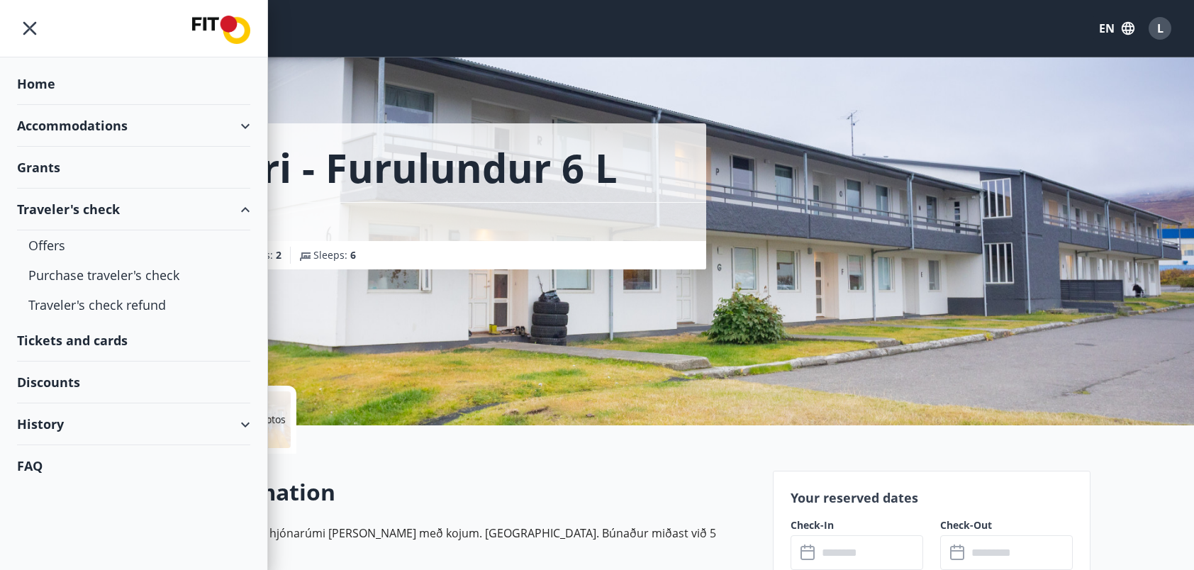
click at [74, 341] on div "Tickets and cards" at bounding box center [133, 341] width 233 height 42
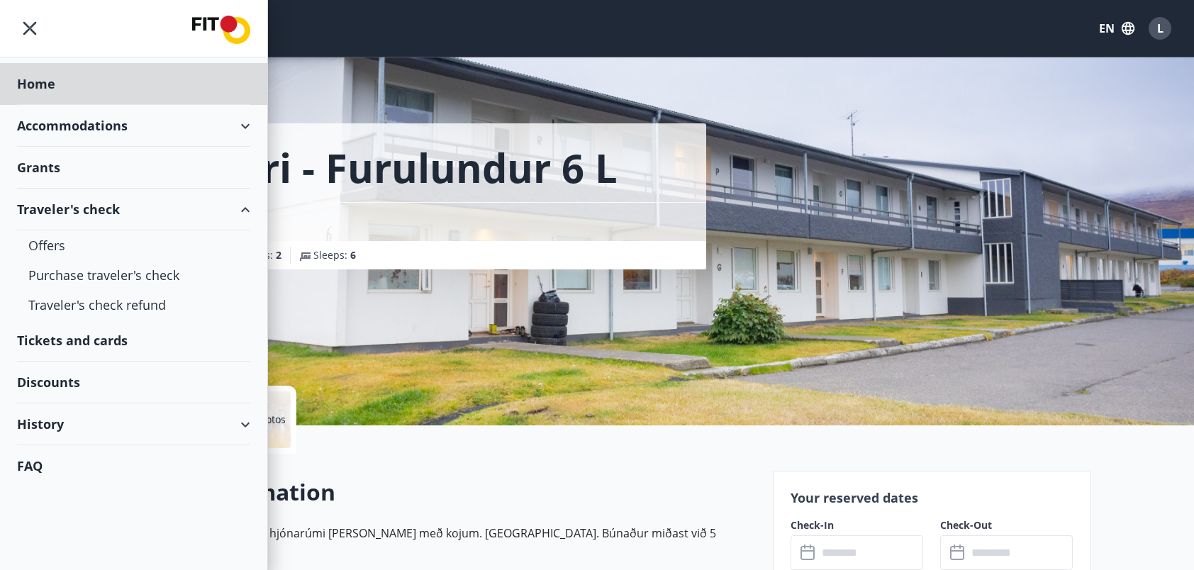
click at [51, 162] on div "Grants" at bounding box center [133, 168] width 233 height 42
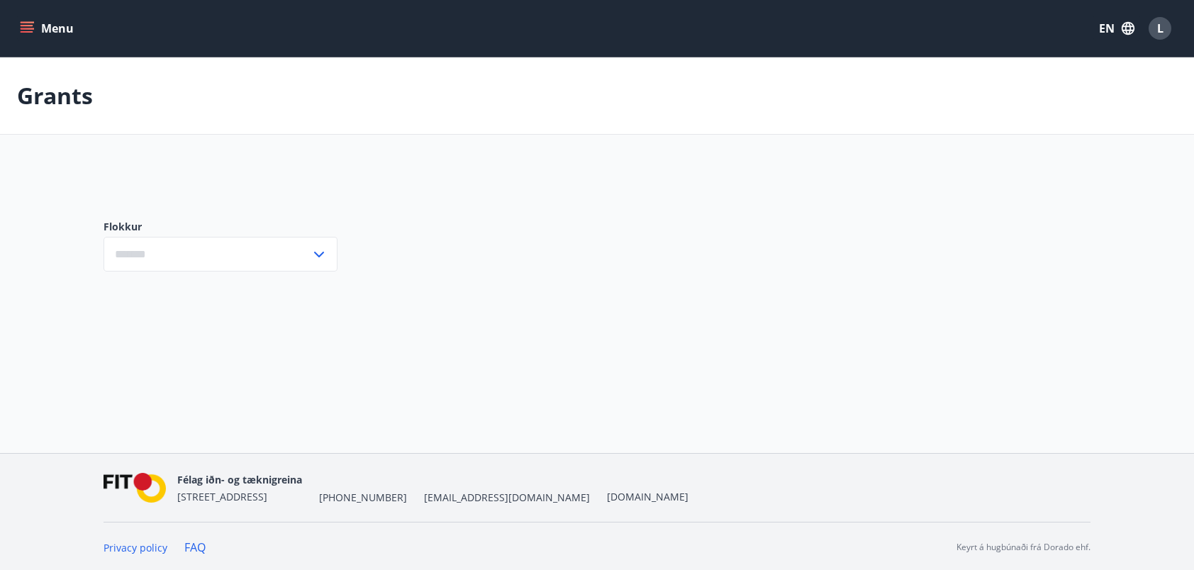
type input "***"
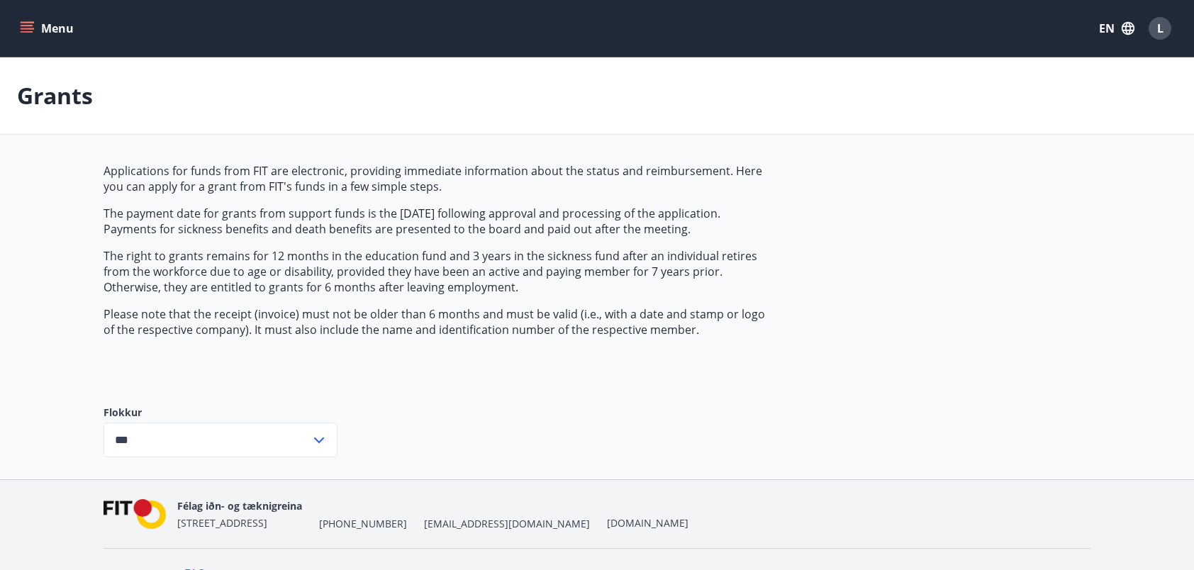
click at [22, 28] on icon "menu" at bounding box center [27, 28] width 14 height 14
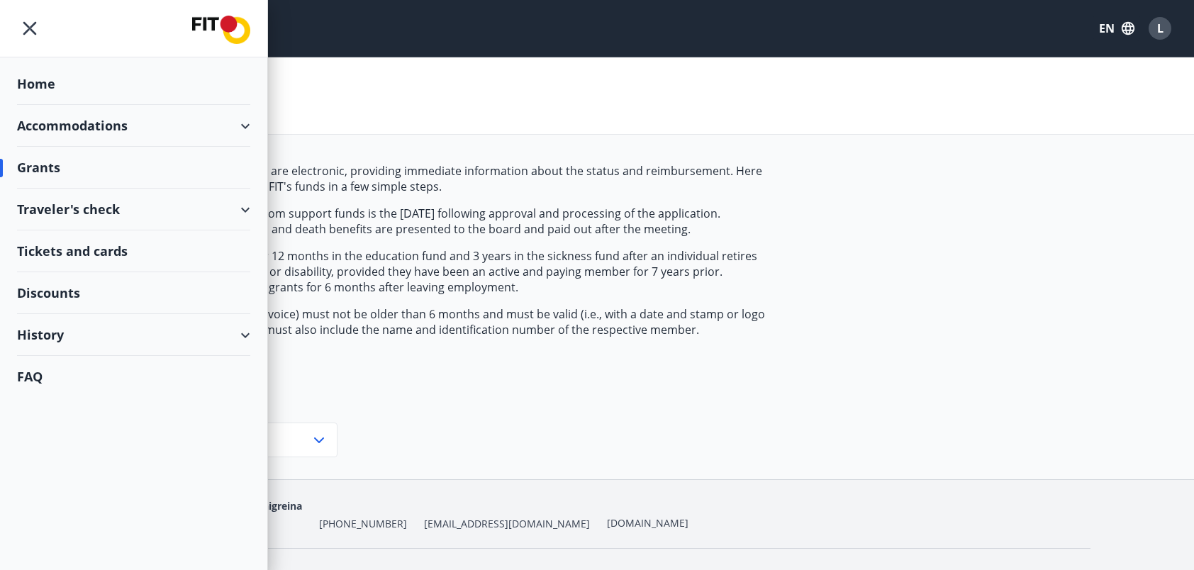
click at [72, 214] on div "Traveler's check" at bounding box center [133, 210] width 233 height 42
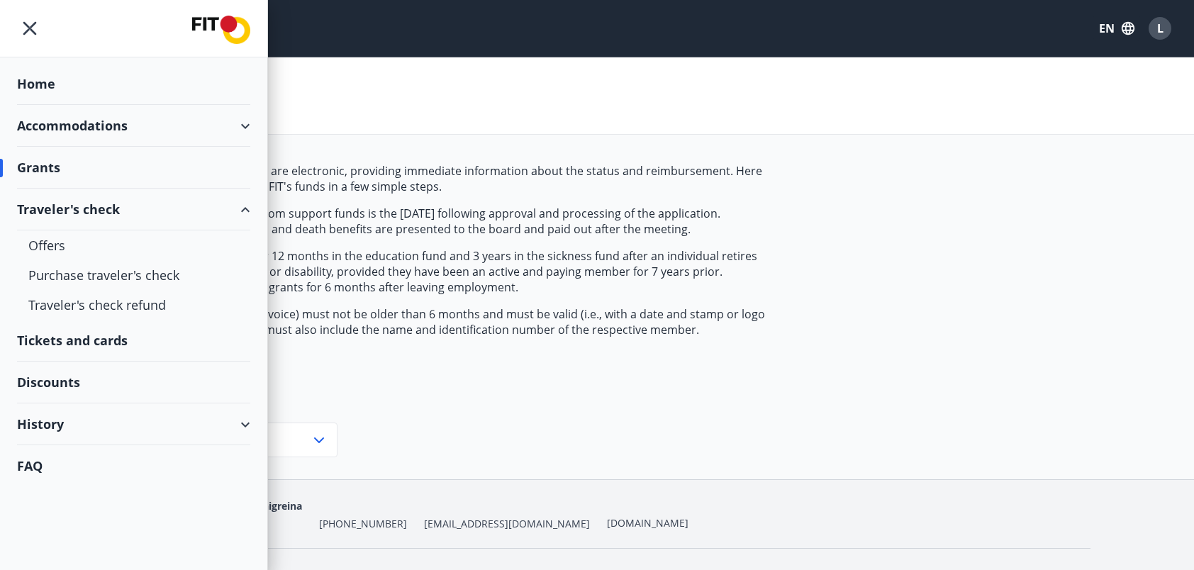
click at [77, 132] on div "Accommodations" at bounding box center [133, 126] width 233 height 42
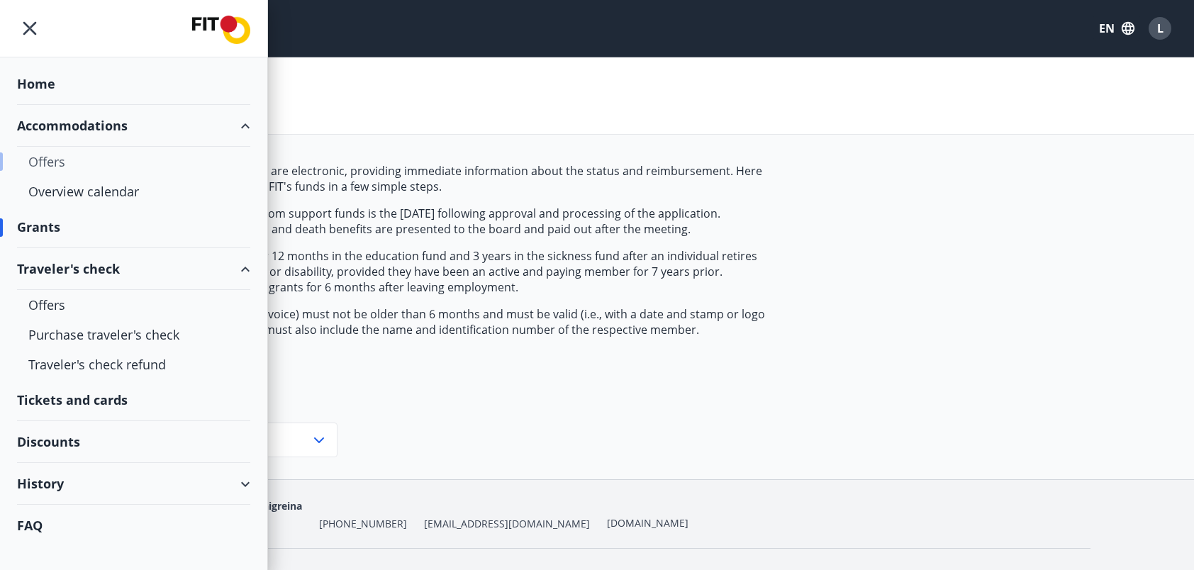
click at [57, 159] on div "Offers" at bounding box center [133, 162] width 211 height 30
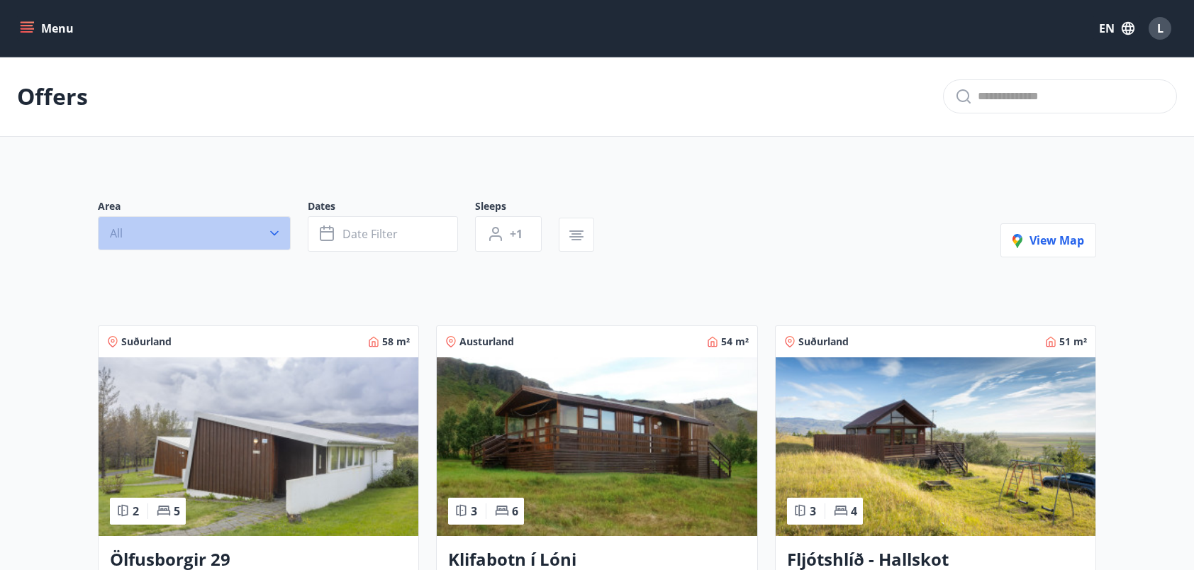
click at [265, 238] on button "All" at bounding box center [194, 233] width 193 height 34
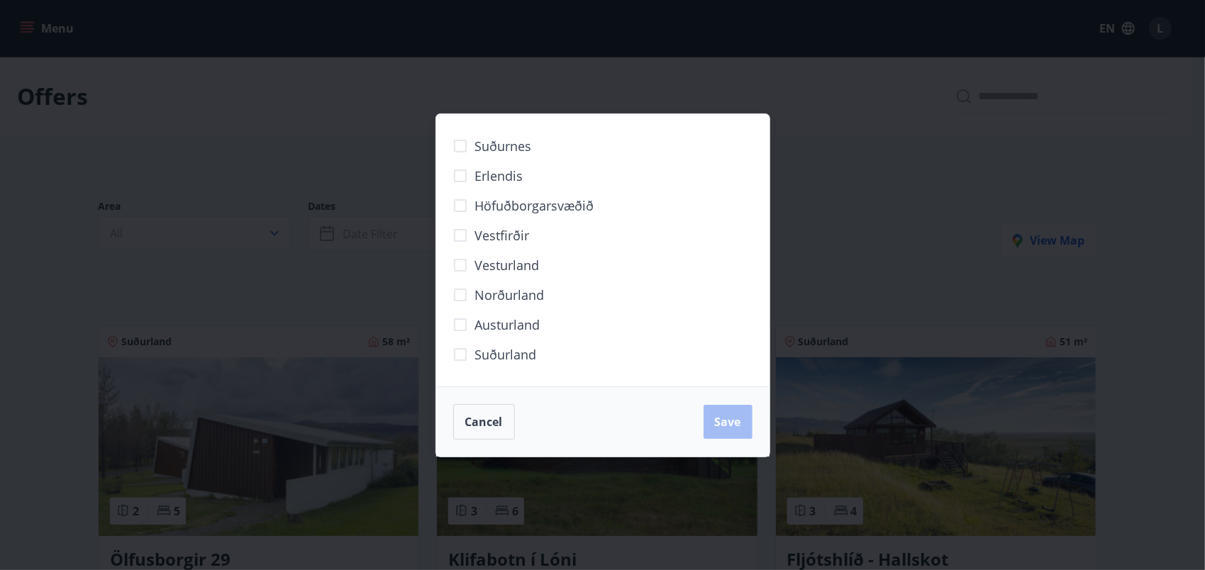
click at [805, 223] on div "Suðurnes Erlendis Höfuðborgarsvæðið [GEOGRAPHIC_DATA] [GEOGRAPHIC_DATA] [GEOGRA…" at bounding box center [602, 285] width 1205 height 570
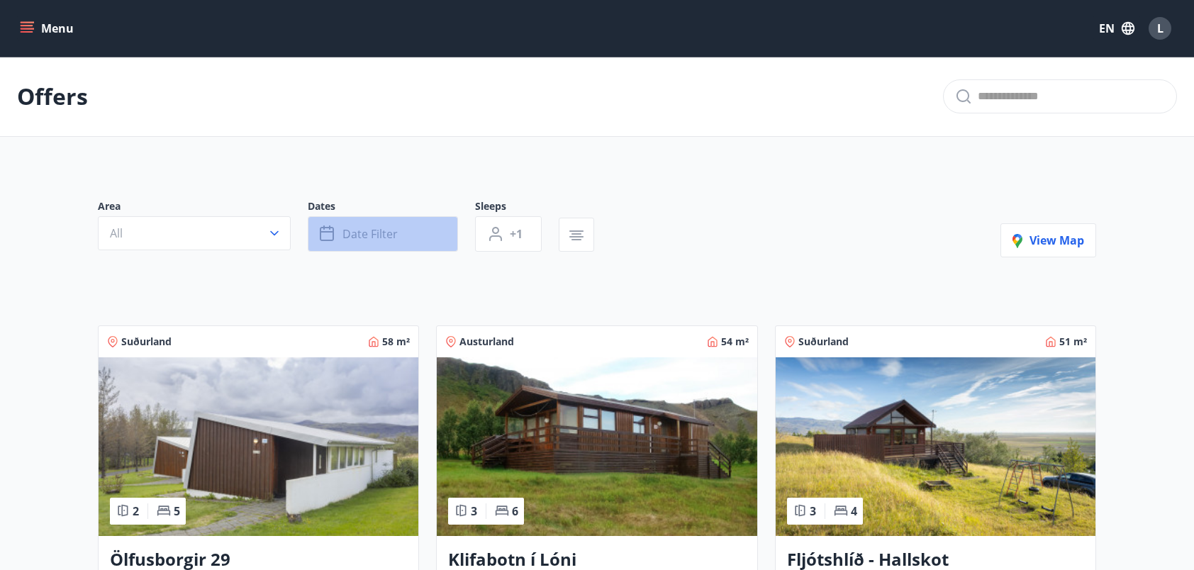
click at [423, 236] on button "Date filter" at bounding box center [383, 233] width 150 height 35
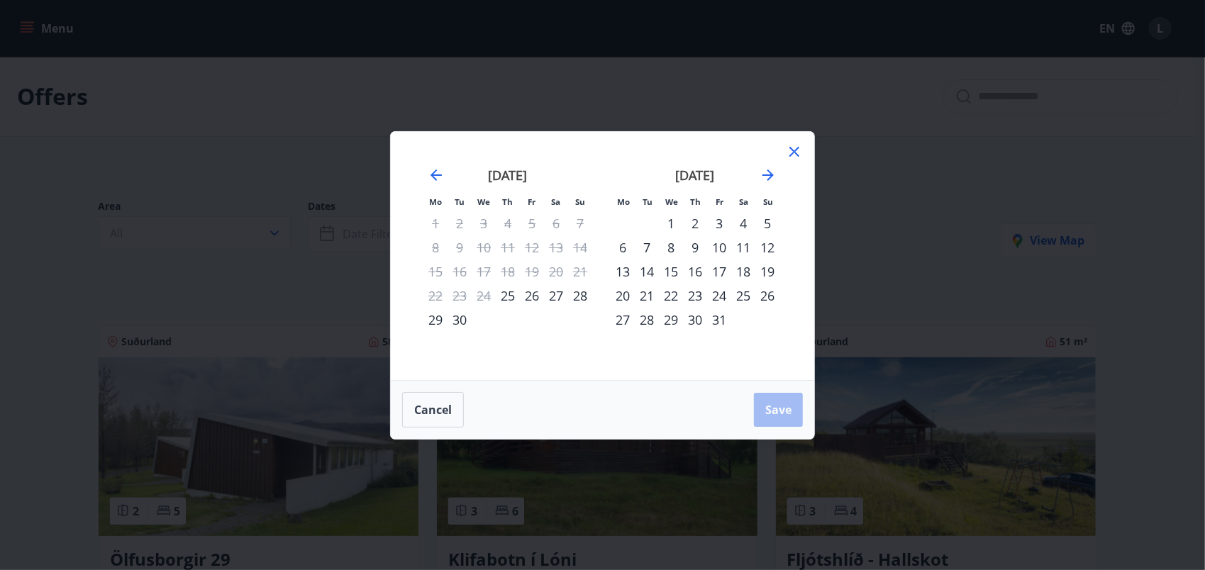
click at [723, 271] on div "17" at bounding box center [719, 272] width 24 height 24
click at [623, 294] on div "20" at bounding box center [623, 296] width 24 height 24
click at [775, 406] on span "Save" at bounding box center [778, 410] width 26 height 16
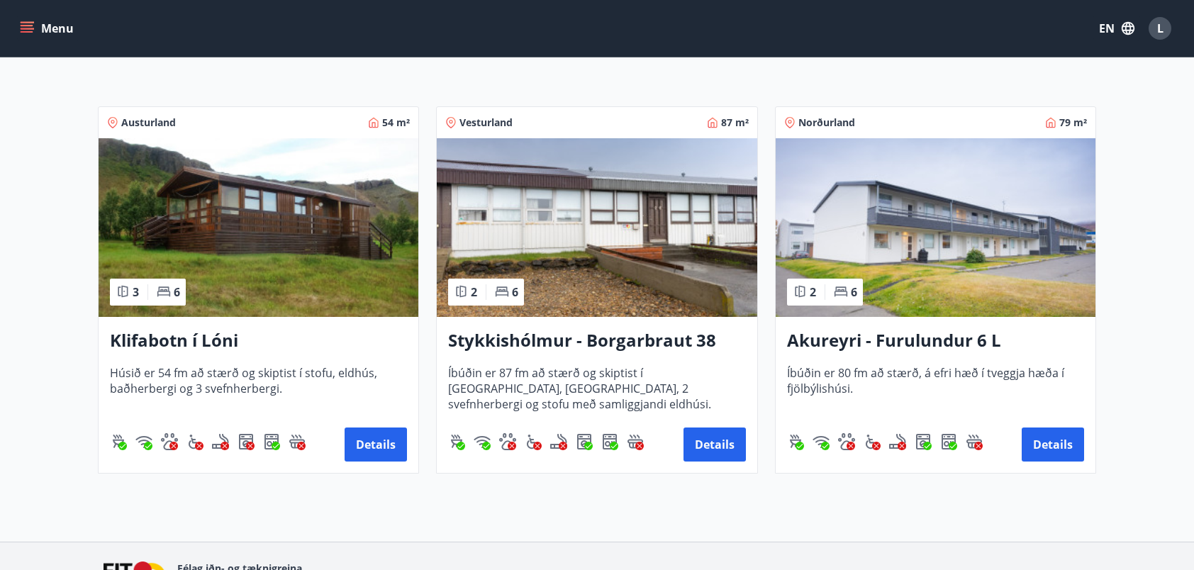
scroll to position [218, 0]
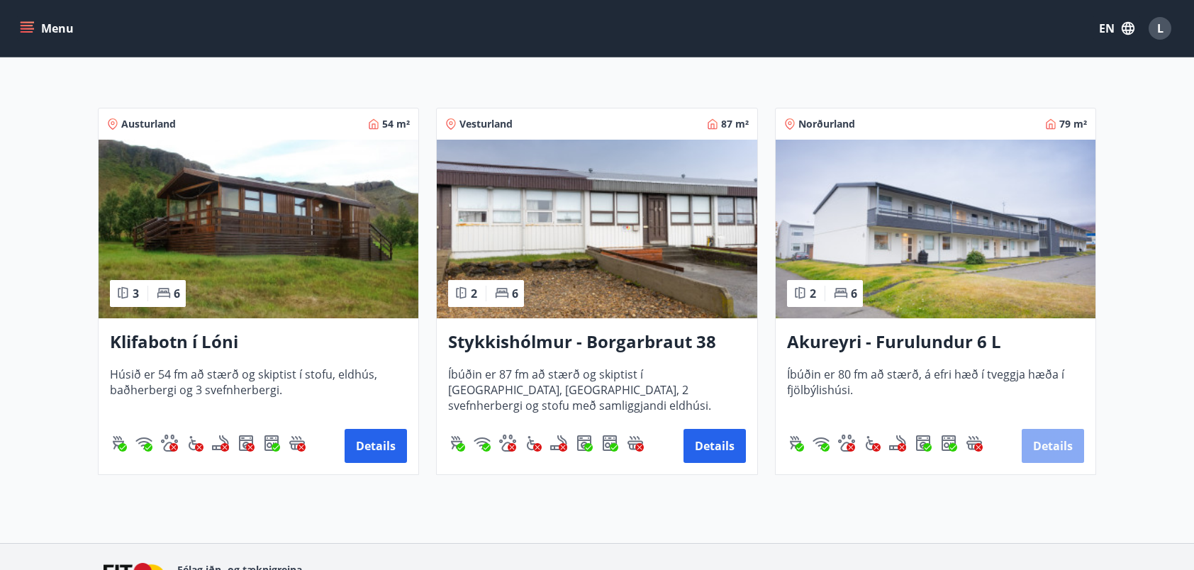
click at [1035, 447] on button "Details" at bounding box center [1053, 446] width 62 height 34
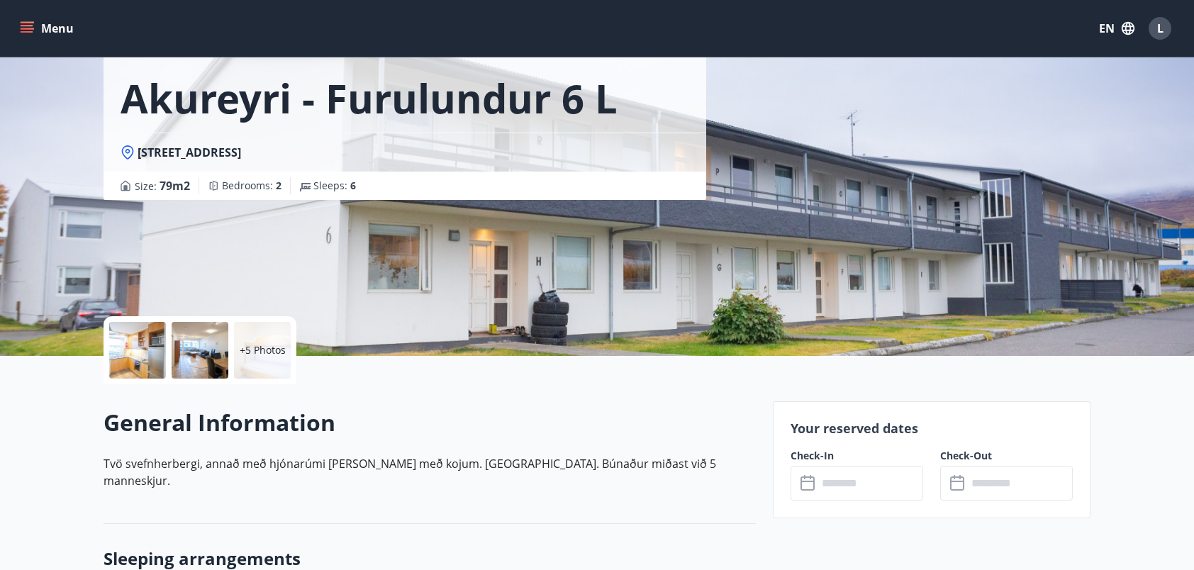
scroll to position [69, 0]
click at [879, 494] on input "text" at bounding box center [871, 484] width 106 height 35
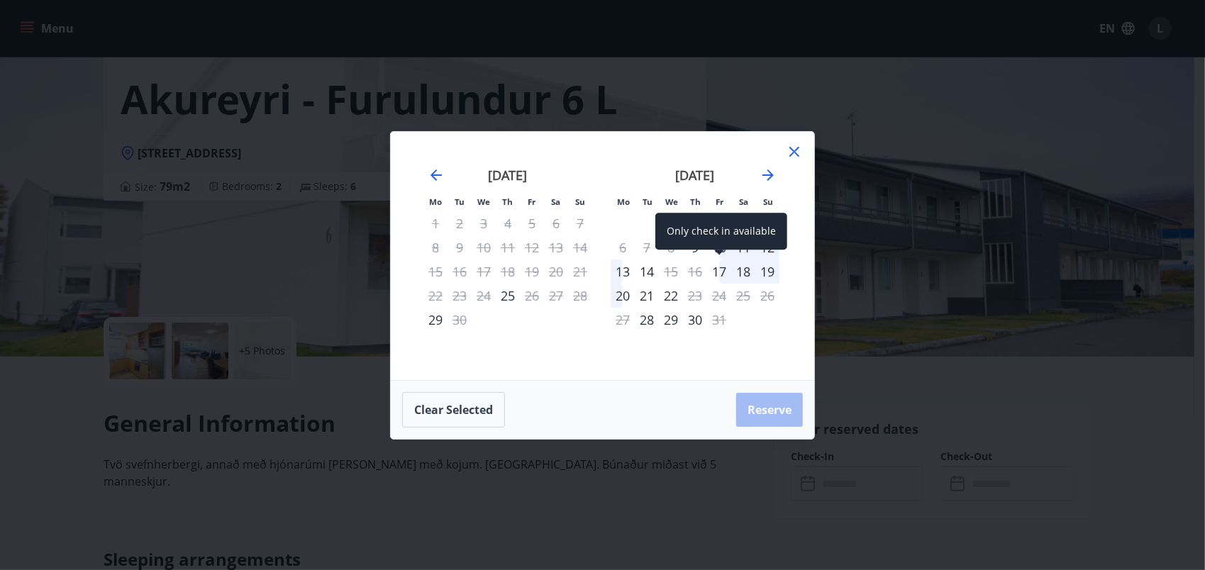
click at [728, 271] on div "17" at bounding box center [719, 272] width 24 height 24
click at [618, 296] on div "20" at bounding box center [623, 296] width 24 height 24
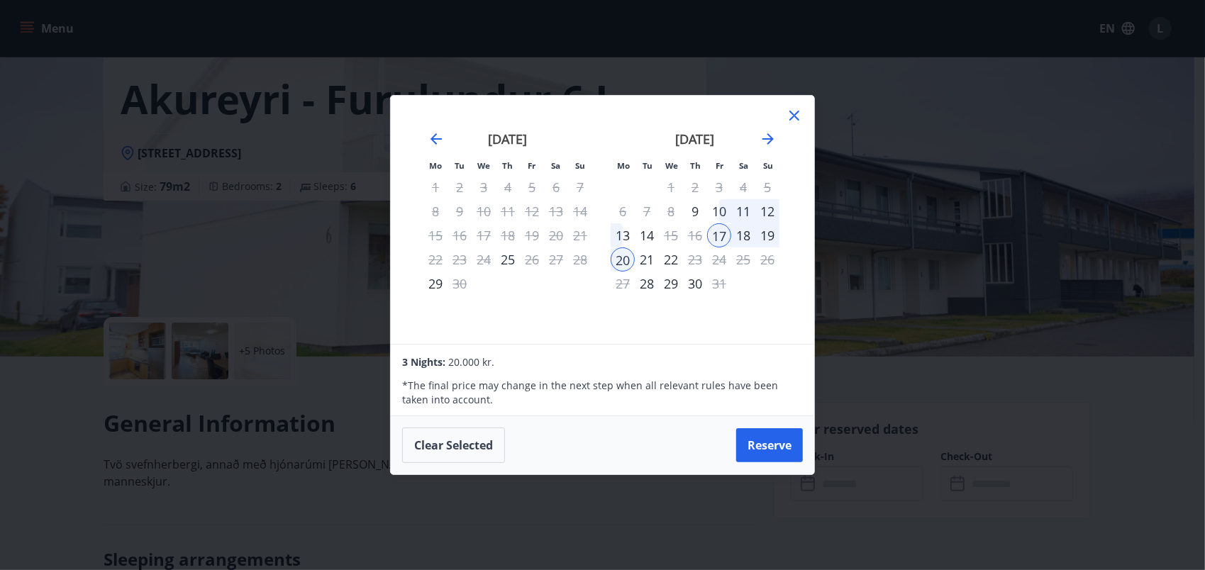
click at [792, 117] on icon at bounding box center [794, 116] width 10 height 10
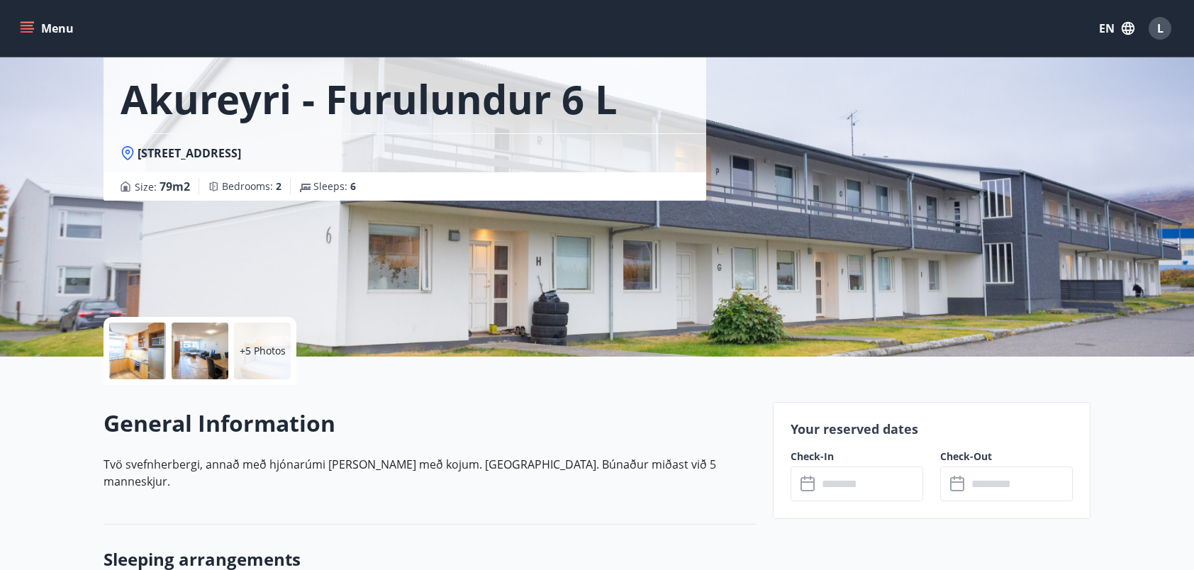
click at [33, 26] on icon "menu" at bounding box center [27, 28] width 14 height 14
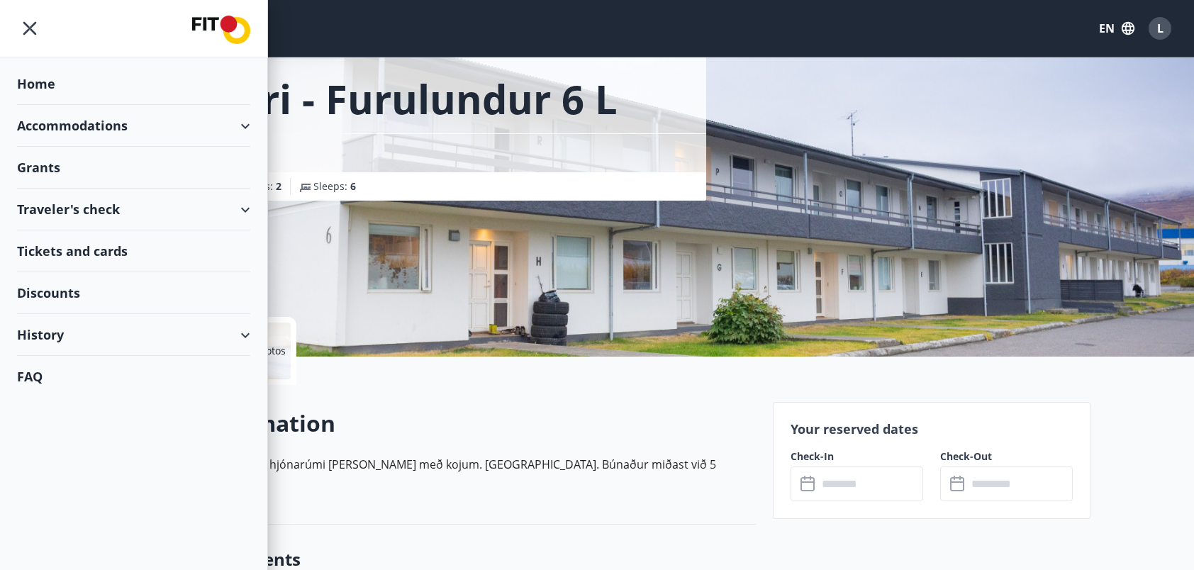
click at [55, 282] on div "Discounts" at bounding box center [133, 293] width 233 height 42
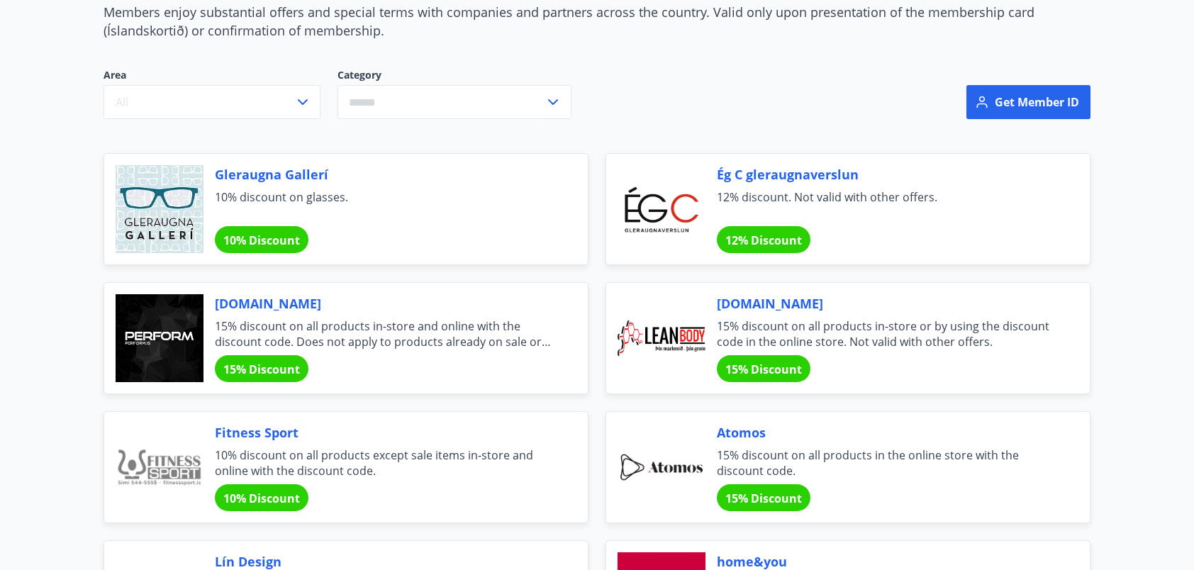
scroll to position [160, 0]
click at [251, 303] on span "[DOMAIN_NAME]" at bounding box center [384, 304] width 339 height 18
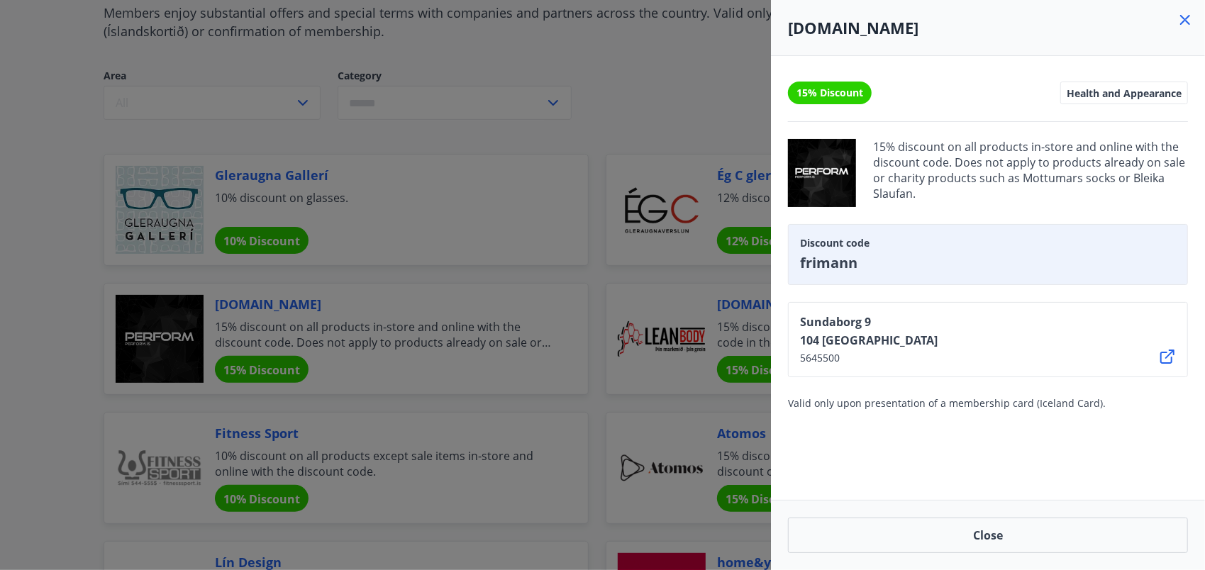
click at [525, 98] on div at bounding box center [602, 285] width 1205 height 570
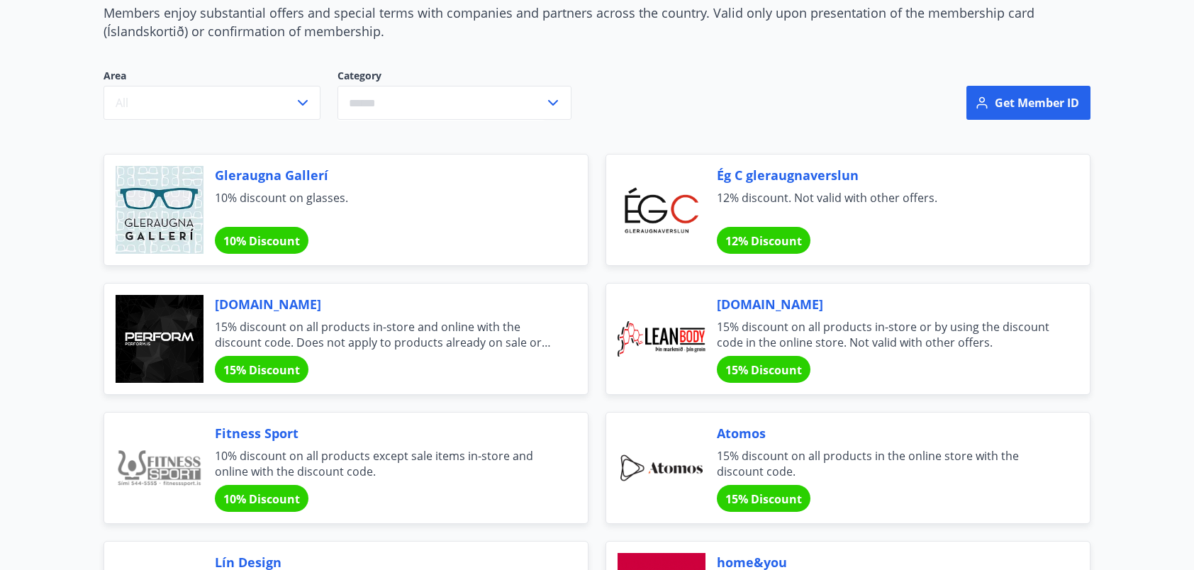
scroll to position [0, 0]
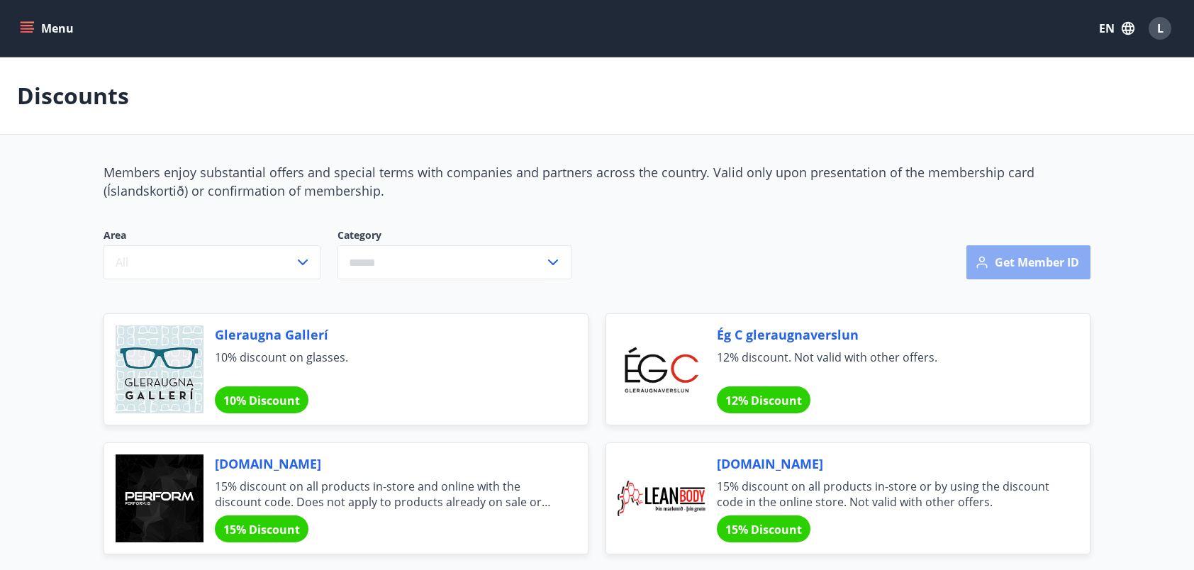
click at [1007, 262] on button "Get member ID" at bounding box center [1028, 262] width 124 height 34
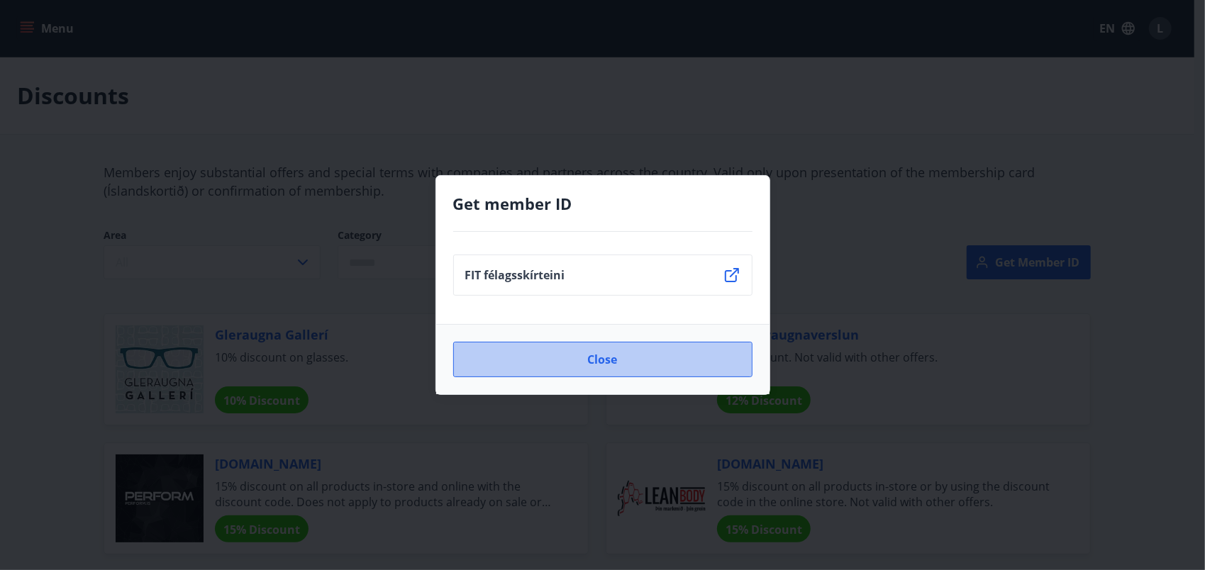
click at [707, 359] on button "Close" at bounding box center [602, 359] width 299 height 35
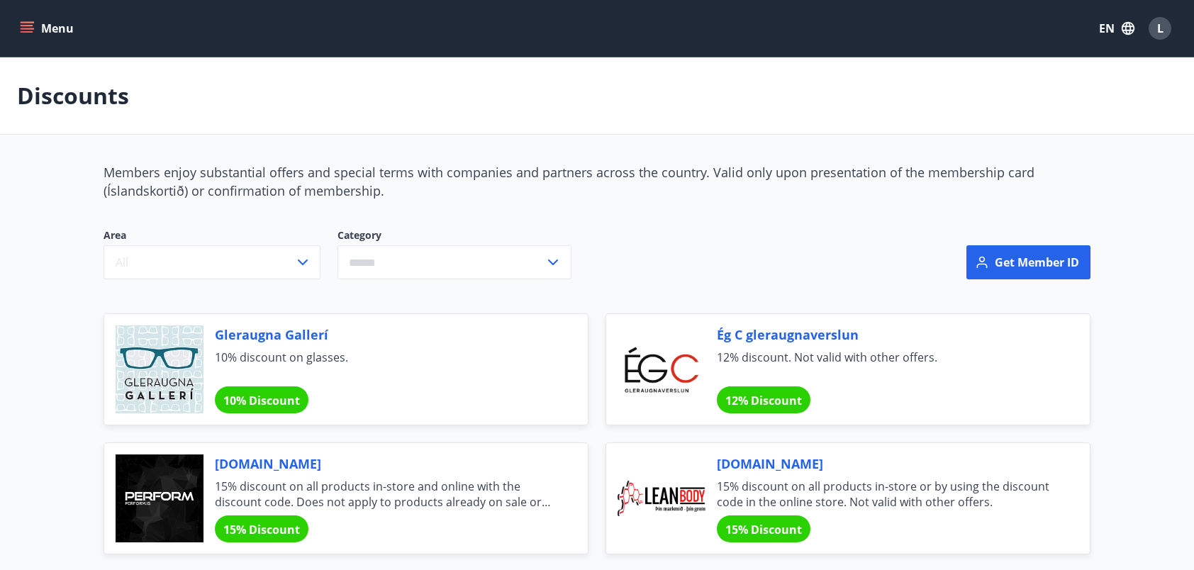
click at [26, 31] on icon "menu" at bounding box center [27, 31] width 13 height 1
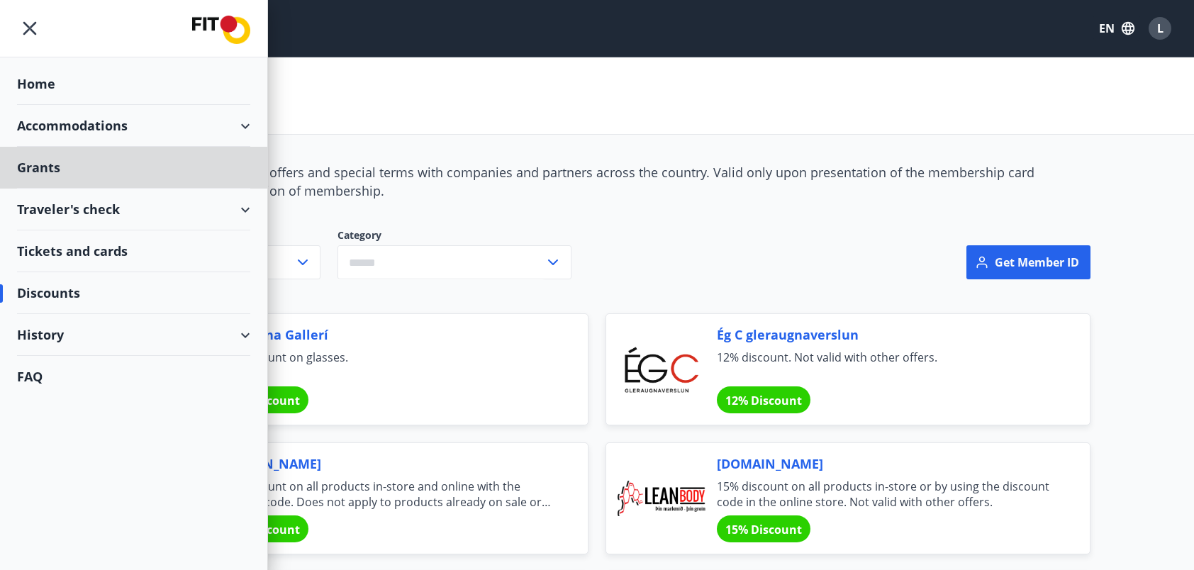
click at [28, 81] on div "Home" at bounding box center [133, 84] width 233 height 42
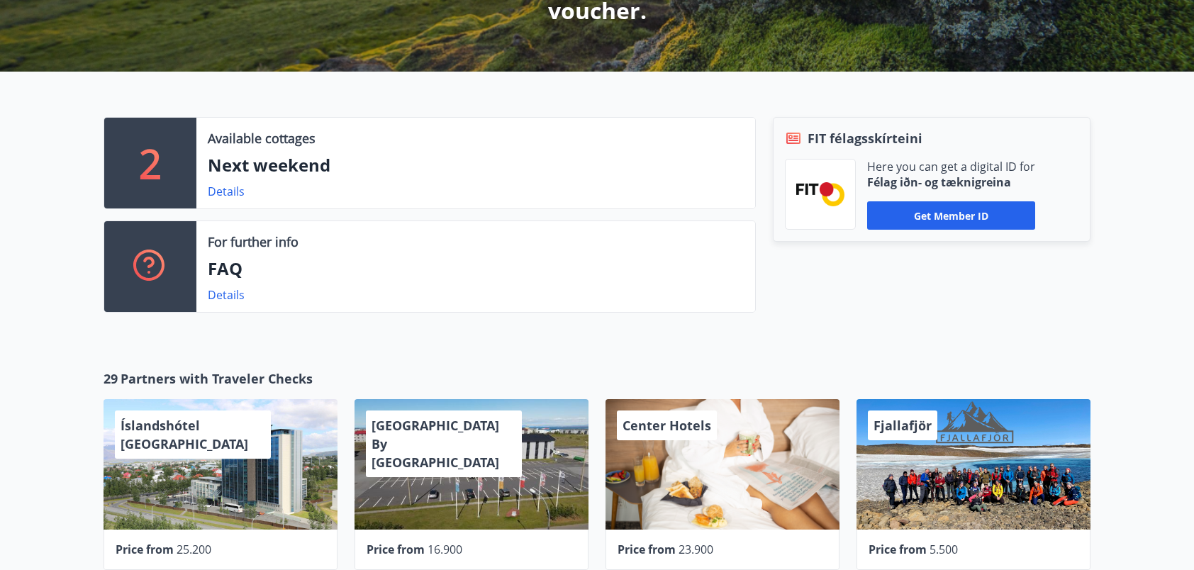
scroll to position [344, 0]
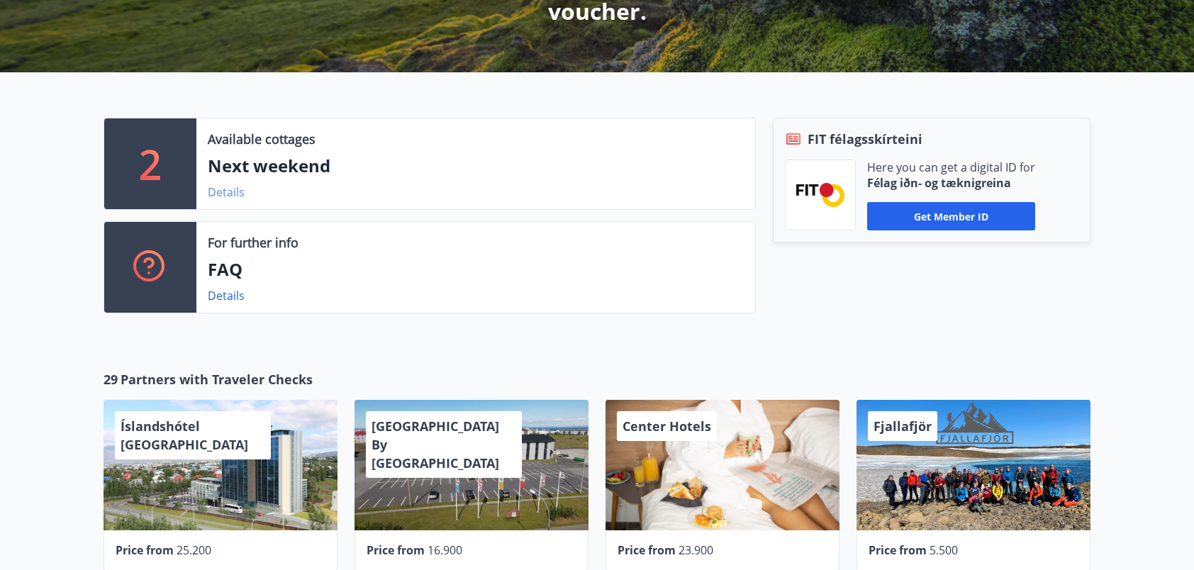
click at [225, 196] on link "Details" at bounding box center [226, 192] width 37 height 16
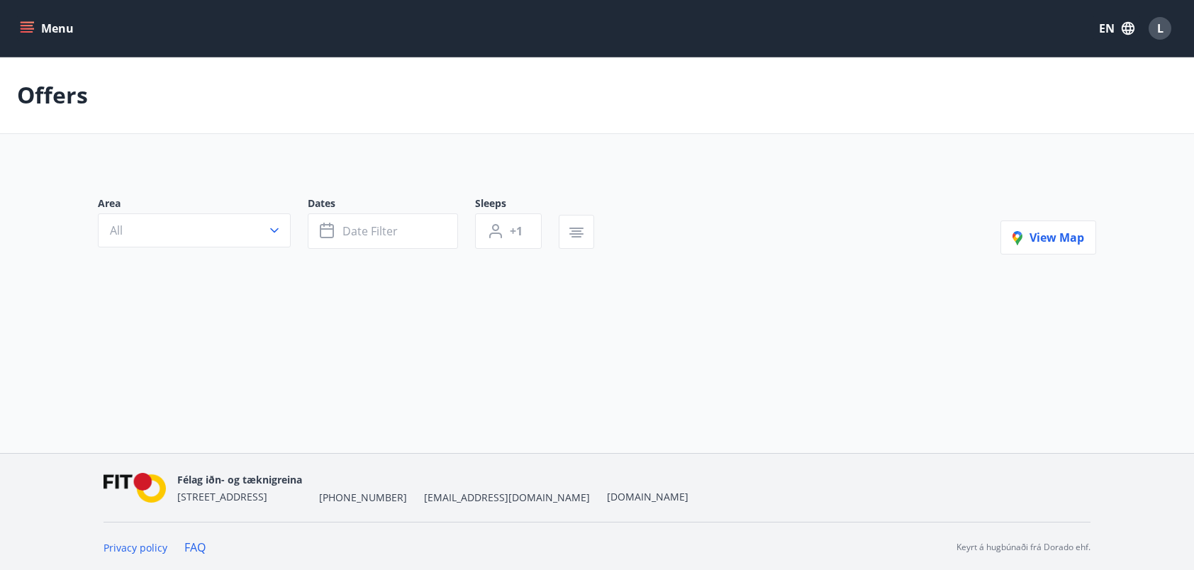
type input "*"
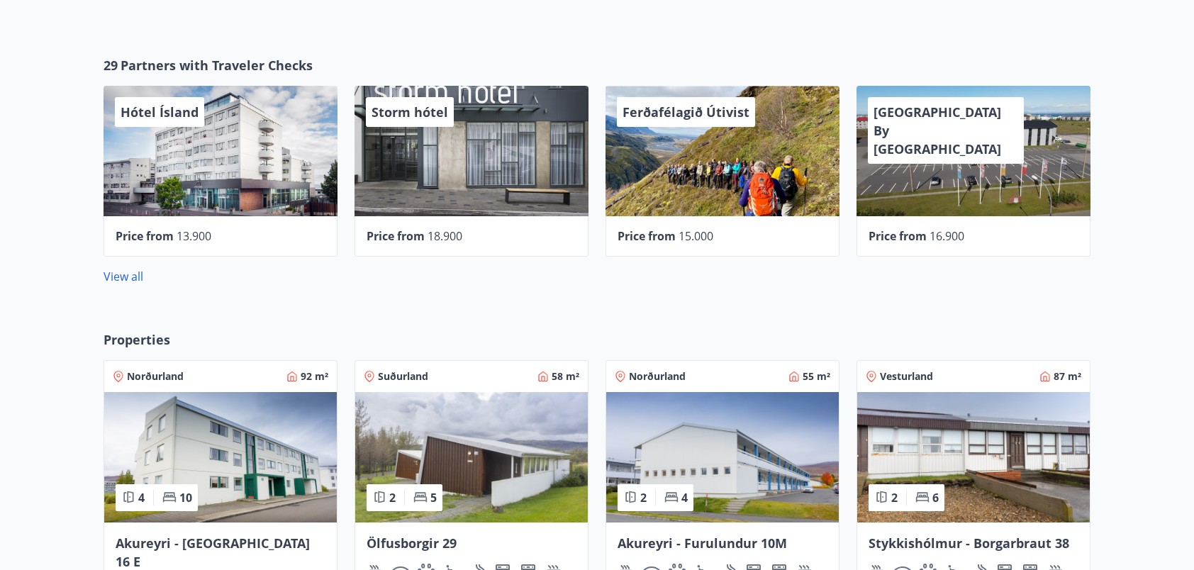
scroll to position [663, 0]
